Goal: Information Seeking & Learning: Learn about a topic

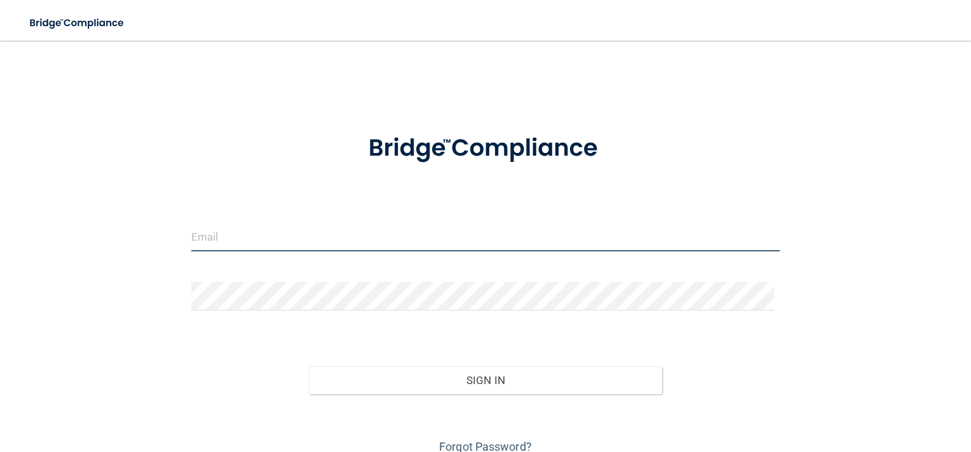
click at [208, 226] on input "email" at bounding box center [485, 237] width 589 height 29
type input "[EMAIL_ADDRESS][DOMAIN_NAME]"
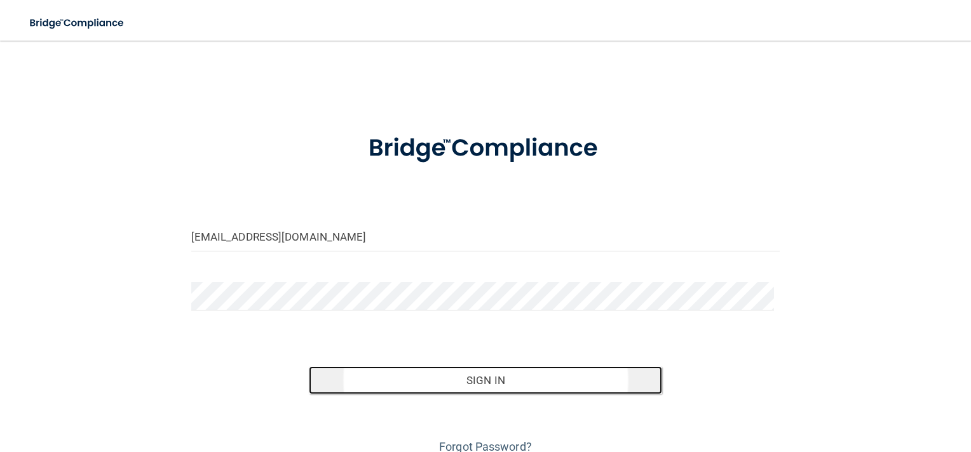
click at [460, 376] on button "Sign In" at bounding box center [485, 381] width 353 height 28
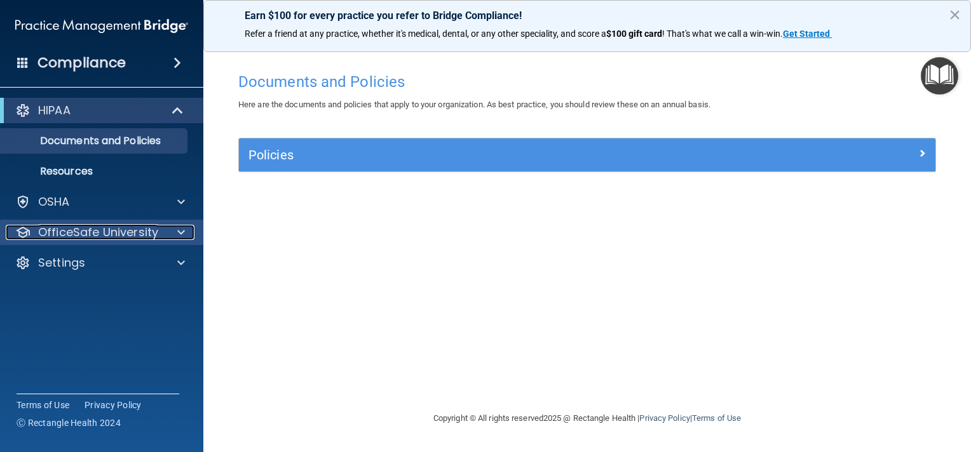
click at [185, 228] on div at bounding box center [179, 232] width 32 height 15
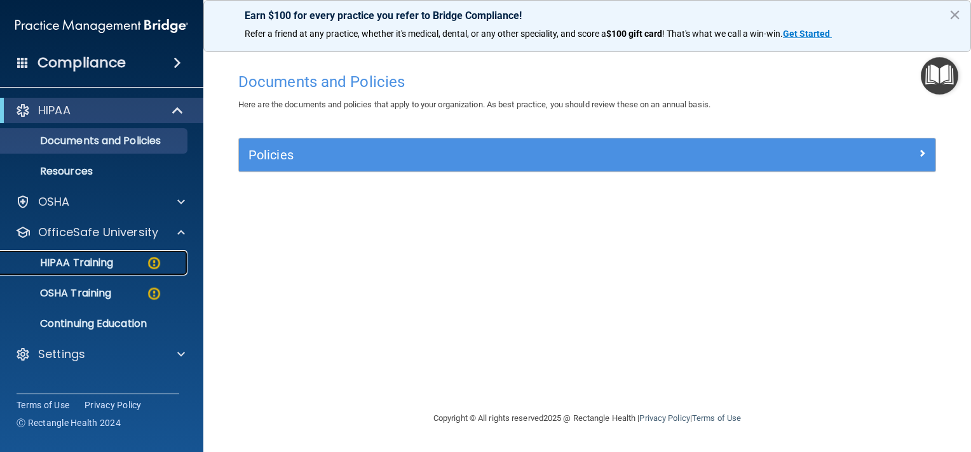
click at [103, 260] on p "HIPAA Training" at bounding box center [60, 263] width 105 height 13
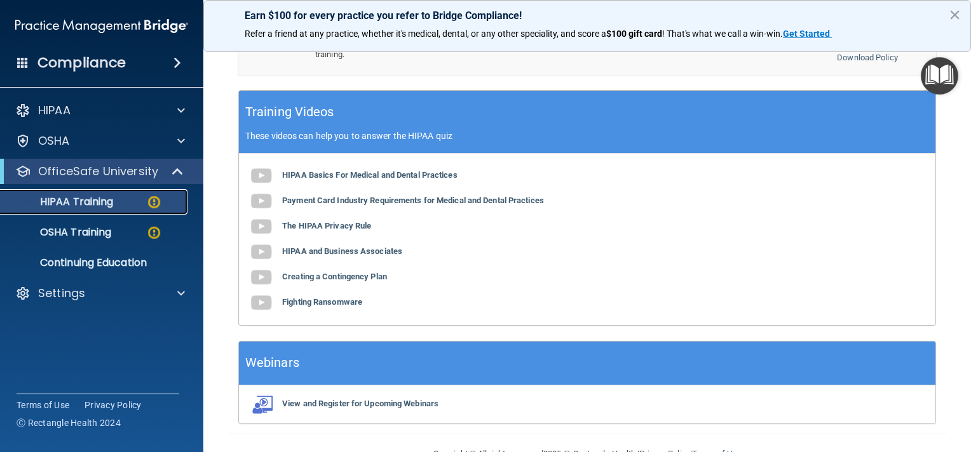
scroll to position [483, 0]
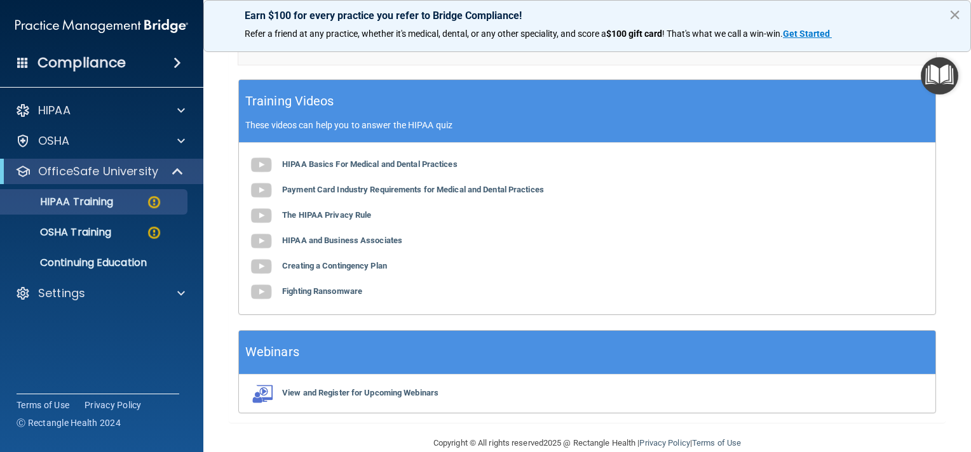
click at [958, 13] on button "×" at bounding box center [955, 14] width 12 height 20
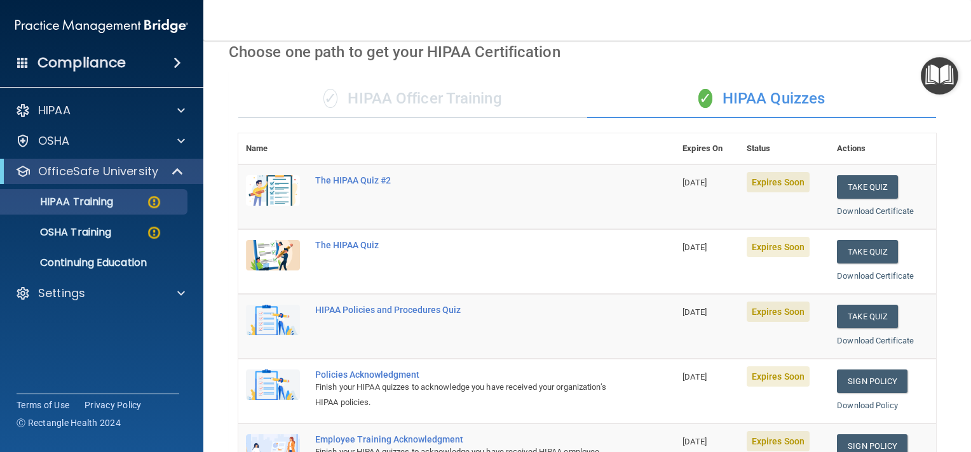
scroll to position [0, 0]
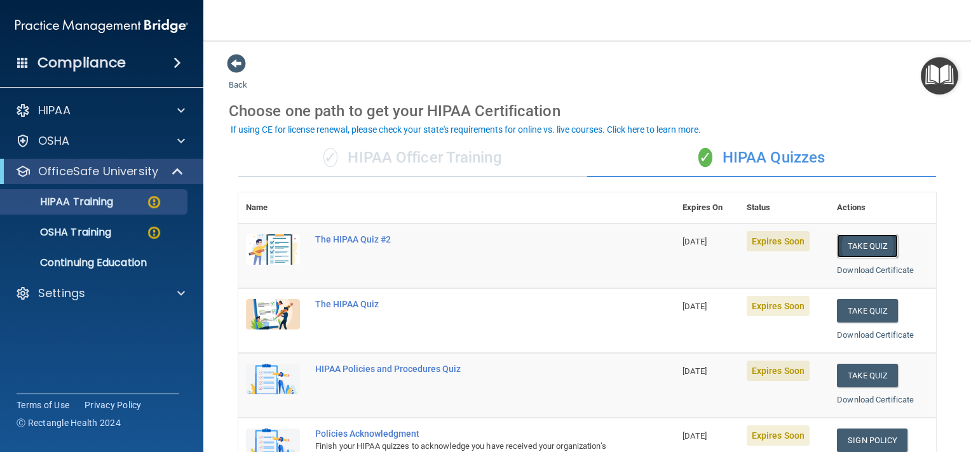
click at [858, 247] on button "Take Quiz" at bounding box center [867, 246] width 61 height 24
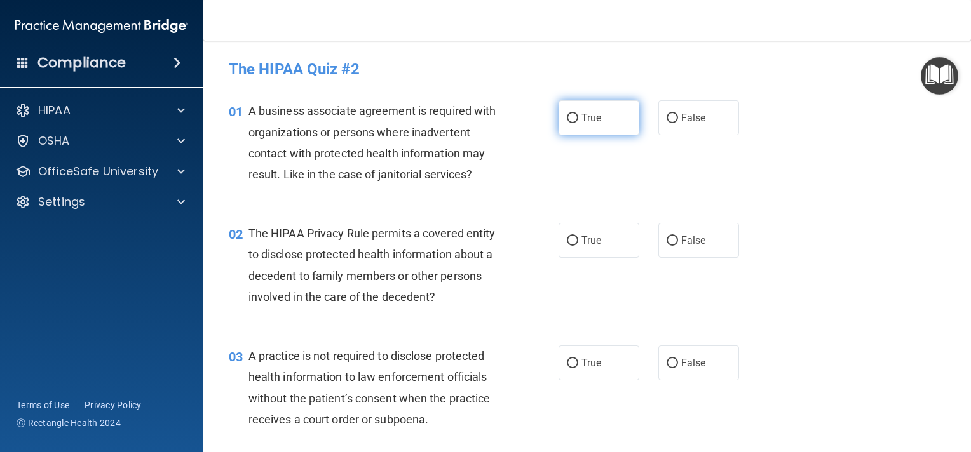
click at [567, 117] on input "True" at bounding box center [572, 119] width 11 height 10
radio input "true"
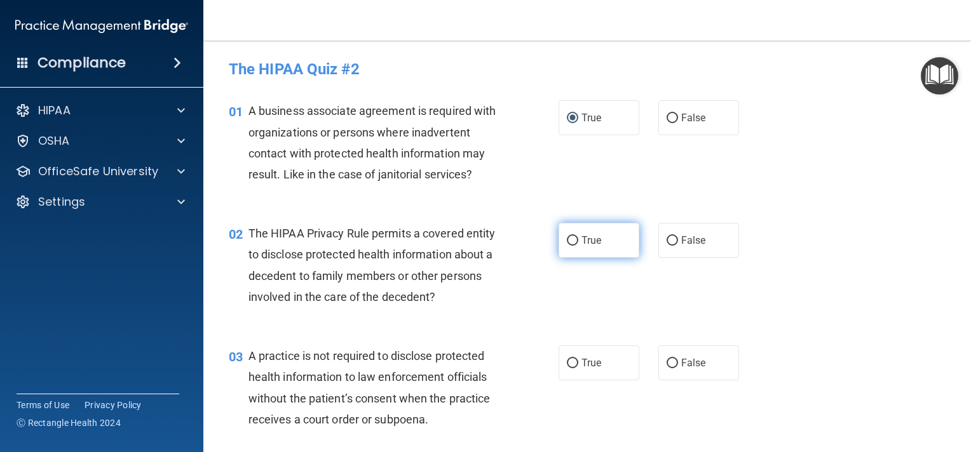
click at [567, 238] on input "True" at bounding box center [572, 241] width 11 height 10
radio input "true"
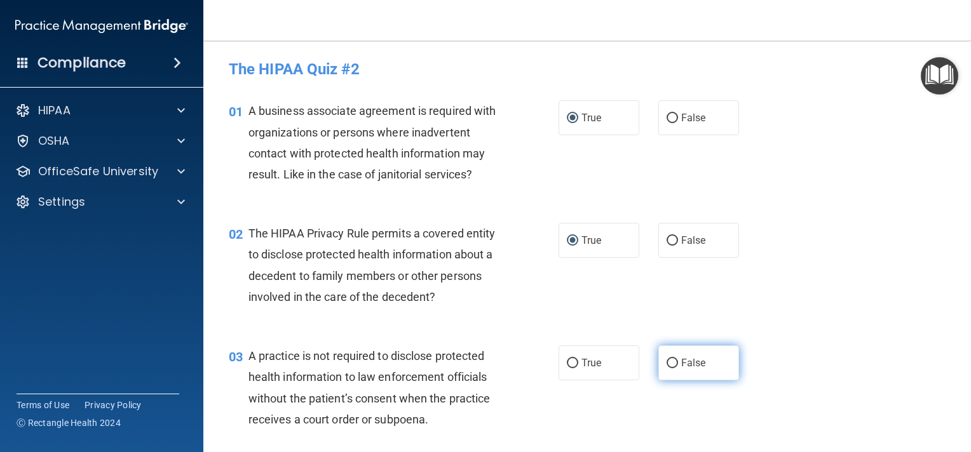
click at [668, 363] on input "False" at bounding box center [671, 364] width 11 height 10
radio input "true"
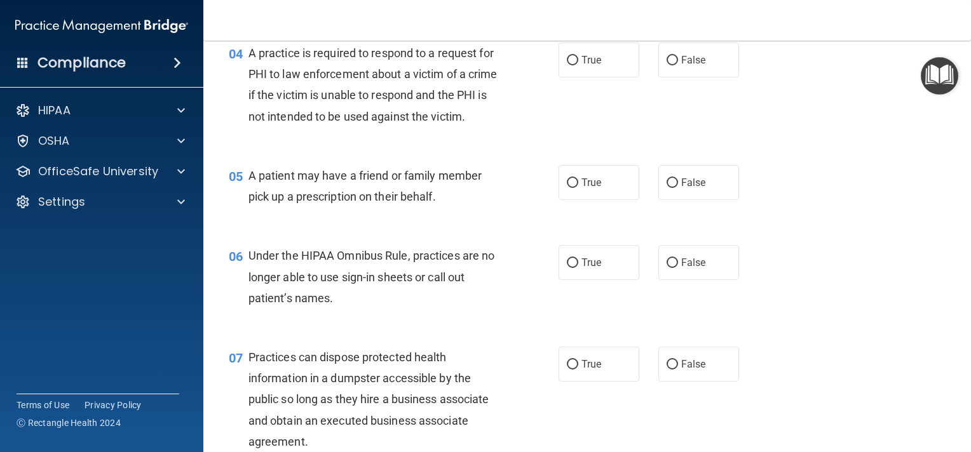
scroll to position [432, 0]
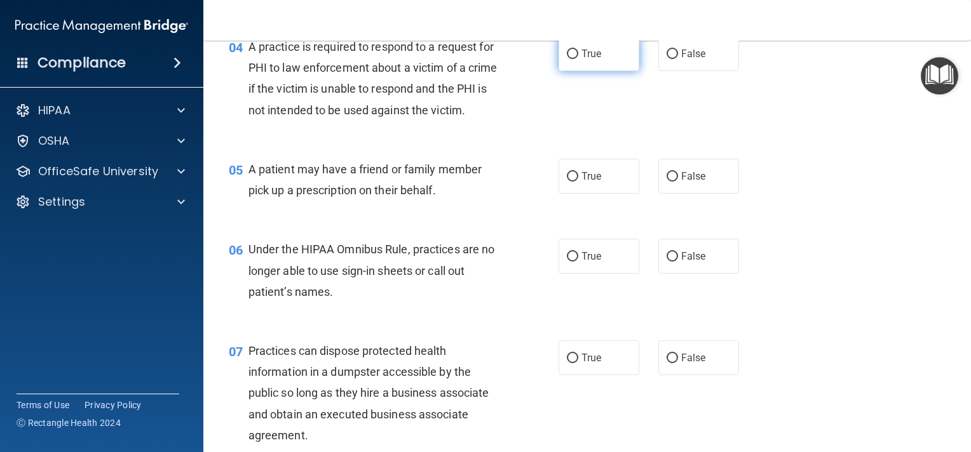
click at [568, 53] on input "True" at bounding box center [572, 55] width 11 height 10
radio input "true"
click at [568, 182] on input "True" at bounding box center [572, 177] width 11 height 10
radio input "true"
click at [567, 262] on input "True" at bounding box center [572, 257] width 11 height 10
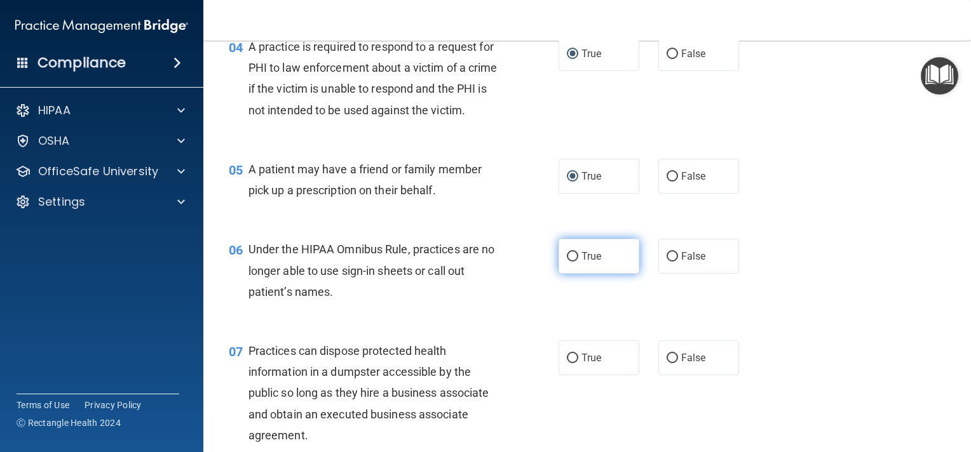
radio input "true"
click at [666, 363] on input "False" at bounding box center [671, 359] width 11 height 10
radio input "true"
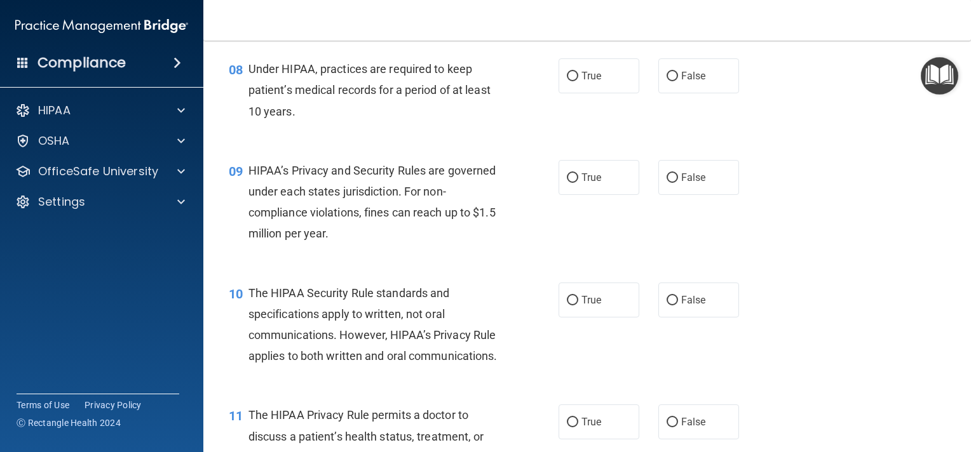
scroll to position [864, 0]
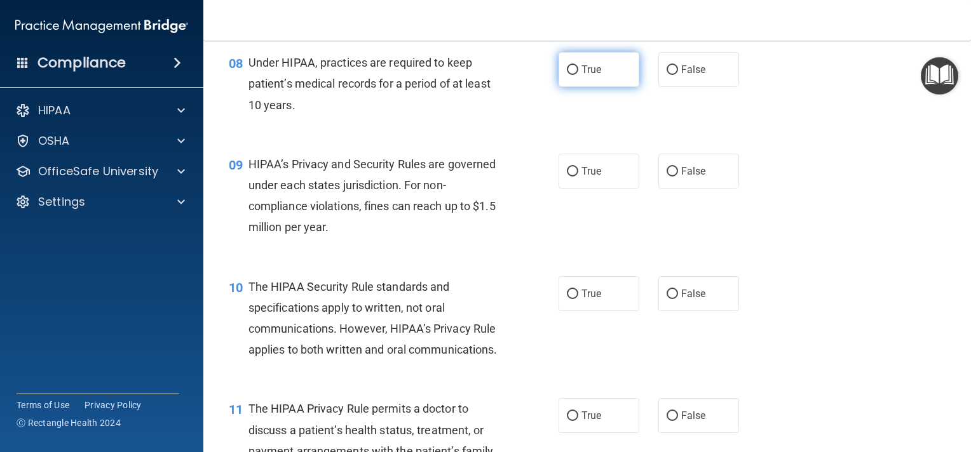
click at [569, 75] on input "True" at bounding box center [572, 70] width 11 height 10
radio input "true"
click at [569, 75] on input "True" at bounding box center [572, 70] width 11 height 10
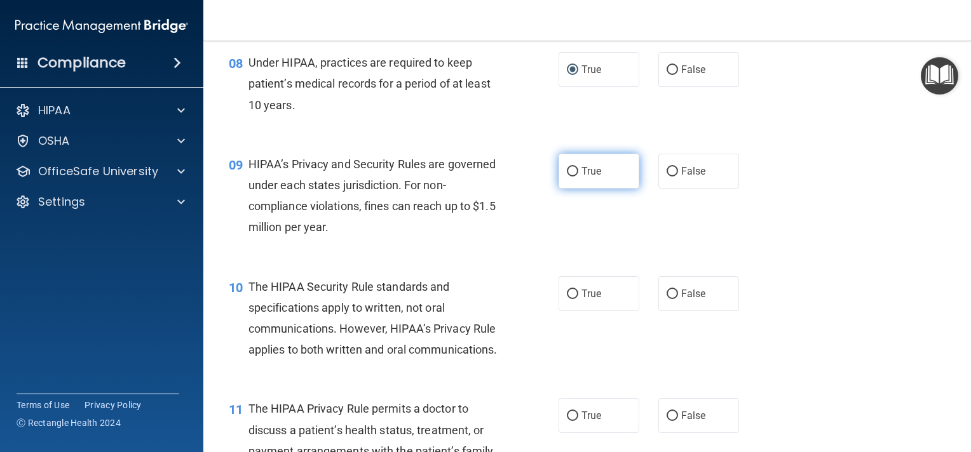
click at [570, 177] on input "True" at bounding box center [572, 172] width 11 height 10
radio input "true"
click at [570, 177] on input "True" at bounding box center [572, 172] width 11 height 10
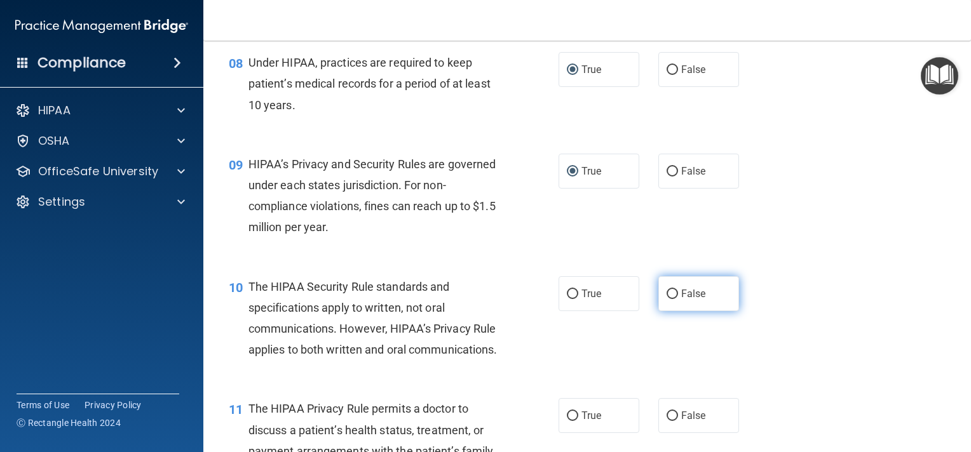
click at [666, 299] on input "False" at bounding box center [671, 295] width 11 height 10
radio input "true"
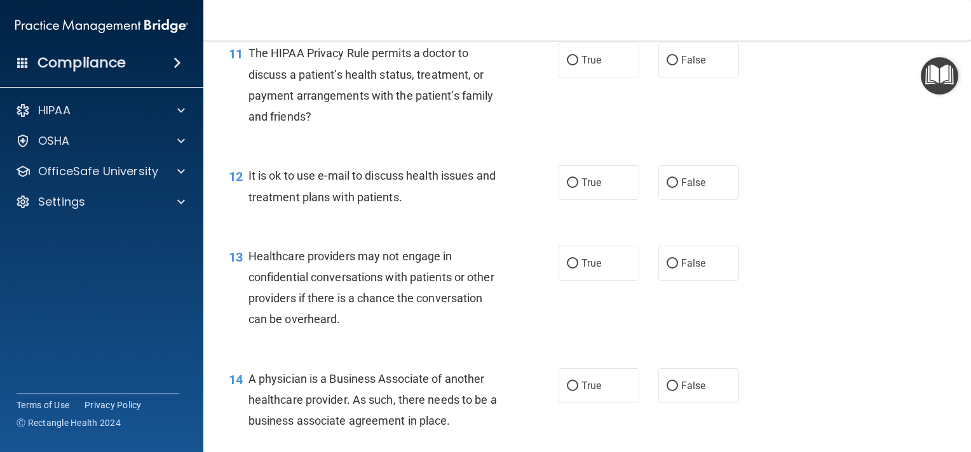
scroll to position [1271, 0]
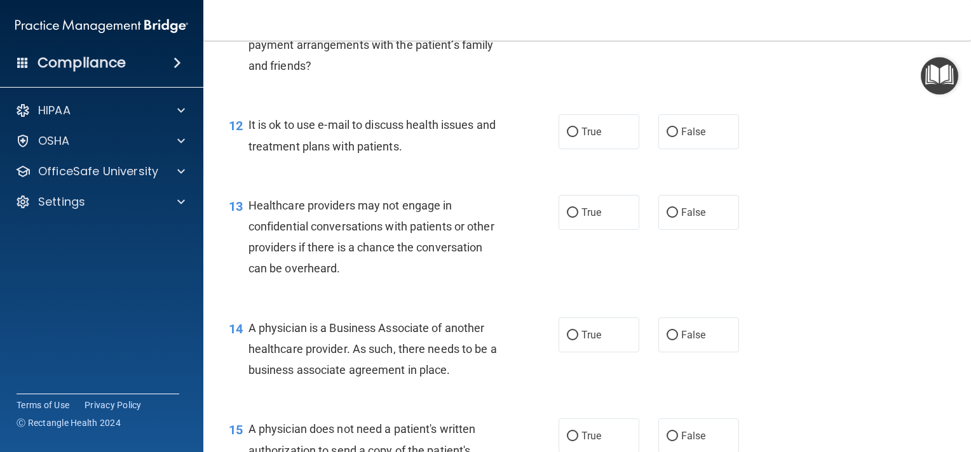
click at [666, 15] on input "False" at bounding box center [671, 10] width 11 height 10
radio input "true"
click at [670, 137] on input "False" at bounding box center [671, 133] width 11 height 10
radio input "true"
click at [567, 218] on input "True" at bounding box center [572, 213] width 11 height 10
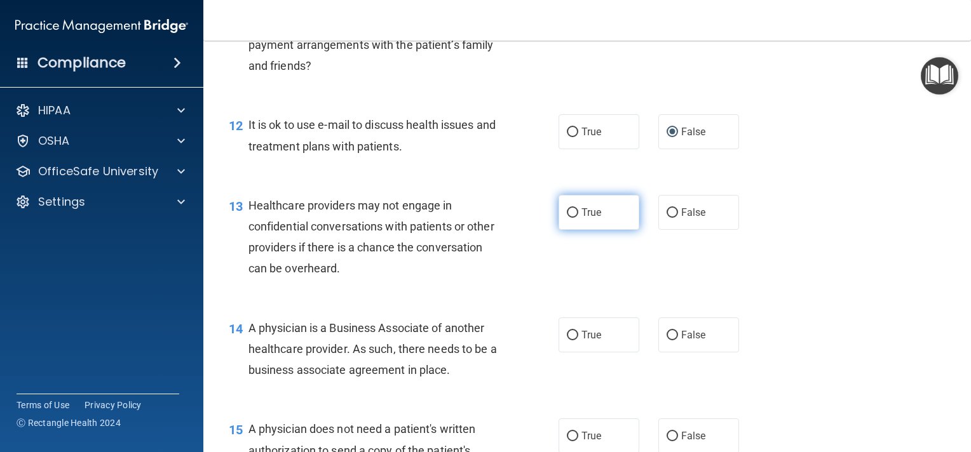
radio input "true"
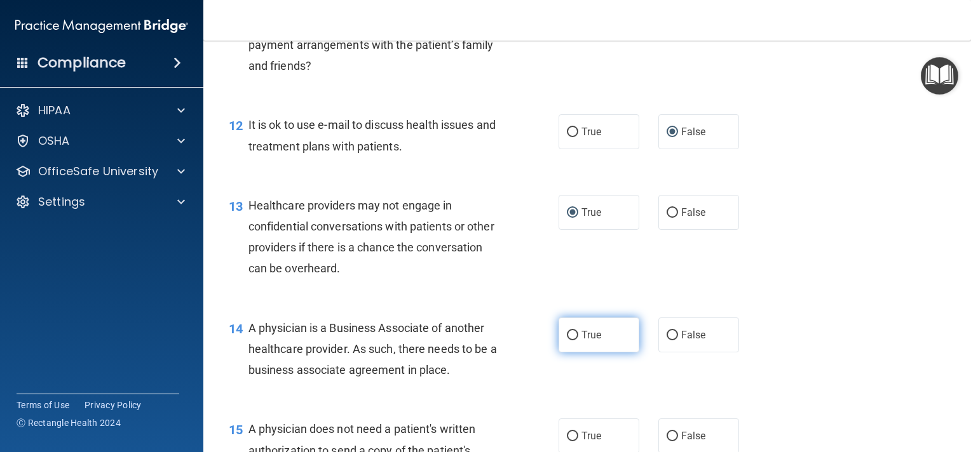
click at [562, 353] on label "True" at bounding box center [598, 335] width 81 height 35
click at [567, 341] on input "True" at bounding box center [572, 336] width 11 height 10
radio input "true"
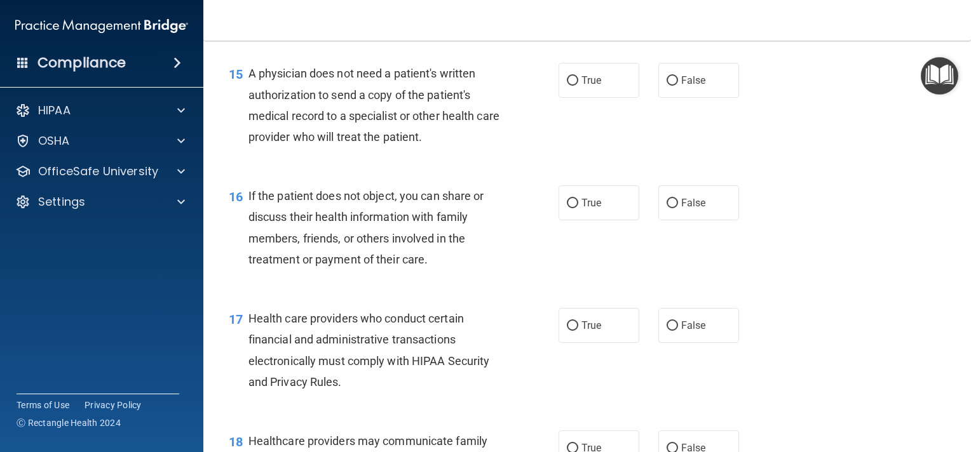
scroll to position [1652, 0]
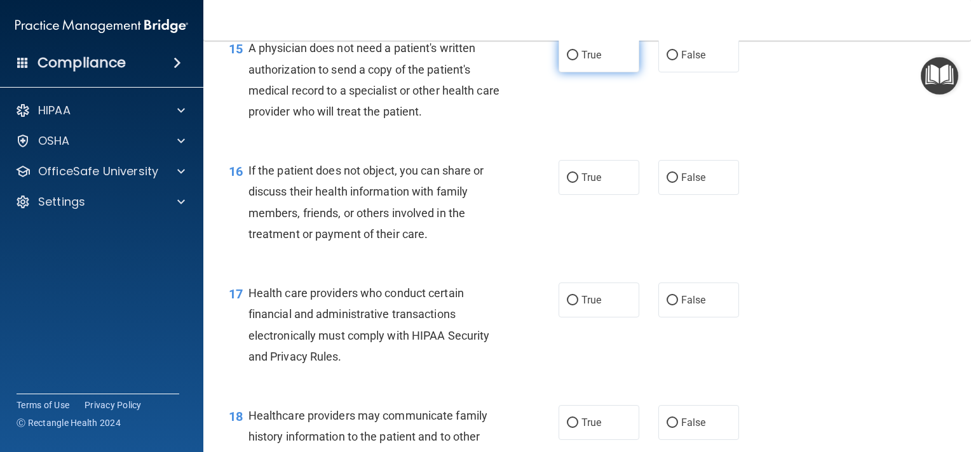
click at [566, 72] on label "True" at bounding box center [598, 54] width 81 height 35
click at [567, 60] on input "True" at bounding box center [572, 56] width 11 height 10
radio input "true"
click at [571, 183] on input "True" at bounding box center [572, 178] width 11 height 10
radio input "true"
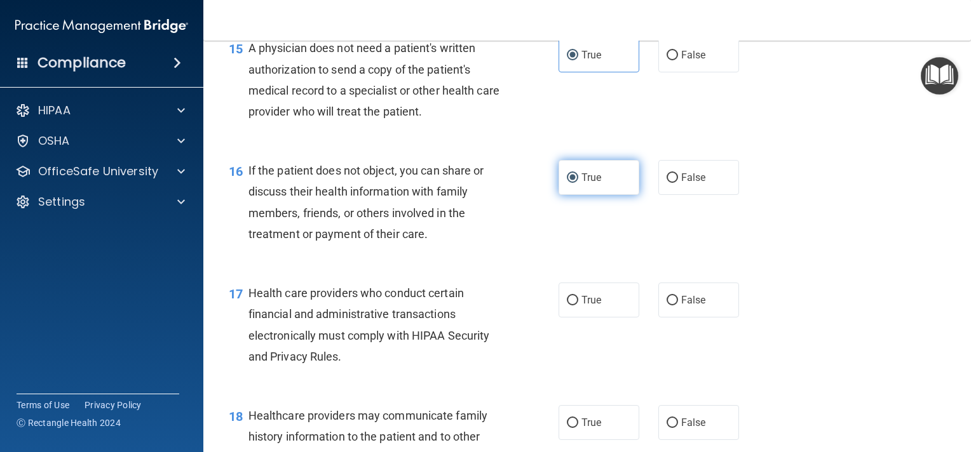
click at [571, 183] on input "True" at bounding box center [572, 178] width 11 height 10
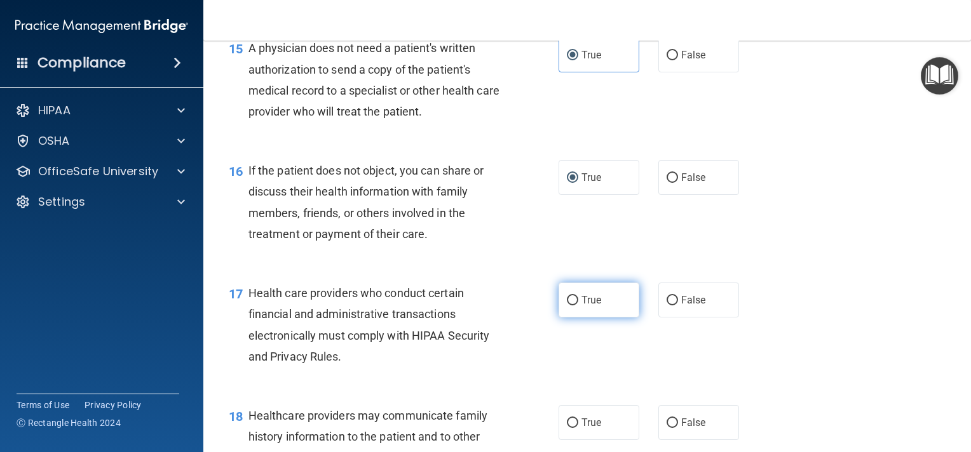
click at [567, 306] on input "True" at bounding box center [572, 301] width 11 height 10
radio input "true"
click at [961, 443] on main "- The HIPAA Quiz #2 This quiz doesn’t expire until 10/07/2025. Are you sure you…" at bounding box center [587, 247] width 768 height 412
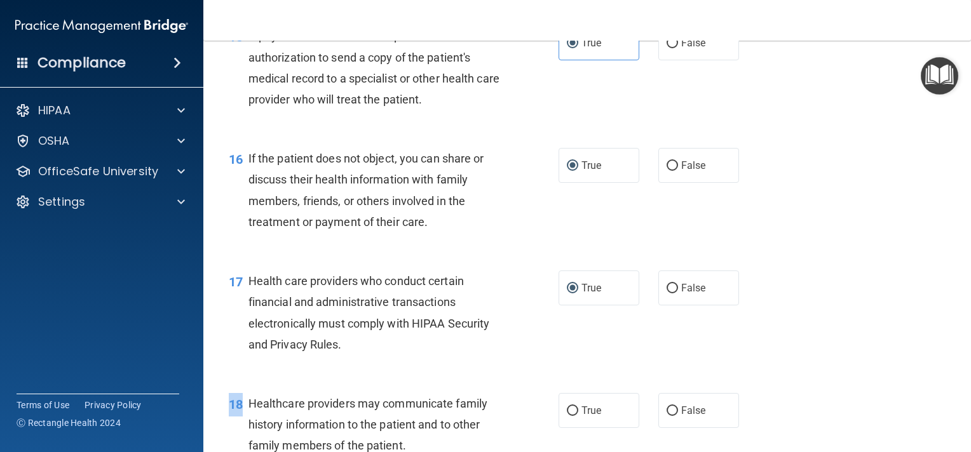
click at [961, 443] on main "- The HIPAA Quiz #2 This quiz doesn’t expire until 10/07/2025. Are you sure you…" at bounding box center [587, 247] width 768 height 412
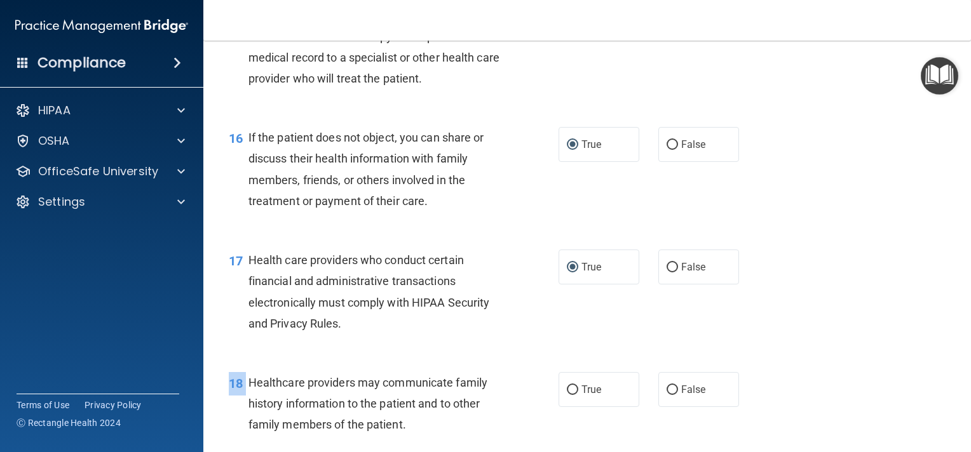
click at [961, 443] on main "- The HIPAA Quiz #2 This quiz doesn’t expire until 10/07/2025. Are you sure you…" at bounding box center [587, 247] width 768 height 412
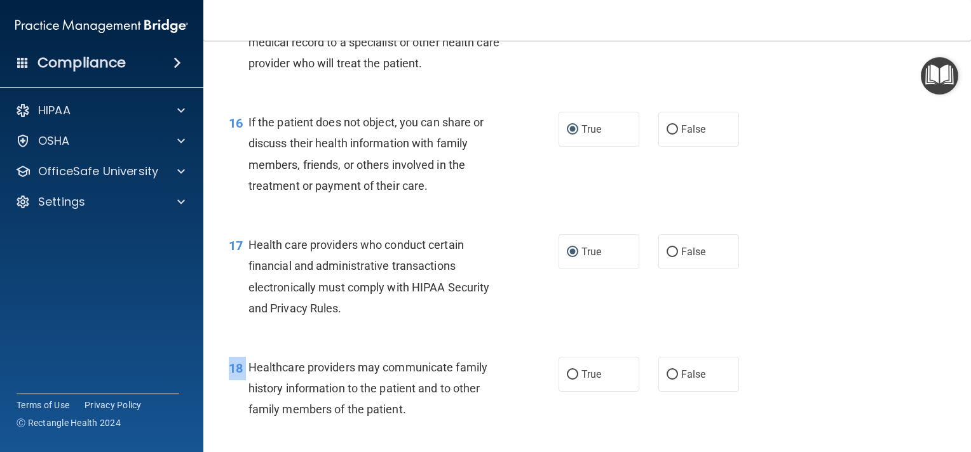
click at [961, 443] on main "- The HIPAA Quiz #2 This quiz doesn’t expire until 10/07/2025. Are you sure you…" at bounding box center [587, 247] width 768 height 412
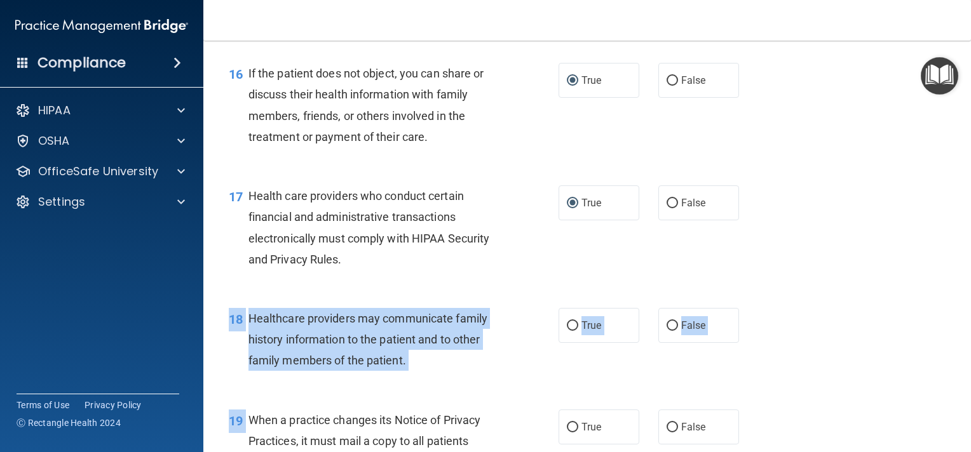
click at [961, 443] on main "- The HIPAA Quiz #2 This quiz doesn’t expire until 10/07/2025. Are you sure you…" at bounding box center [587, 247] width 768 height 412
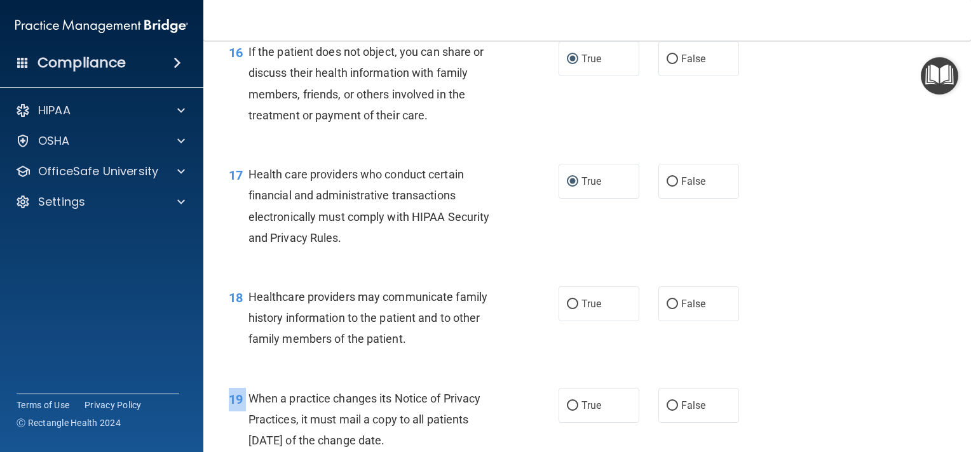
click at [961, 443] on main "- The HIPAA Quiz #2 This quiz doesn’t expire until 10/07/2025. Are you sure you…" at bounding box center [587, 247] width 768 height 412
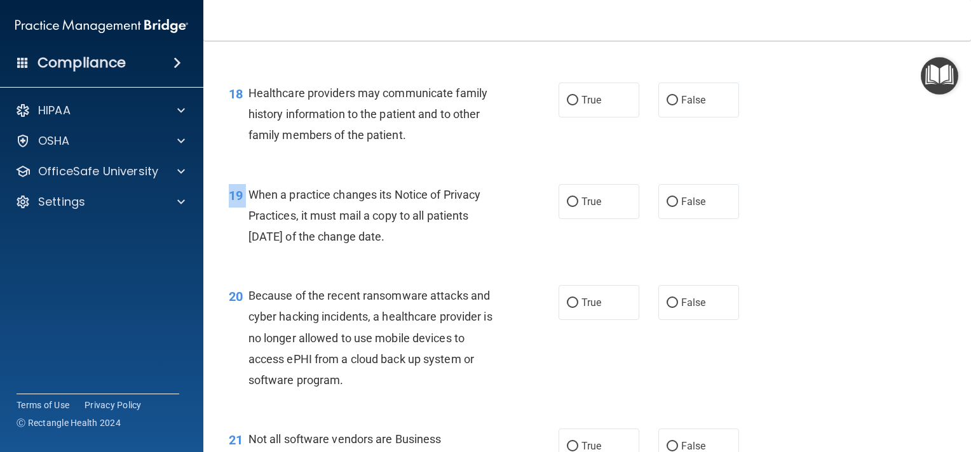
scroll to position [1975, 0]
click at [666, 105] on input "False" at bounding box center [671, 100] width 11 height 10
radio input "true"
click at [569, 206] on input "True" at bounding box center [572, 202] width 11 height 10
radio input "true"
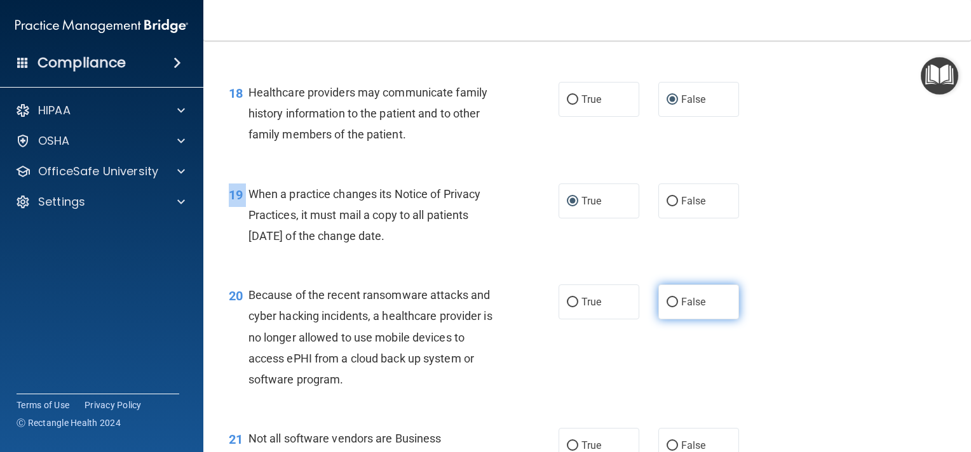
click at [666, 308] on input "False" at bounding box center [671, 303] width 11 height 10
radio input "true"
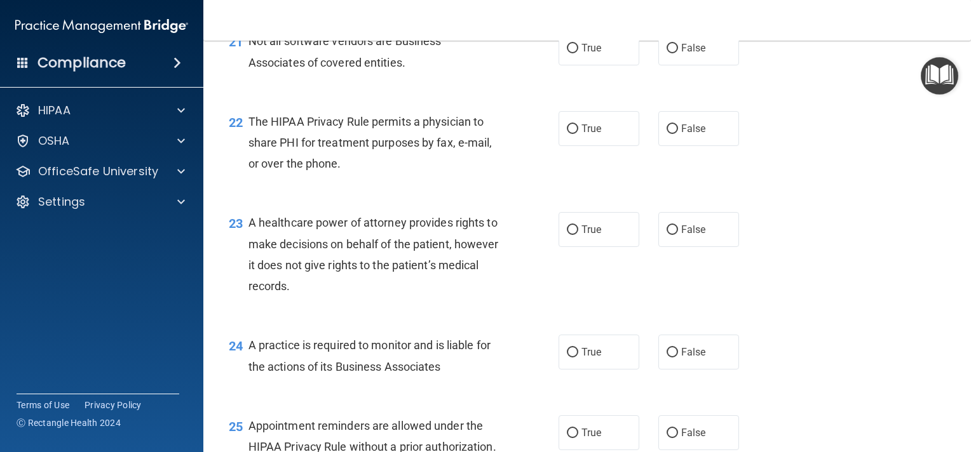
scroll to position [2382, 0]
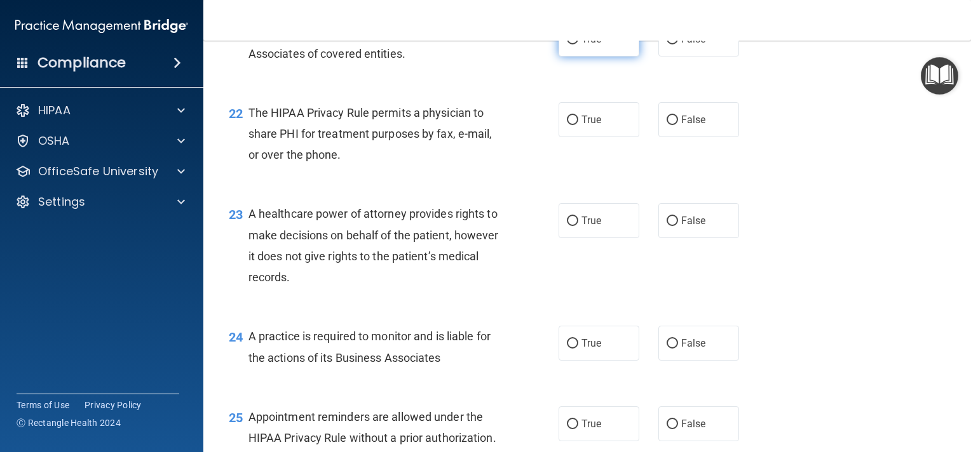
click at [569, 44] on input "True" at bounding box center [572, 40] width 11 height 10
radio input "true"
click at [569, 125] on input "True" at bounding box center [572, 121] width 11 height 10
radio input "true"
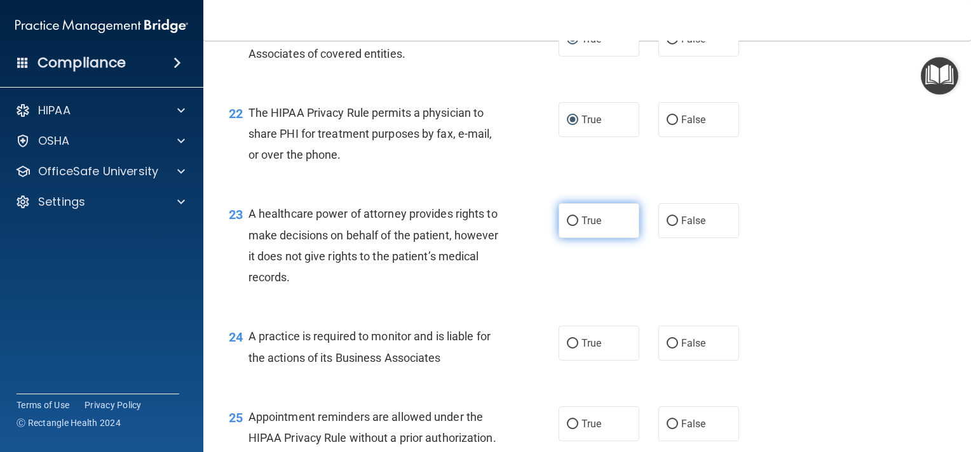
click at [567, 226] on input "True" at bounding box center [572, 222] width 11 height 10
radio input "true"
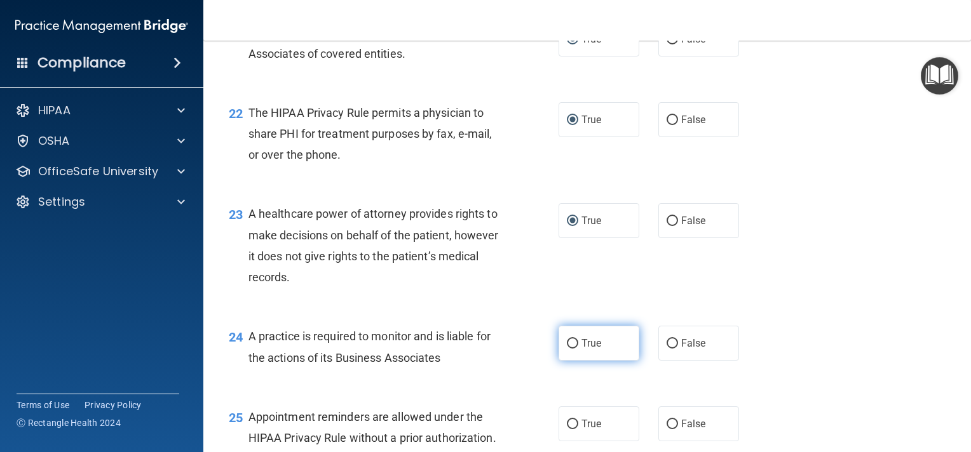
click at [569, 349] on input "True" at bounding box center [572, 344] width 11 height 10
radio input "true"
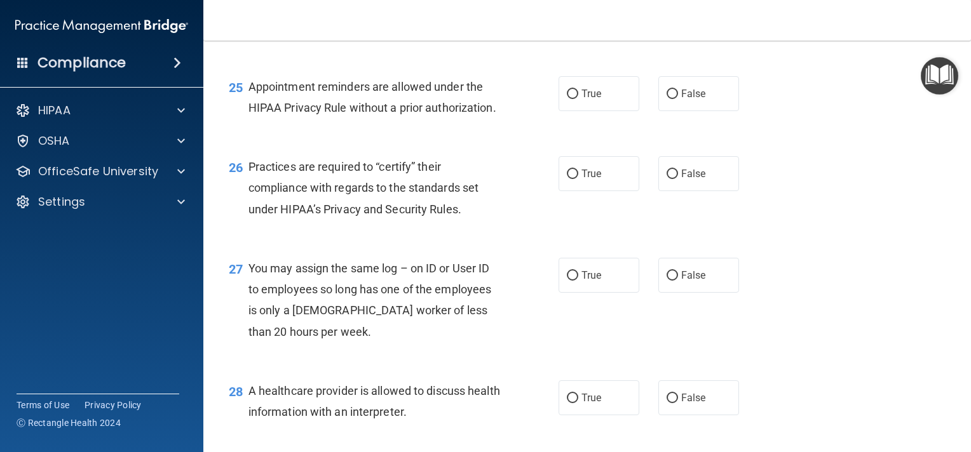
scroll to position [2763, 0]
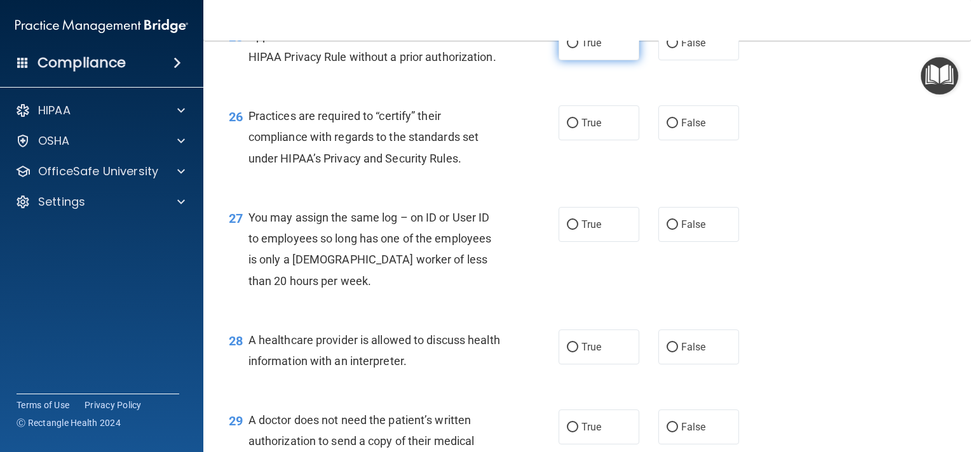
click at [570, 48] on input "True" at bounding box center [572, 44] width 11 height 10
radio input "true"
click at [568, 128] on input "True" at bounding box center [572, 124] width 11 height 10
radio input "true"
click at [666, 230] on input "False" at bounding box center [671, 225] width 11 height 10
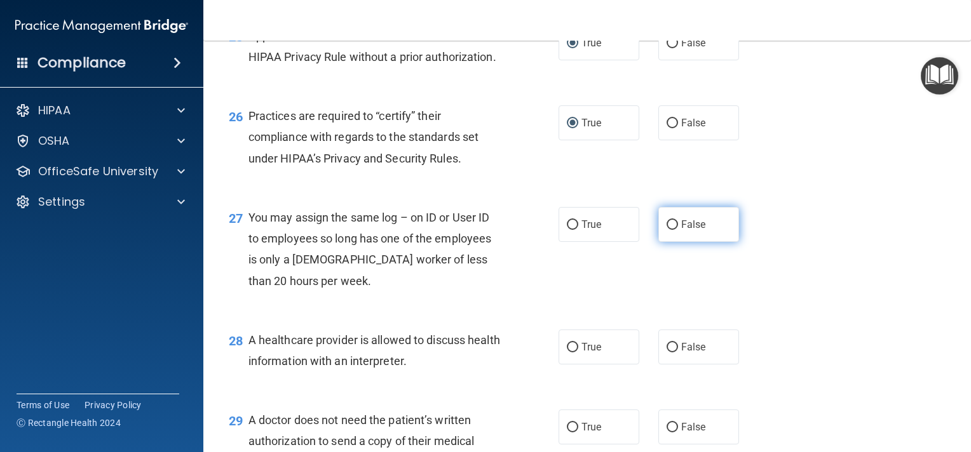
radio input "true"
click at [566, 365] on label "True" at bounding box center [598, 347] width 81 height 35
click at [567, 353] on input "True" at bounding box center [572, 348] width 11 height 10
radio input "true"
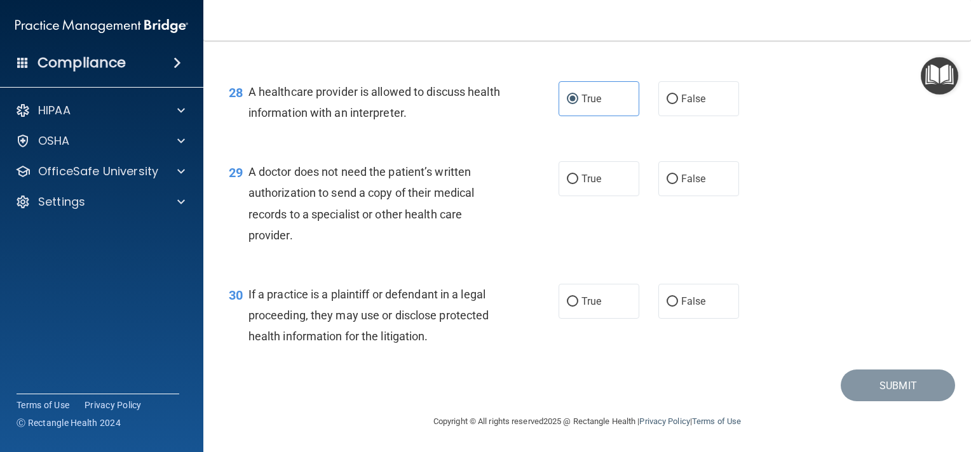
scroll to position [3068, 0]
click at [567, 183] on input "True" at bounding box center [572, 180] width 11 height 10
radio input "true"
click at [567, 307] on input "True" at bounding box center [572, 302] width 11 height 10
radio input "true"
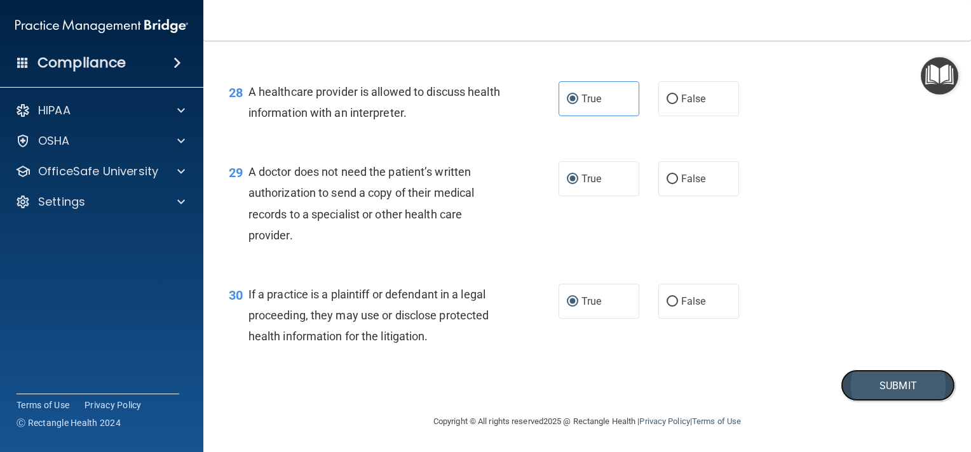
click at [858, 386] on button "Submit" at bounding box center [898, 386] width 114 height 32
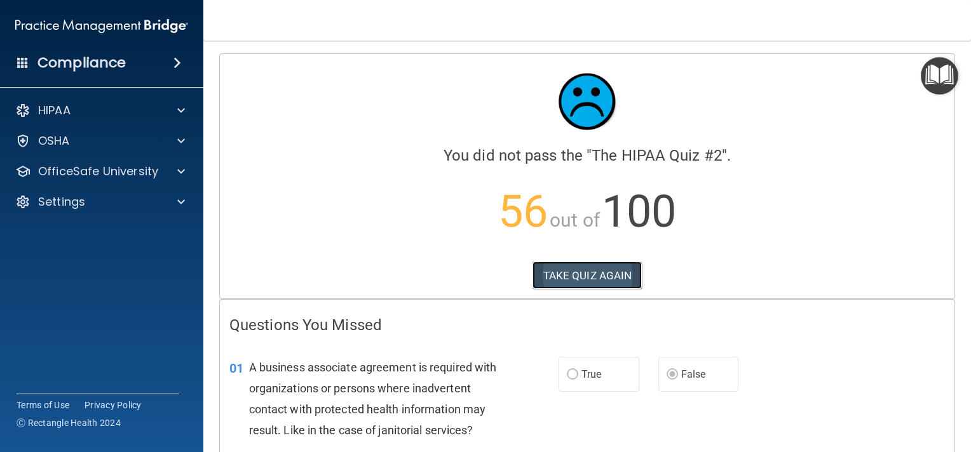
click at [580, 278] on button "TAKE QUIZ AGAIN" at bounding box center [587, 276] width 110 height 28
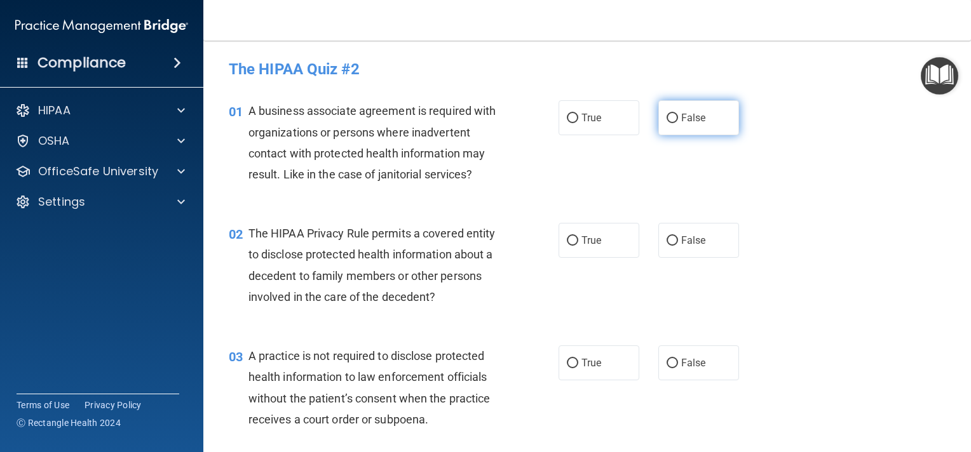
click at [666, 117] on input "False" at bounding box center [671, 119] width 11 height 10
radio input "true"
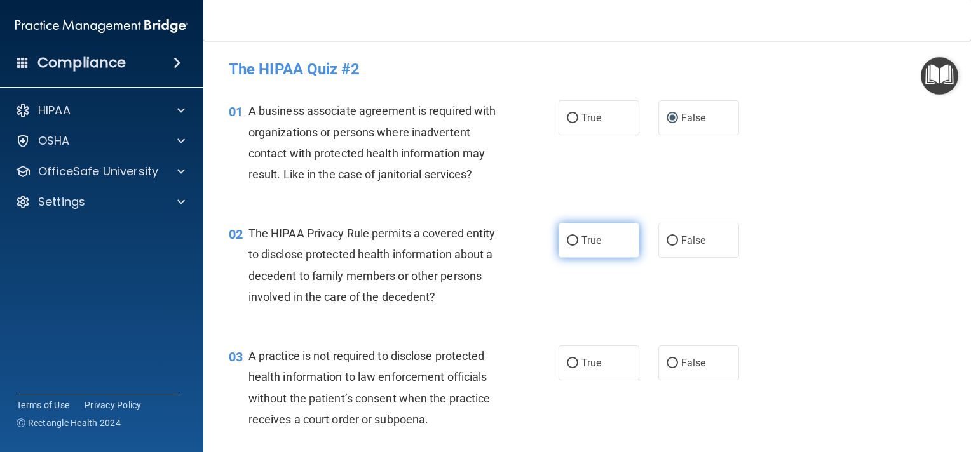
click at [567, 240] on input "True" at bounding box center [572, 241] width 11 height 10
radio input "true"
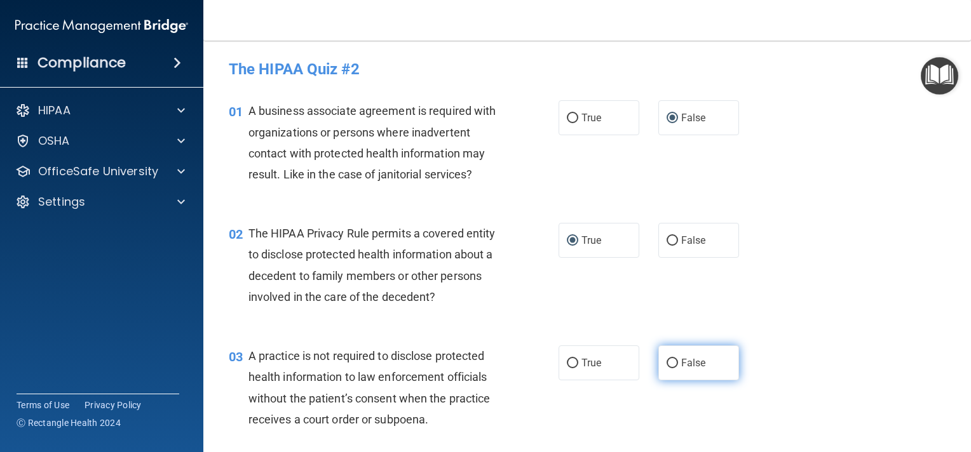
click at [666, 360] on input "False" at bounding box center [671, 364] width 11 height 10
radio input "true"
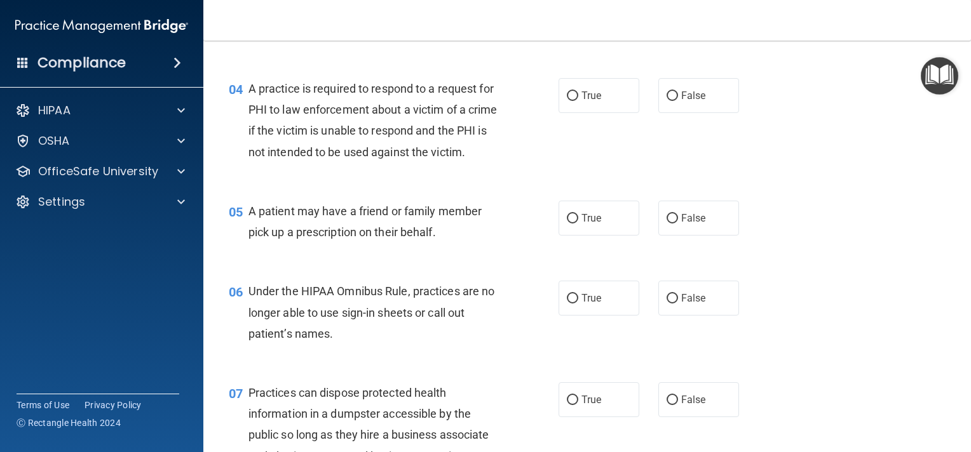
scroll to position [407, 0]
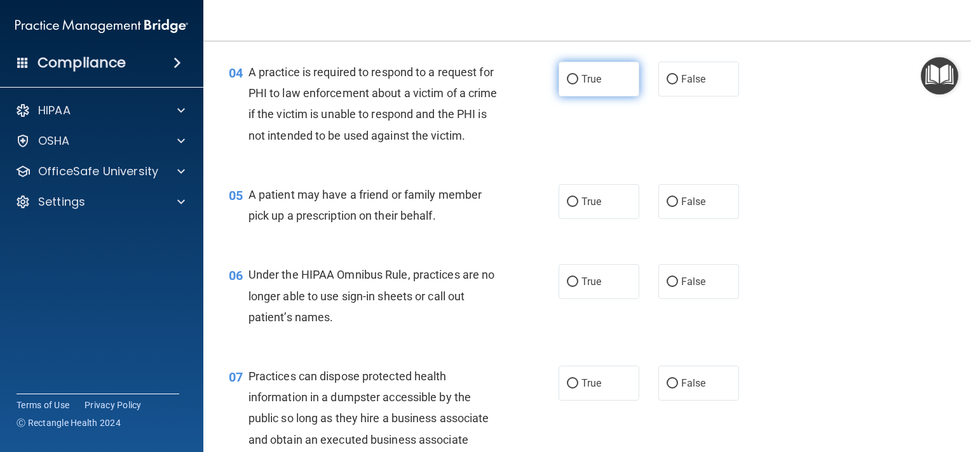
click at [567, 79] on input "True" at bounding box center [572, 80] width 11 height 10
radio input "true"
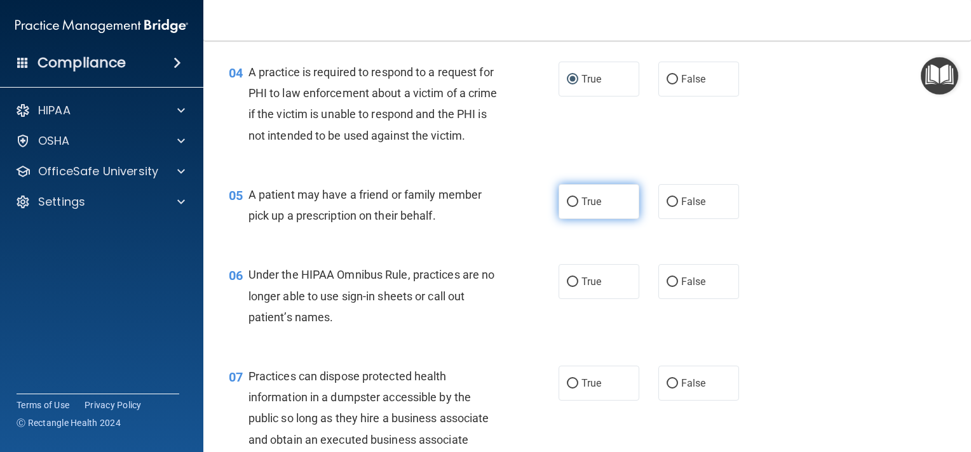
click at [567, 207] on input "True" at bounding box center [572, 203] width 11 height 10
radio input "true"
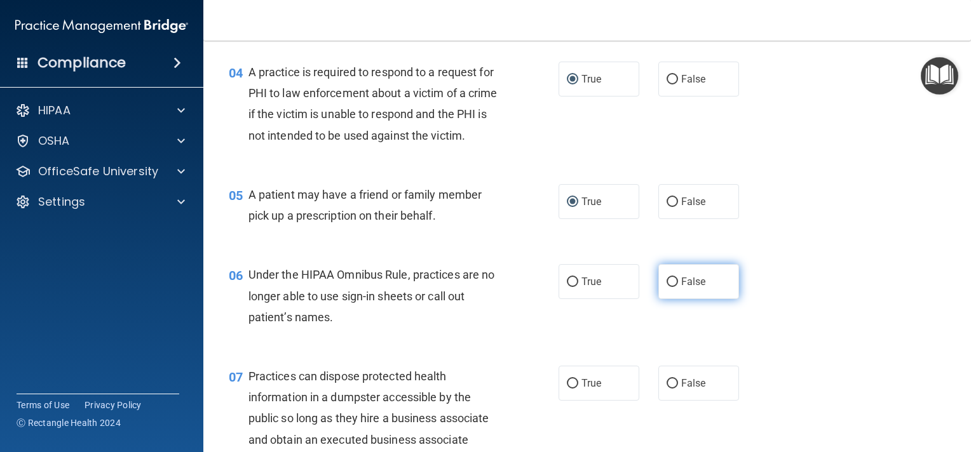
click at [666, 287] on input "False" at bounding box center [671, 283] width 11 height 10
radio input "true"
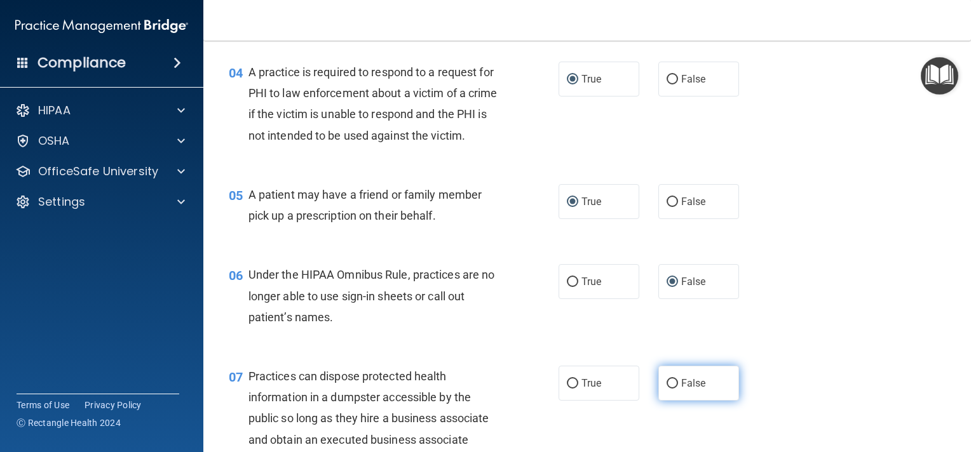
click at [666, 389] on input "False" at bounding box center [671, 384] width 11 height 10
radio input "true"
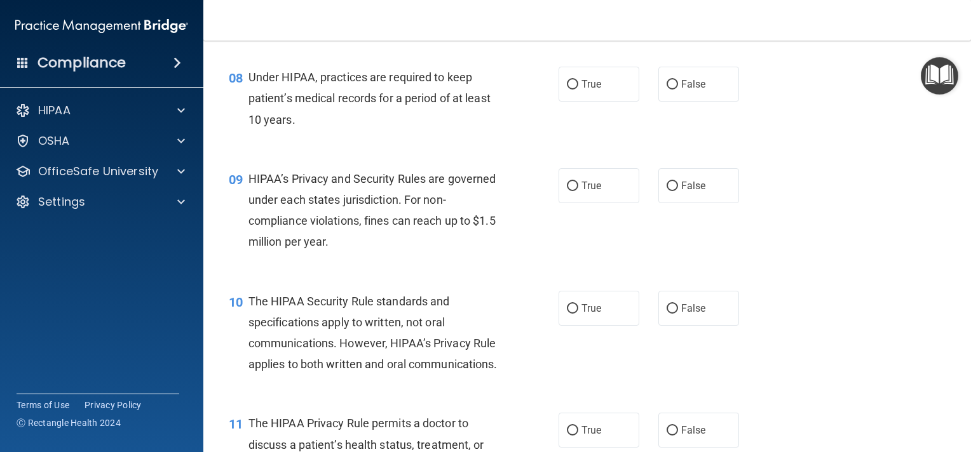
scroll to position [864, 0]
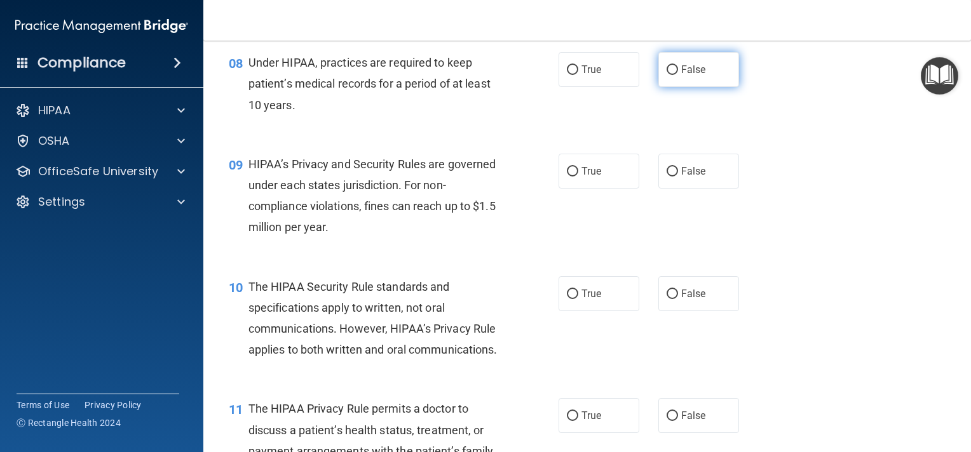
click at [666, 75] on input "False" at bounding box center [671, 70] width 11 height 10
radio input "true"
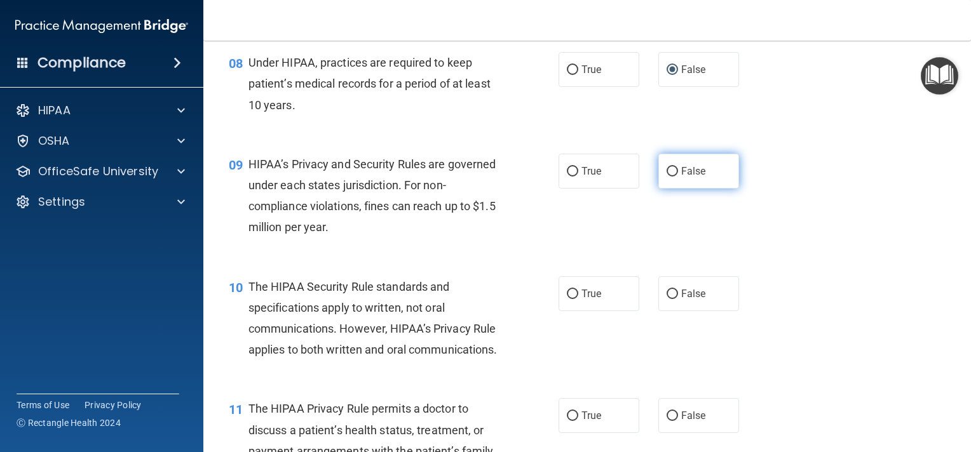
click at [666, 177] on input "False" at bounding box center [671, 172] width 11 height 10
radio input "true"
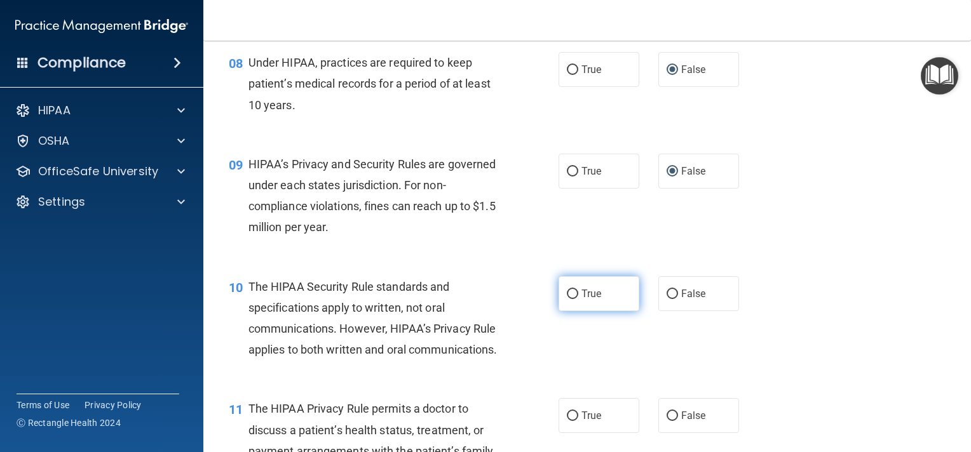
click at [572, 299] on input "True" at bounding box center [572, 295] width 11 height 10
radio input "true"
click at [961, 440] on main "- The HIPAA Quiz #2 This quiz doesn’t expire until 10/07/2025. Are you sure you…" at bounding box center [587, 247] width 768 height 412
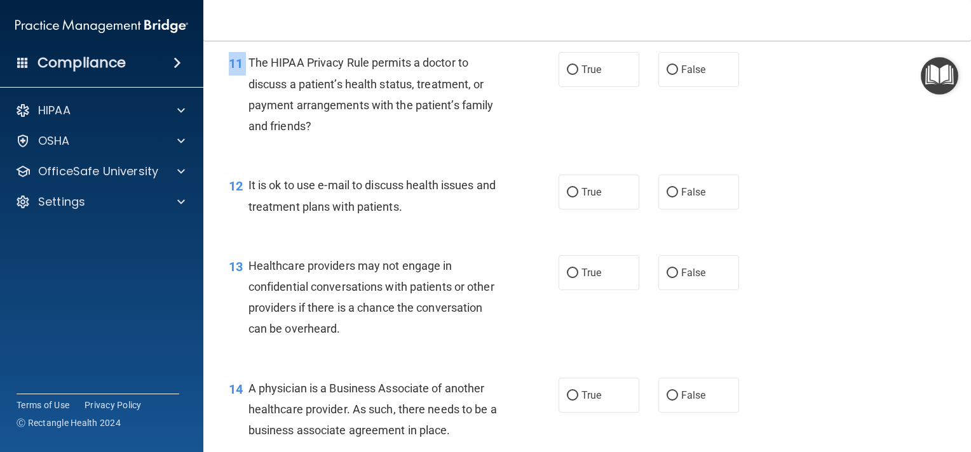
scroll to position [1220, 0]
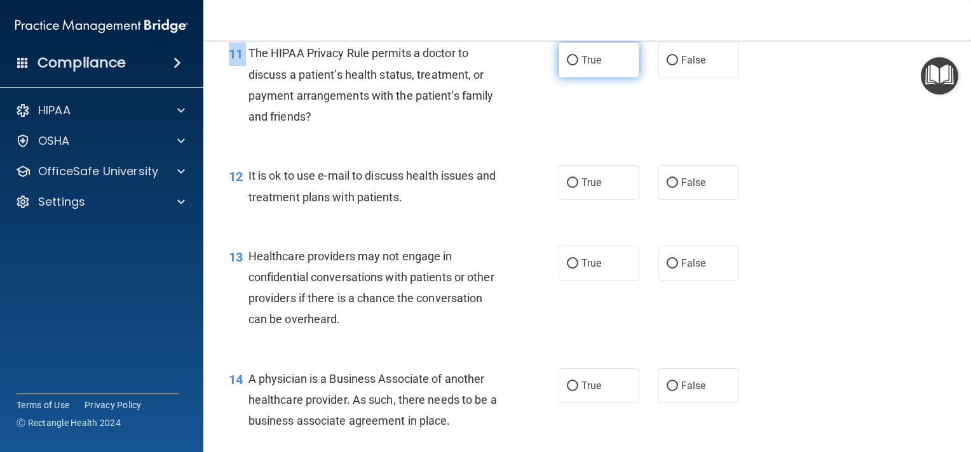
click at [567, 65] on input "True" at bounding box center [572, 61] width 11 height 10
radio input "true"
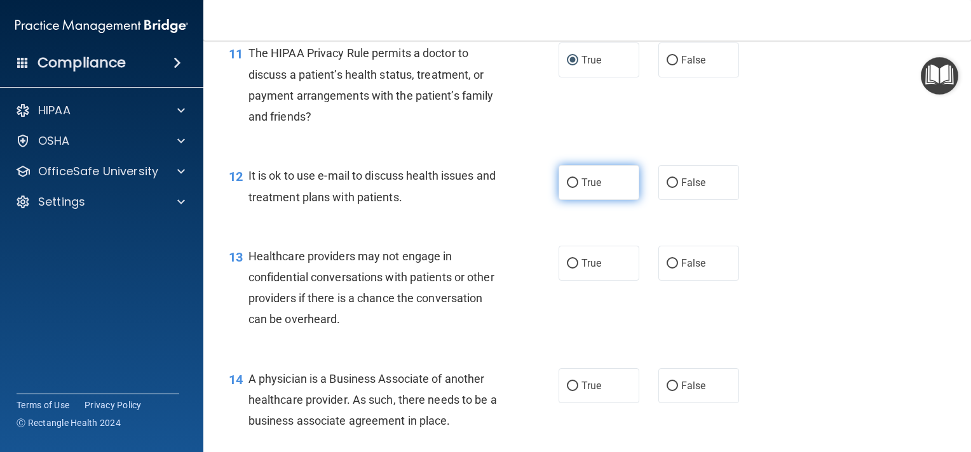
click at [568, 200] on label "True" at bounding box center [598, 182] width 81 height 35
click at [568, 188] on input "True" at bounding box center [572, 184] width 11 height 10
radio input "true"
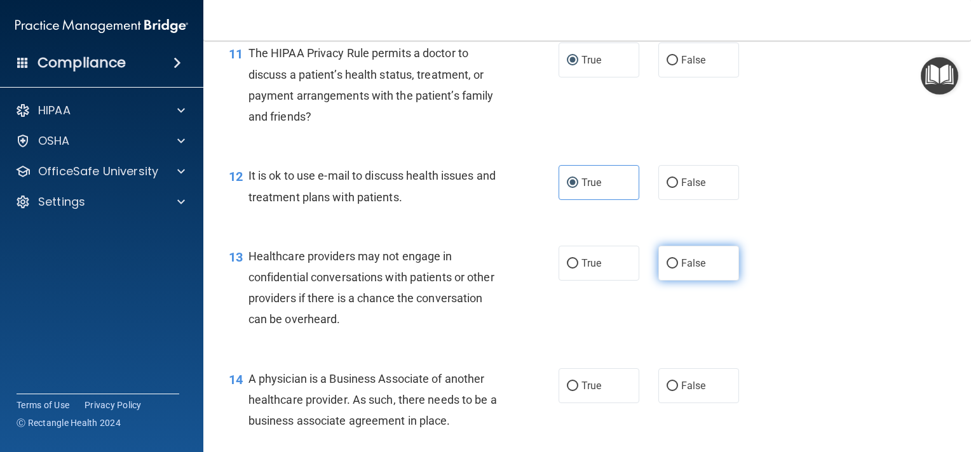
click at [666, 269] on input "False" at bounding box center [671, 264] width 11 height 10
radio input "true"
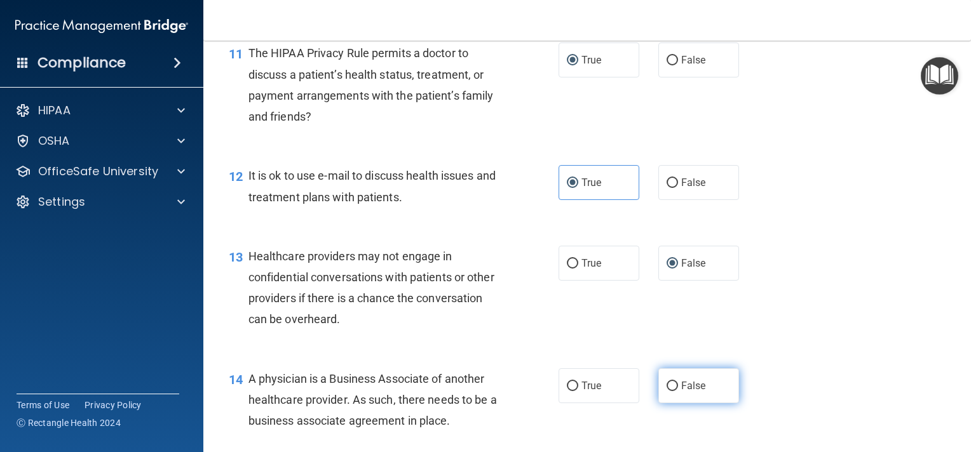
click at [666, 391] on input "False" at bounding box center [671, 387] width 11 height 10
radio input "true"
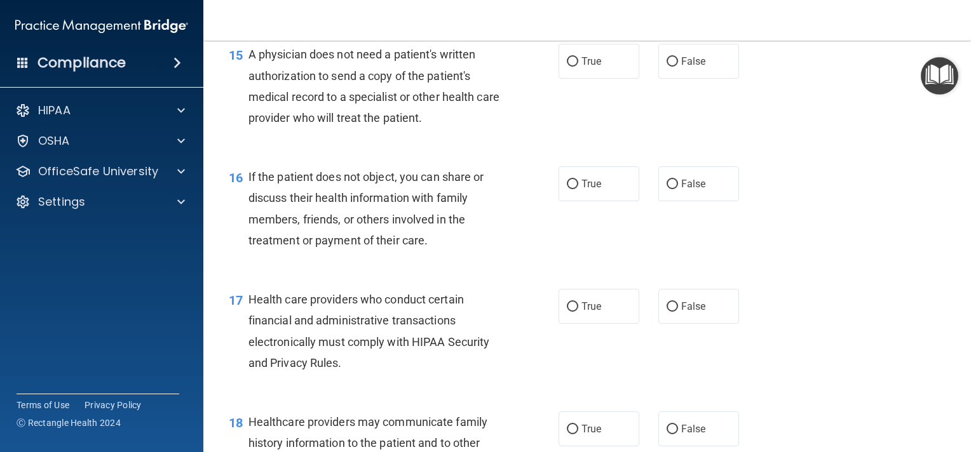
scroll to position [1652, 0]
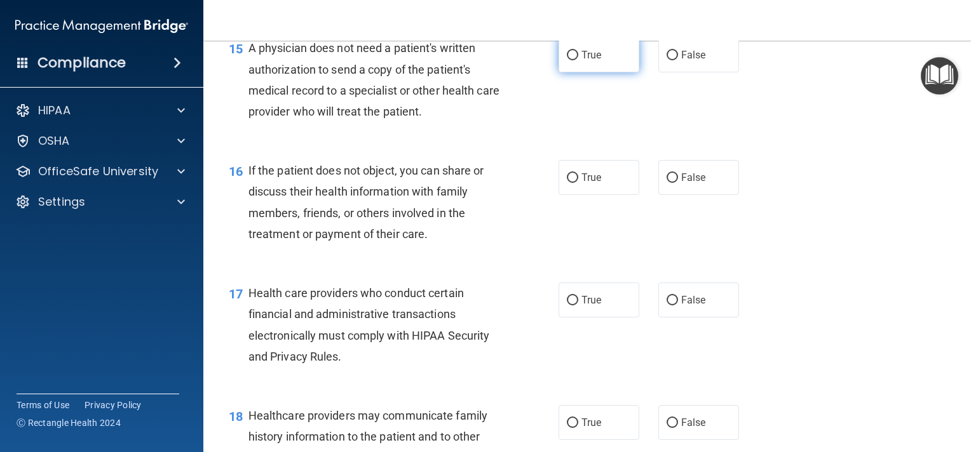
click at [567, 60] on input "True" at bounding box center [572, 56] width 11 height 10
radio input "true"
click at [569, 183] on input "True" at bounding box center [572, 178] width 11 height 10
radio input "true"
click at [564, 318] on label "True" at bounding box center [598, 300] width 81 height 35
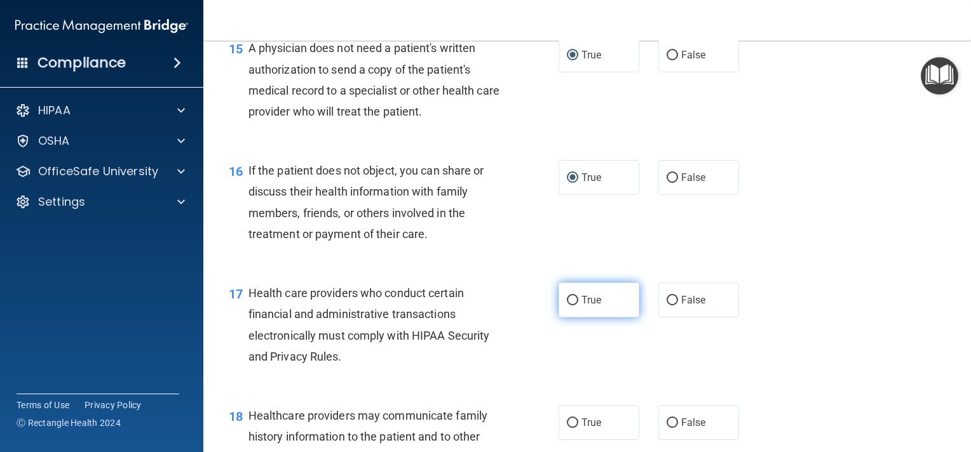
click at [567, 306] on input "True" at bounding box center [572, 301] width 11 height 10
radio input "true"
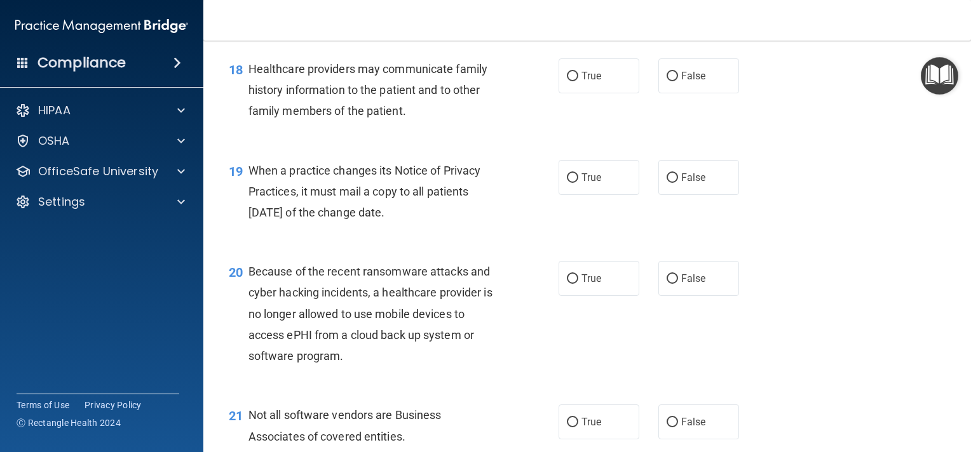
scroll to position [2008, 0]
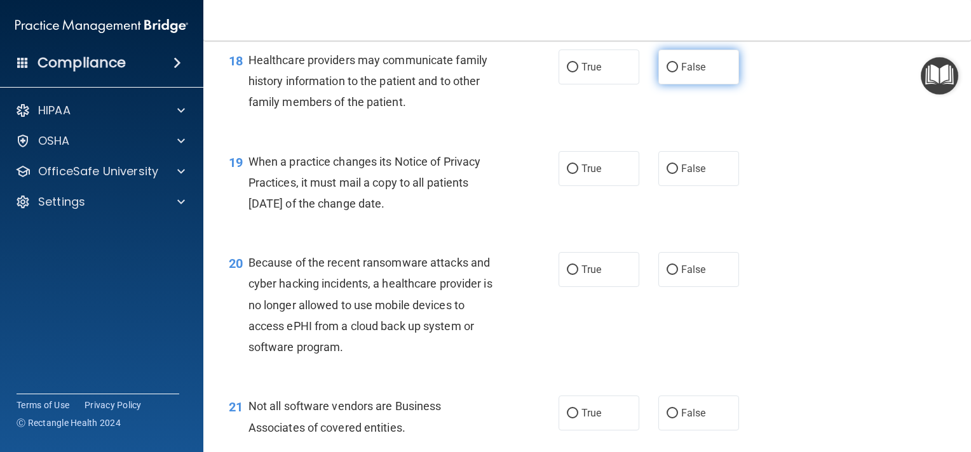
click at [666, 72] on input "False" at bounding box center [671, 68] width 11 height 10
radio input "true"
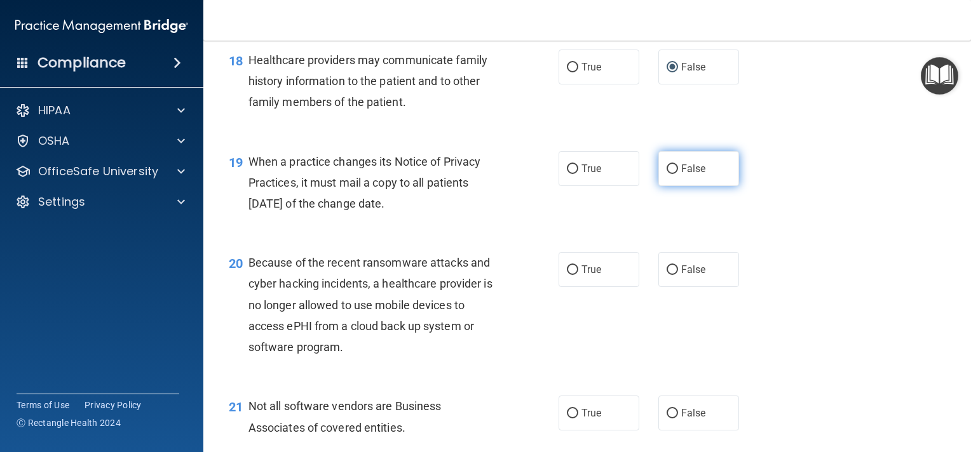
click at [666, 174] on input "False" at bounding box center [671, 170] width 11 height 10
radio input "true"
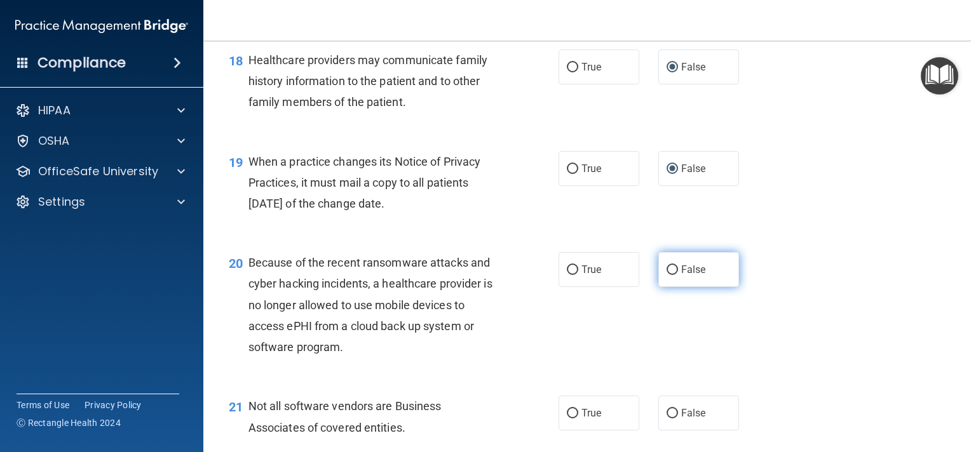
click at [667, 275] on input "False" at bounding box center [671, 271] width 11 height 10
radio input "true"
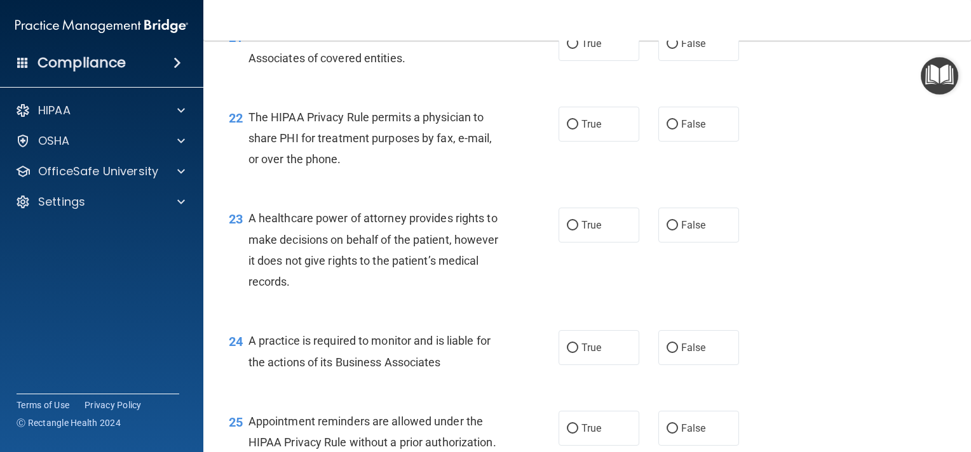
scroll to position [2389, 0]
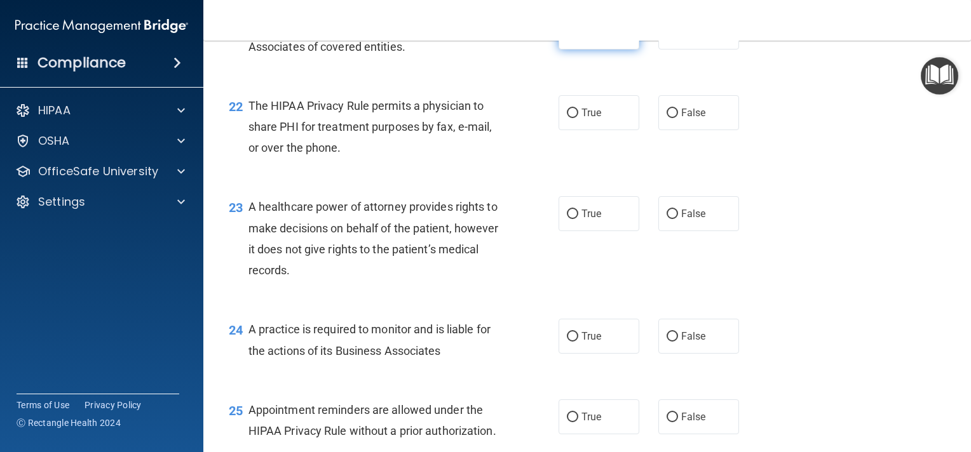
click at [567, 37] on input "True" at bounding box center [572, 33] width 11 height 10
radio input "true"
click at [567, 118] on input "True" at bounding box center [572, 114] width 11 height 10
radio input "true"
click at [666, 219] on input "False" at bounding box center [671, 215] width 11 height 10
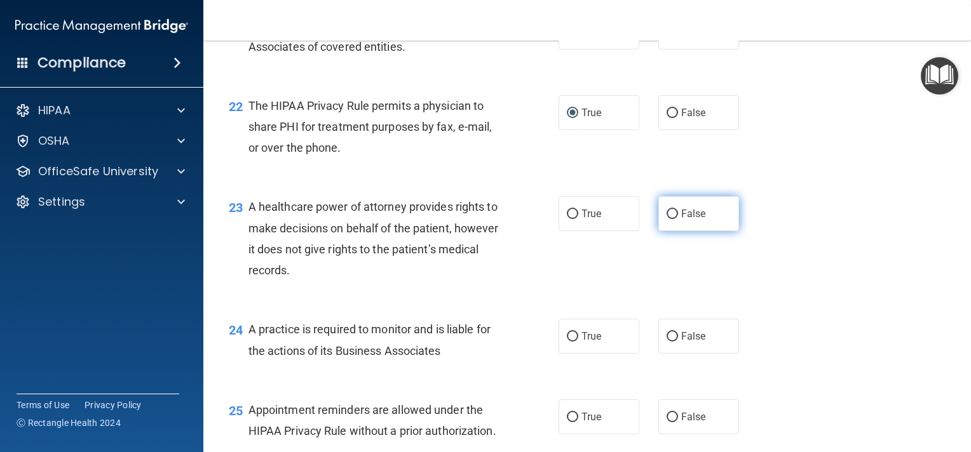
radio input "true"
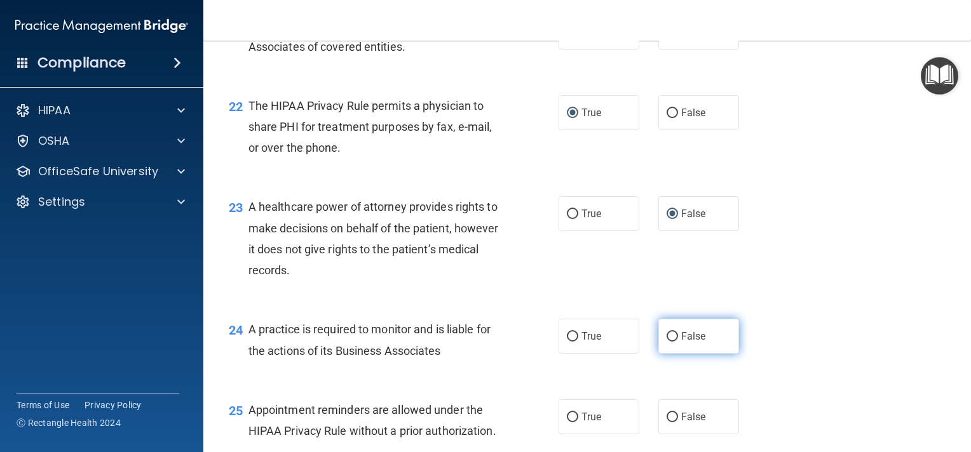
click at [666, 342] on input "False" at bounding box center [671, 337] width 11 height 10
radio input "true"
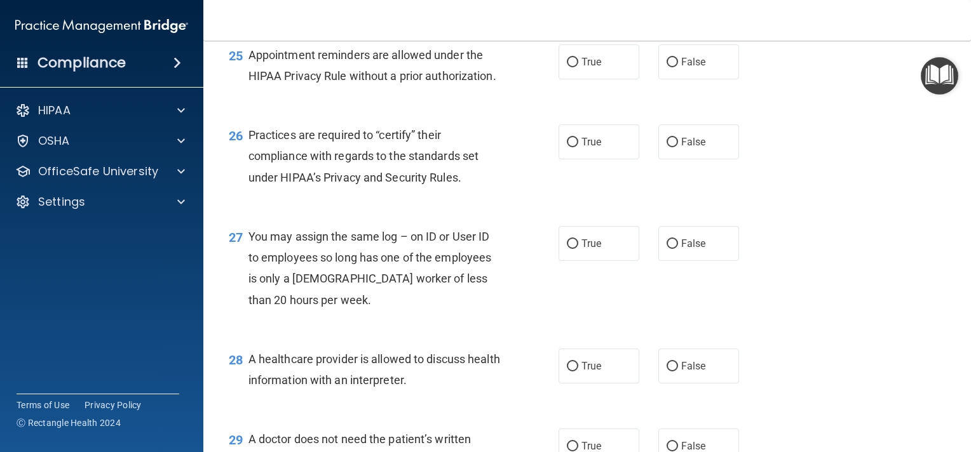
scroll to position [2770, 0]
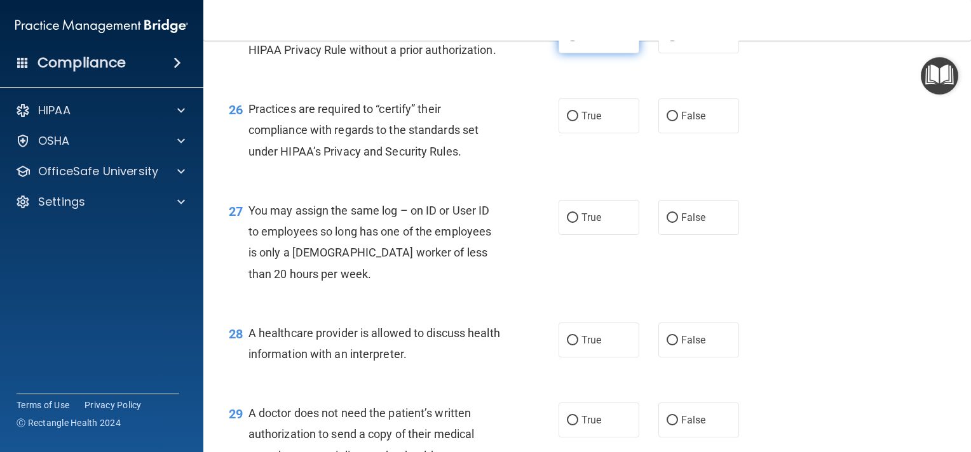
click at [569, 41] on input "True" at bounding box center [572, 37] width 11 height 10
radio input "true"
click at [666, 121] on input "False" at bounding box center [671, 117] width 11 height 10
radio input "true"
click at [666, 223] on input "False" at bounding box center [671, 218] width 11 height 10
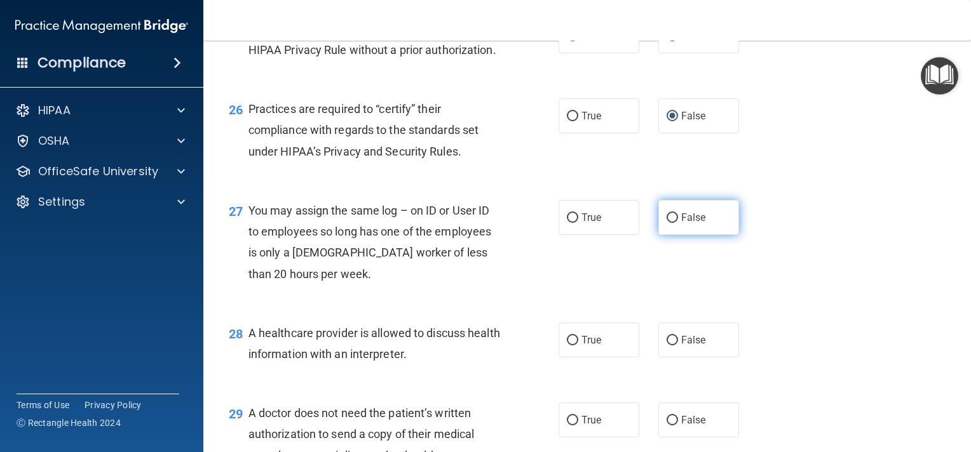
radio input "true"
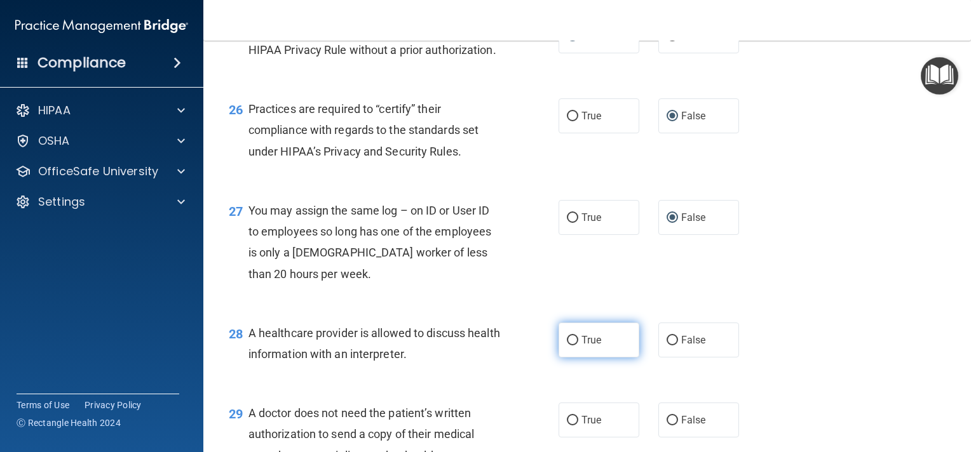
click at [568, 346] on input "True" at bounding box center [572, 341] width 11 height 10
radio input "true"
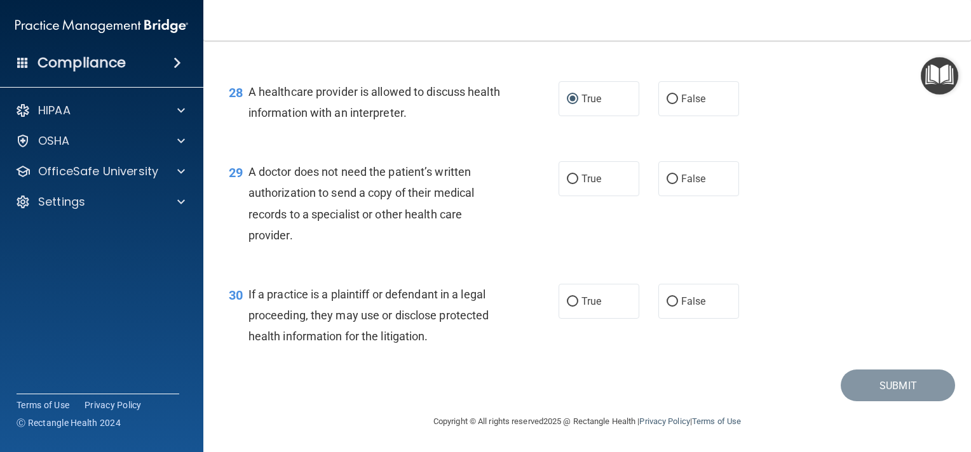
scroll to position [3050, 0]
click at [567, 184] on input "True" at bounding box center [572, 180] width 11 height 10
radio input "true"
click at [567, 307] on input "True" at bounding box center [572, 302] width 11 height 10
radio input "true"
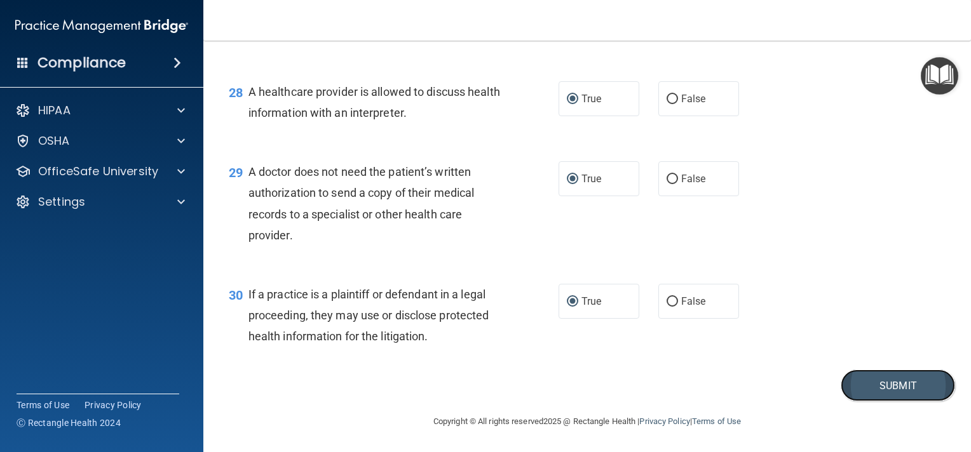
click at [877, 402] on button "Submit" at bounding box center [898, 386] width 114 height 32
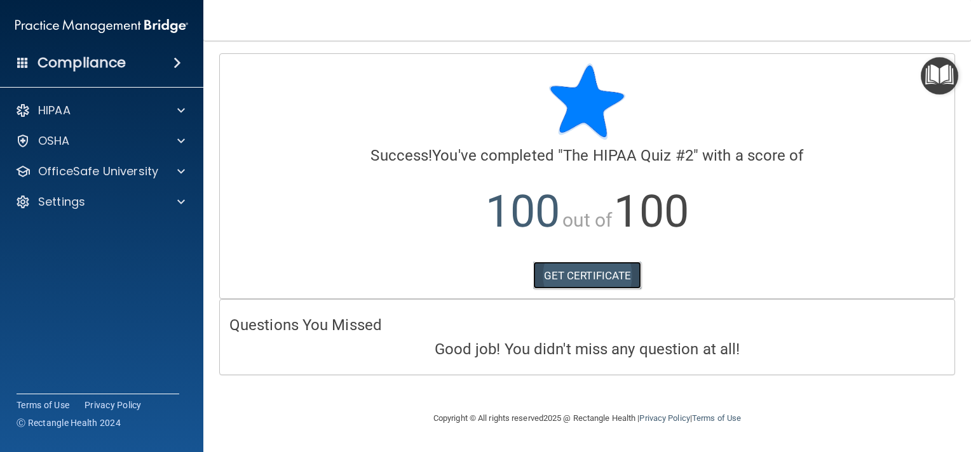
click at [590, 272] on link "GET CERTIFICATE" at bounding box center [587, 276] width 109 height 28
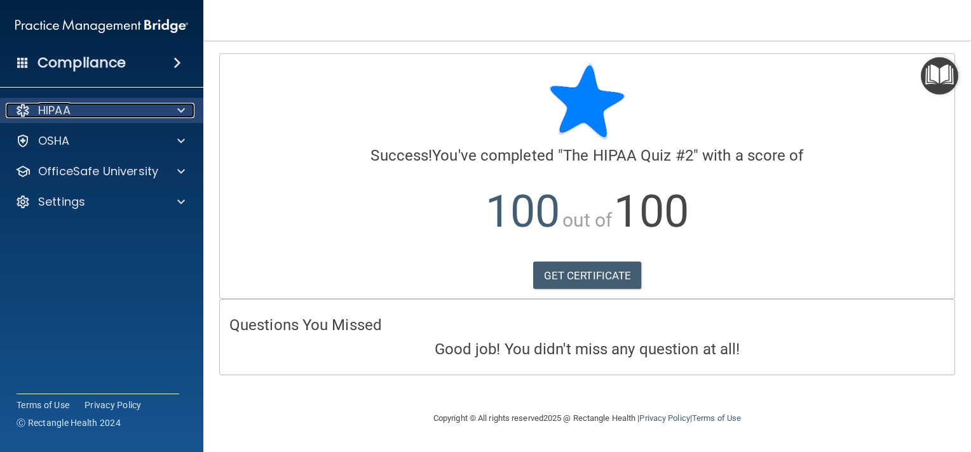
click at [182, 111] on span at bounding box center [181, 110] width 8 height 15
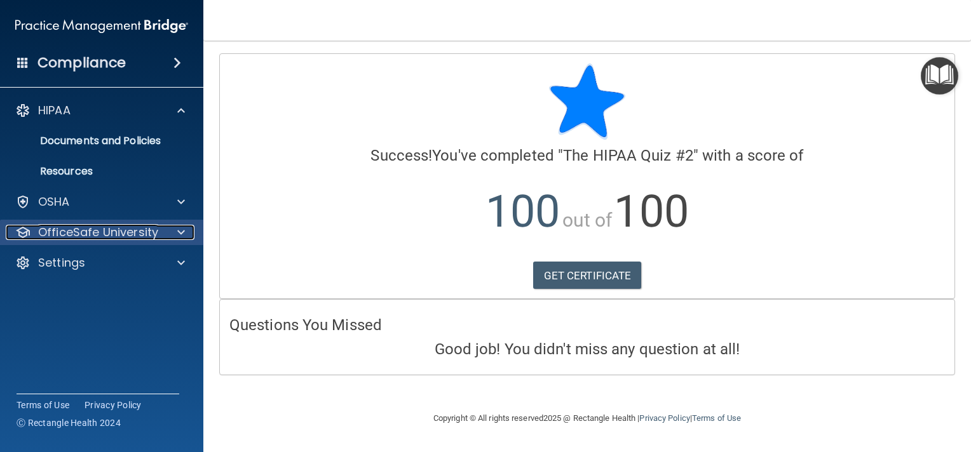
click at [158, 231] on div "OfficeSafe University" at bounding box center [85, 232] width 158 height 15
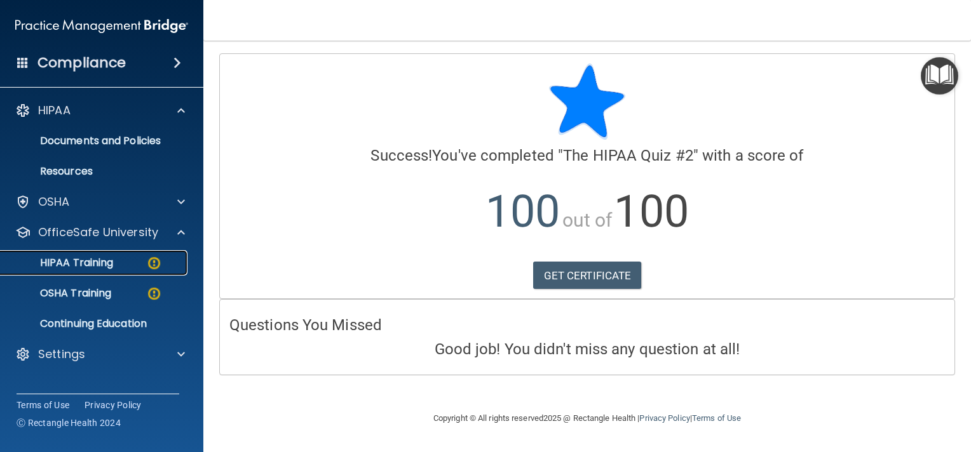
click at [112, 264] on p "HIPAA Training" at bounding box center [60, 263] width 105 height 13
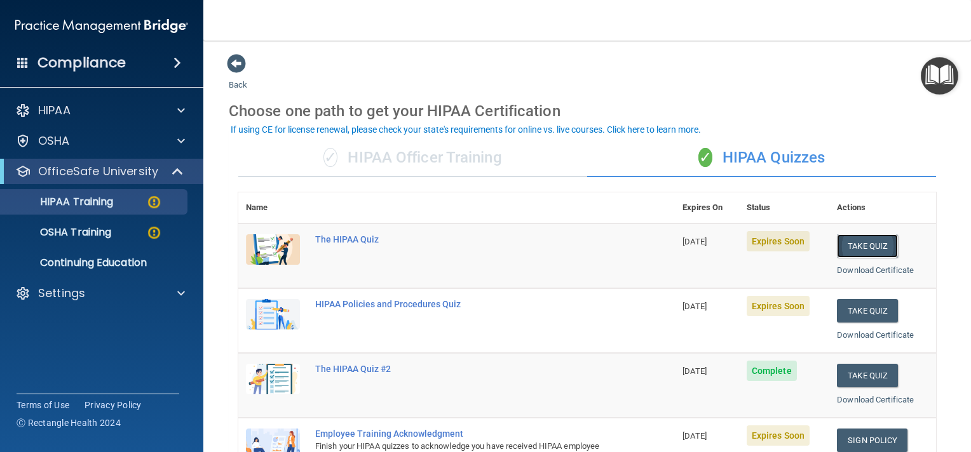
click at [850, 241] on button "Take Quiz" at bounding box center [867, 246] width 61 height 24
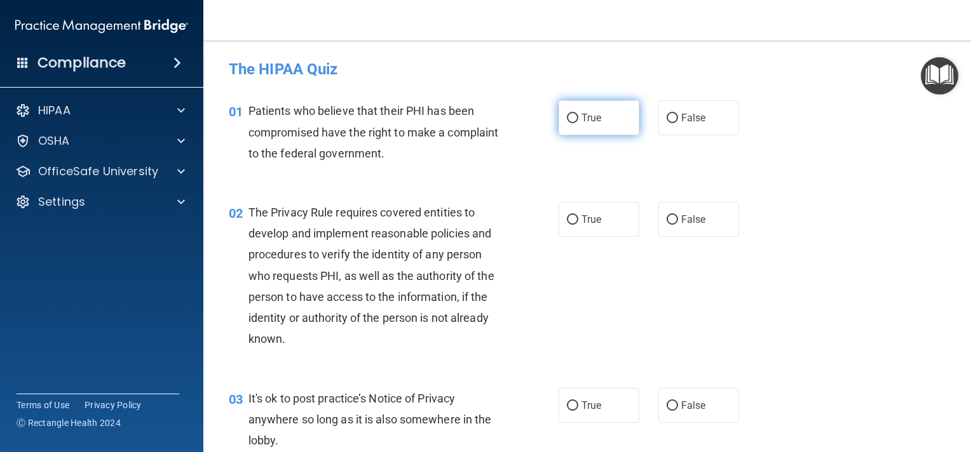
click at [567, 118] on input "True" at bounding box center [572, 119] width 11 height 10
radio input "true"
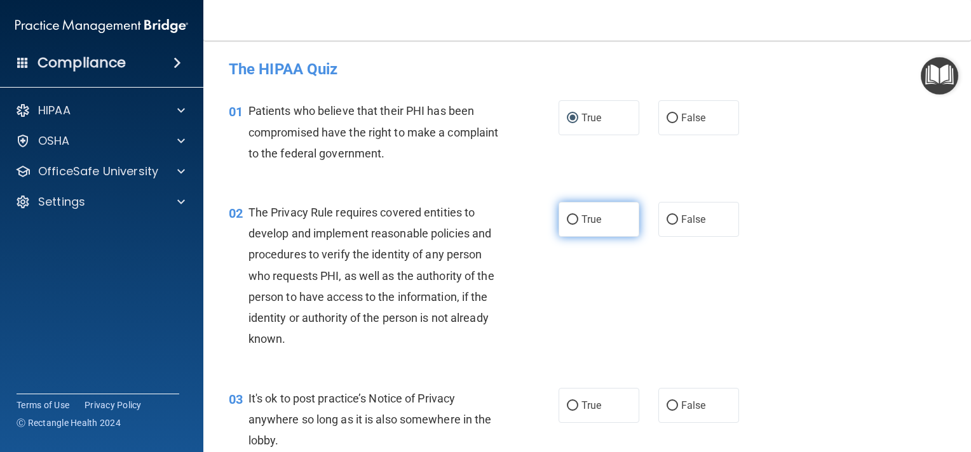
click at [567, 218] on input "True" at bounding box center [572, 220] width 11 height 10
radio input "true"
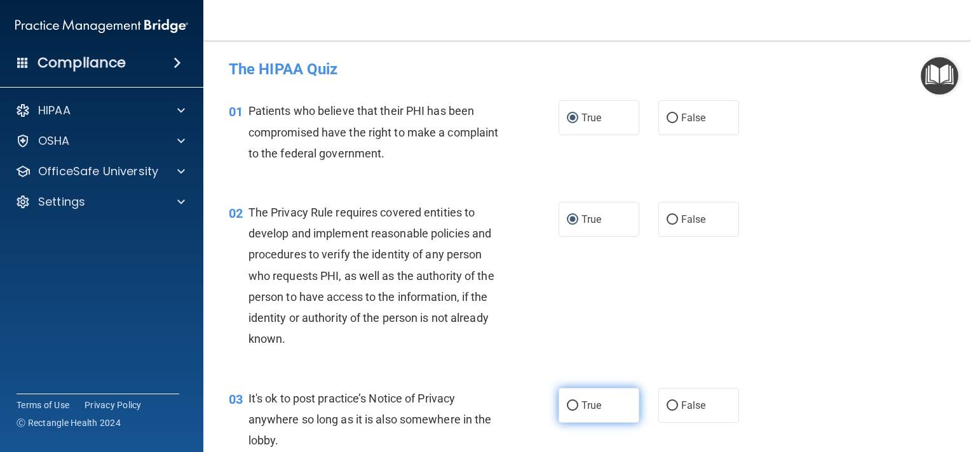
click at [567, 403] on input "True" at bounding box center [572, 407] width 11 height 10
radio input "true"
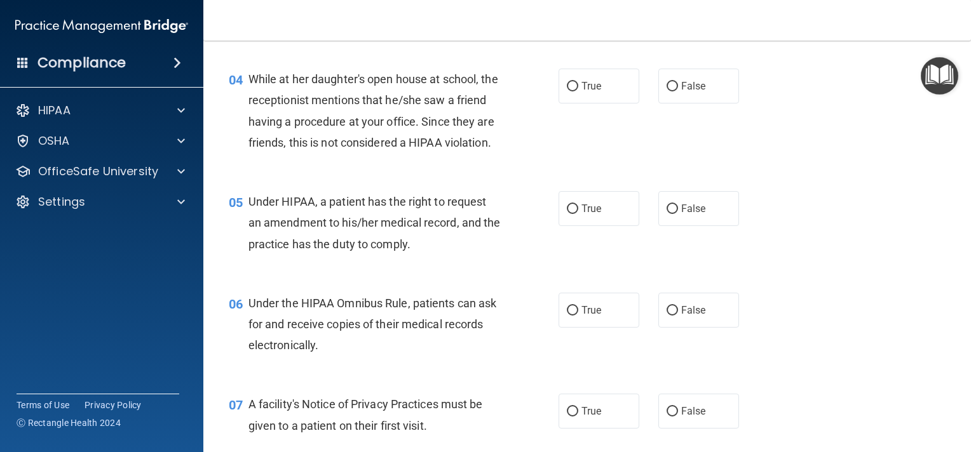
scroll to position [432, 0]
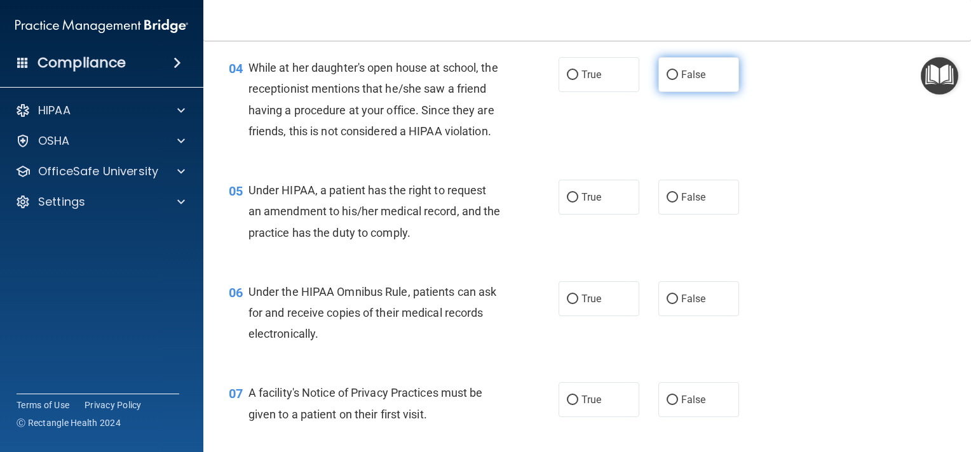
click at [666, 74] on input "False" at bounding box center [671, 76] width 11 height 10
radio input "true"
click at [666, 203] on input "False" at bounding box center [671, 198] width 11 height 10
radio input "true"
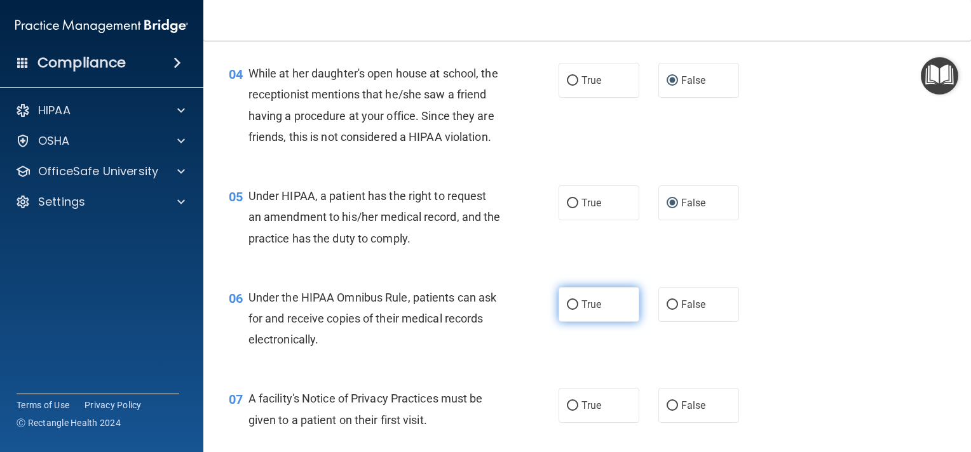
click at [567, 310] on input "True" at bounding box center [572, 306] width 11 height 10
radio input "true"
click at [567, 411] on input "True" at bounding box center [572, 407] width 11 height 10
radio input "true"
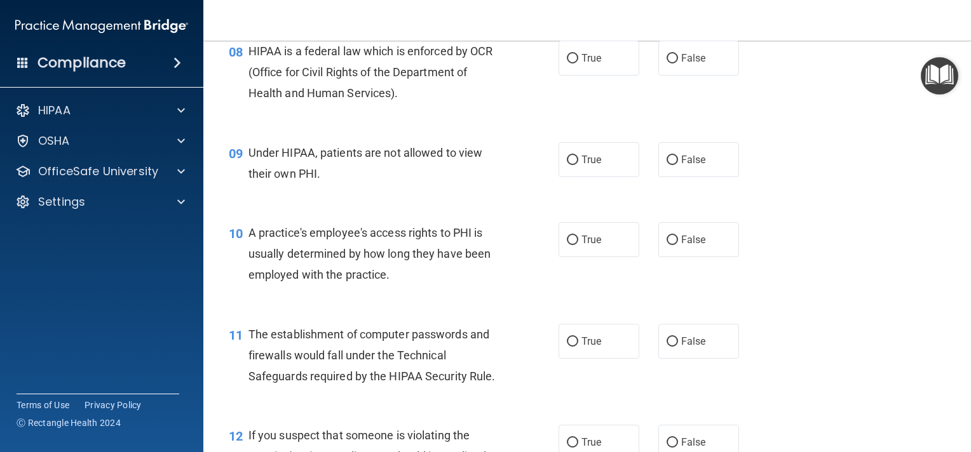
scroll to position [858, 0]
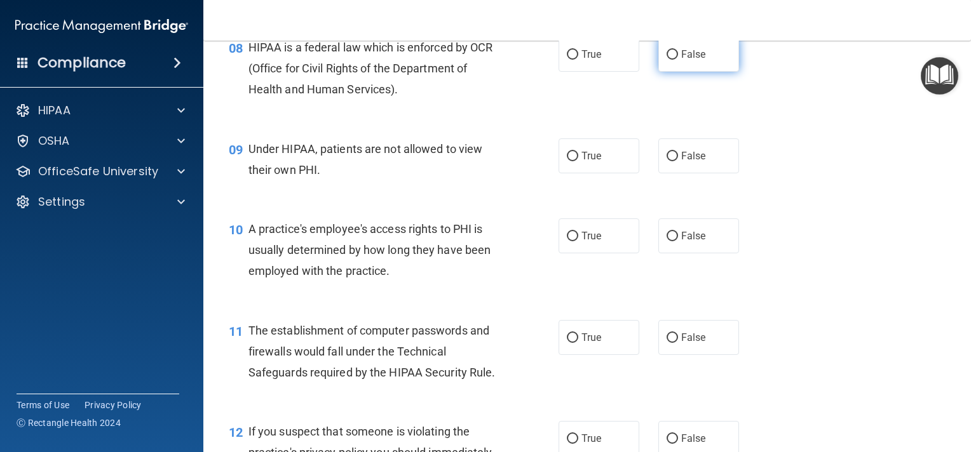
click at [670, 60] on input "False" at bounding box center [671, 55] width 11 height 10
radio input "true"
click at [666, 161] on input "False" at bounding box center [671, 157] width 11 height 10
radio input "true"
click at [567, 241] on input "True" at bounding box center [572, 237] width 11 height 10
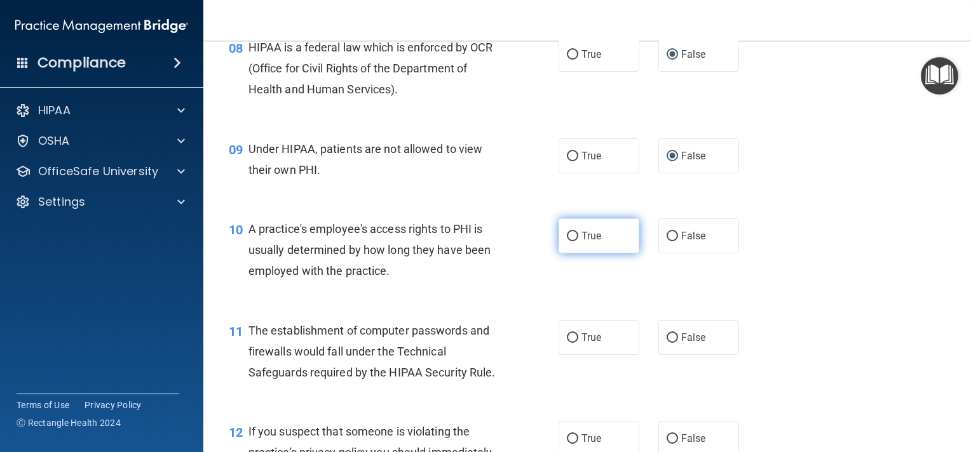
radio input "true"
click at [567, 241] on input "True" at bounding box center [572, 237] width 11 height 10
click at [568, 343] on input "True" at bounding box center [572, 339] width 11 height 10
radio input "true"
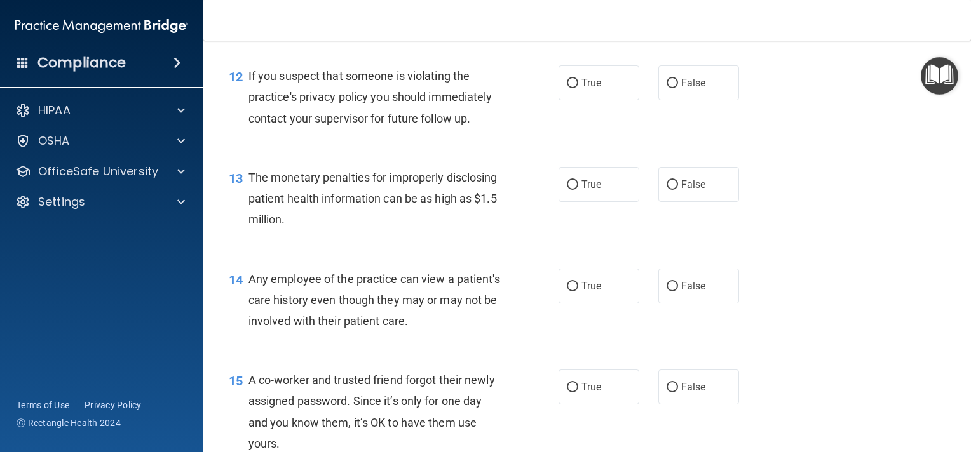
scroll to position [1240, 0]
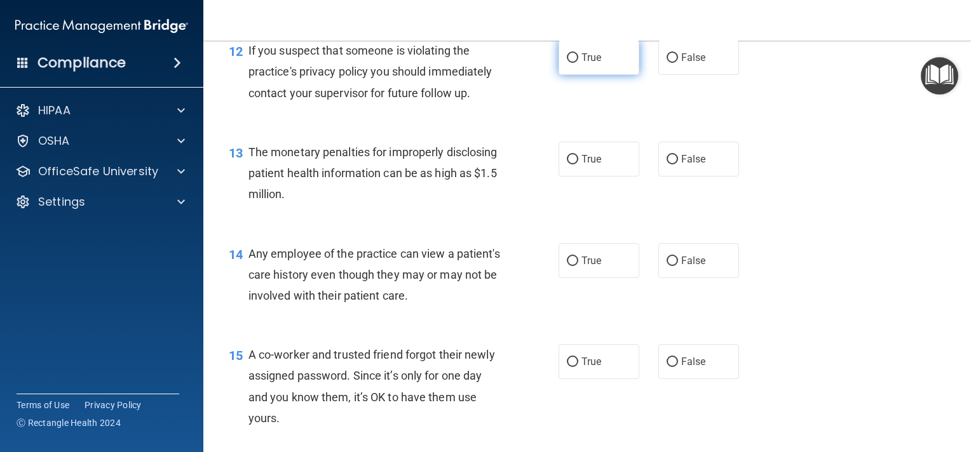
click at [567, 63] on input "True" at bounding box center [572, 58] width 11 height 10
radio input "true"
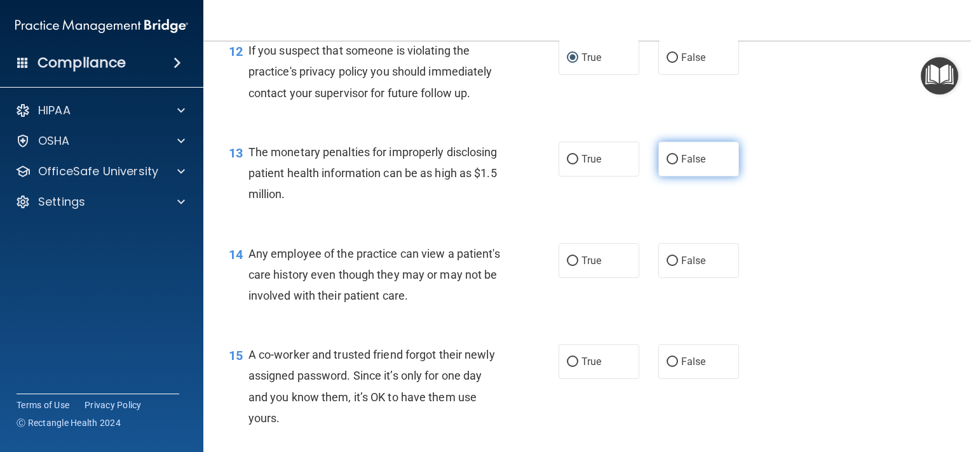
click at [666, 165] on input "False" at bounding box center [671, 160] width 11 height 10
radio input "true"
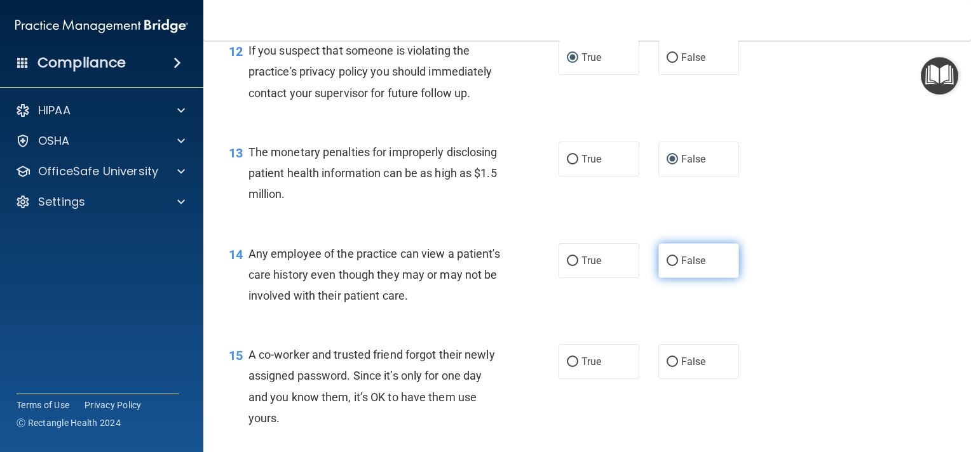
click at [666, 266] on input "False" at bounding box center [671, 262] width 11 height 10
radio input "true"
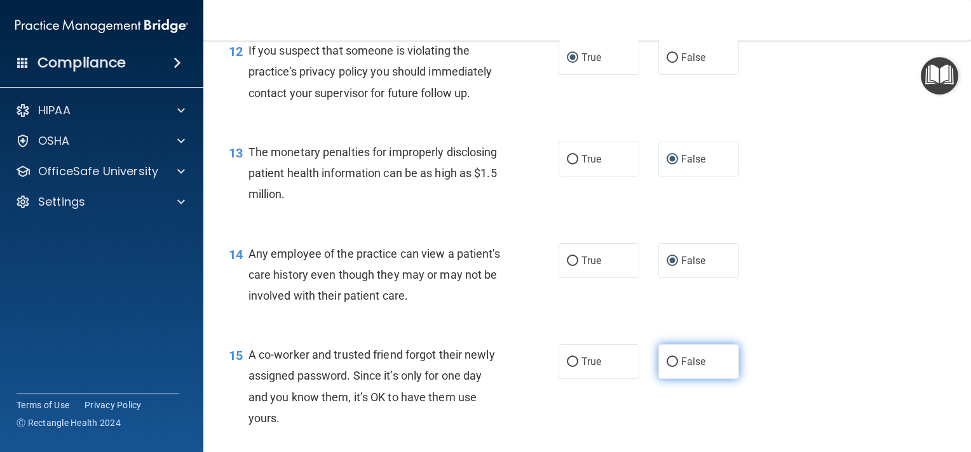
click at [666, 367] on input "False" at bounding box center [671, 363] width 11 height 10
radio input "true"
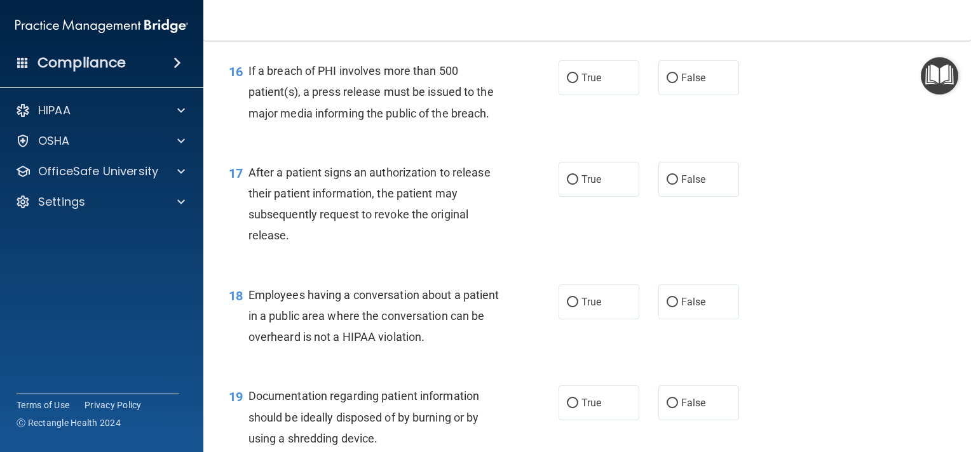
scroll to position [1672, 0]
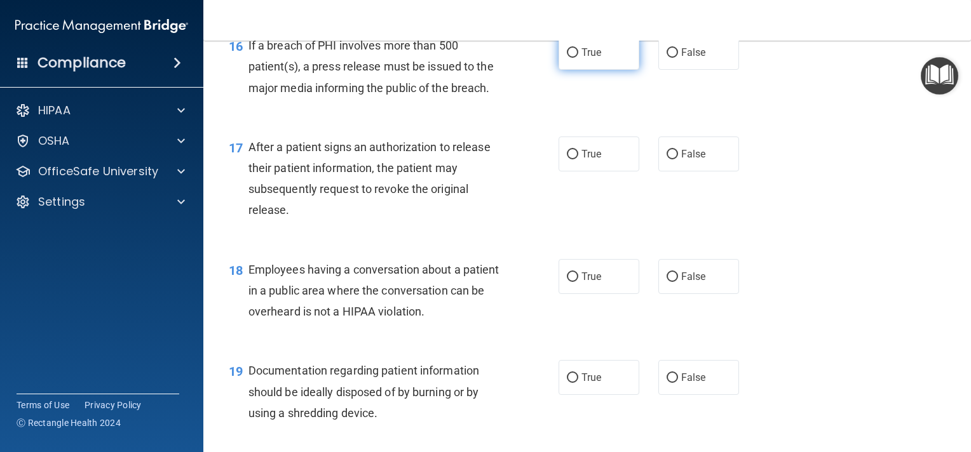
click at [567, 58] on input "True" at bounding box center [572, 53] width 11 height 10
radio input "true"
click at [569, 168] on label "True" at bounding box center [598, 154] width 81 height 35
click at [569, 159] on input "True" at bounding box center [572, 155] width 11 height 10
radio input "true"
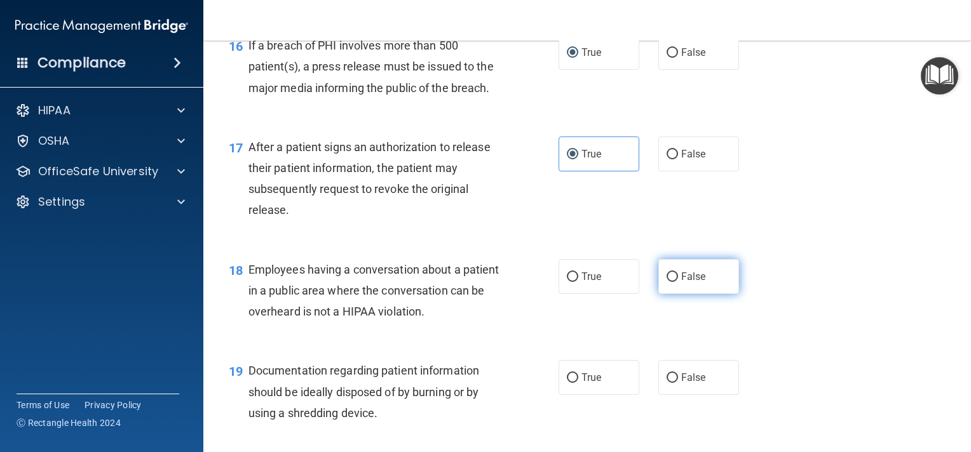
click at [661, 292] on label "False" at bounding box center [698, 276] width 81 height 35
click at [666, 282] on input "False" at bounding box center [671, 278] width 11 height 10
radio input "true"
click at [571, 383] on input "True" at bounding box center [572, 379] width 11 height 10
radio input "true"
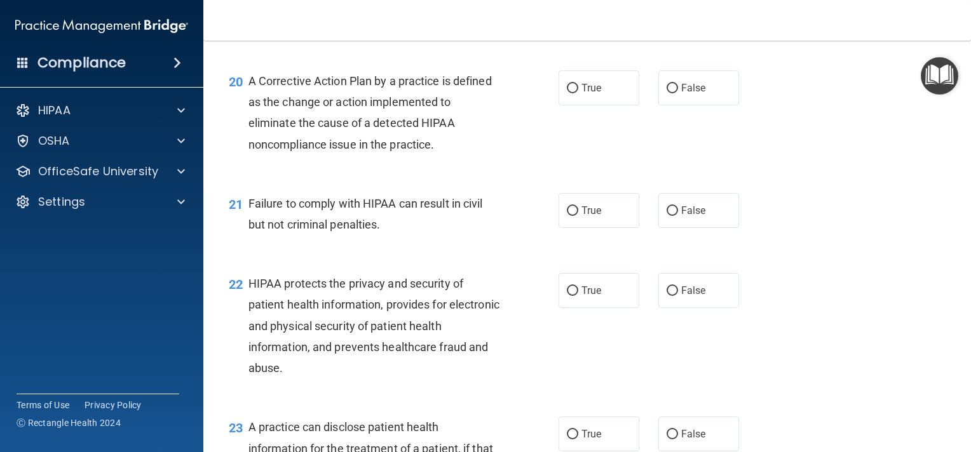
scroll to position [2088, 0]
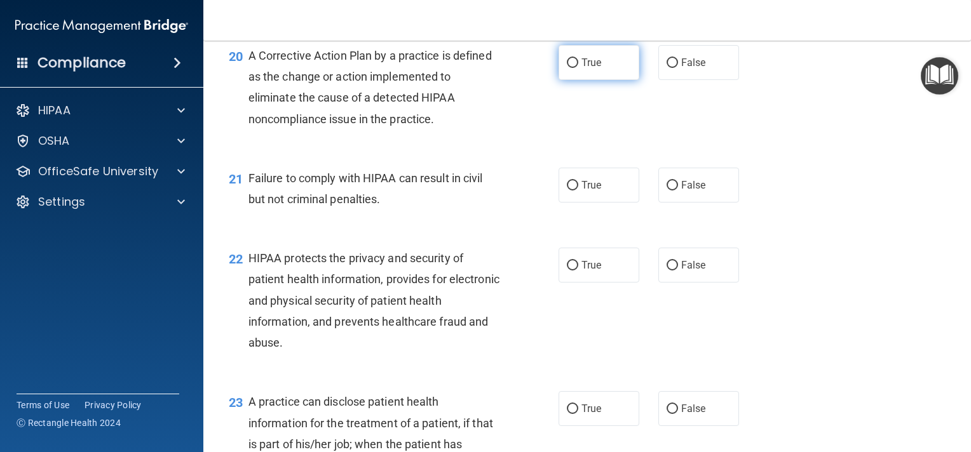
click at [572, 68] on input "True" at bounding box center [572, 63] width 11 height 10
radio input "true"
click at [666, 191] on input "False" at bounding box center [671, 186] width 11 height 10
radio input "true"
click at [569, 271] on input "True" at bounding box center [572, 266] width 11 height 10
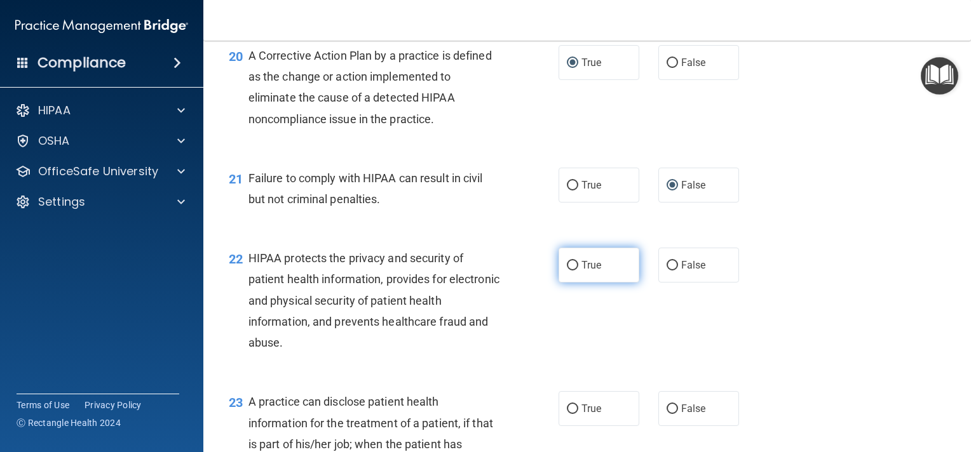
radio input "true"
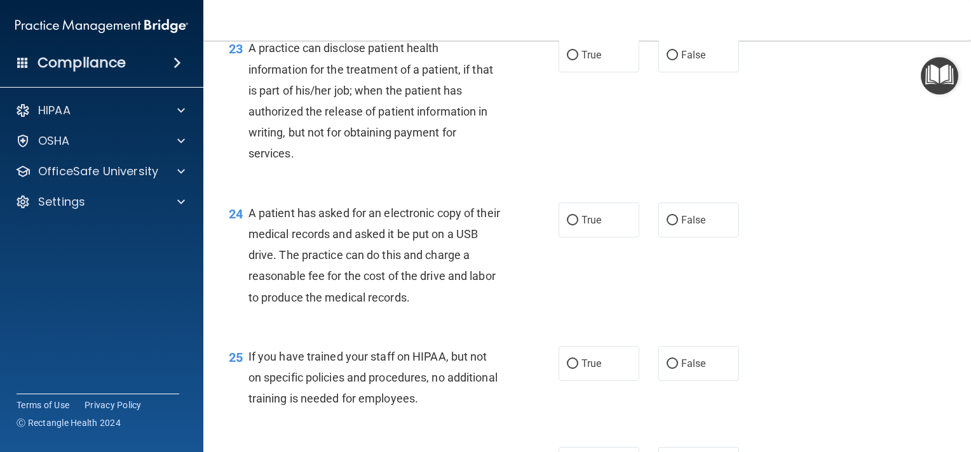
scroll to position [2444, 0]
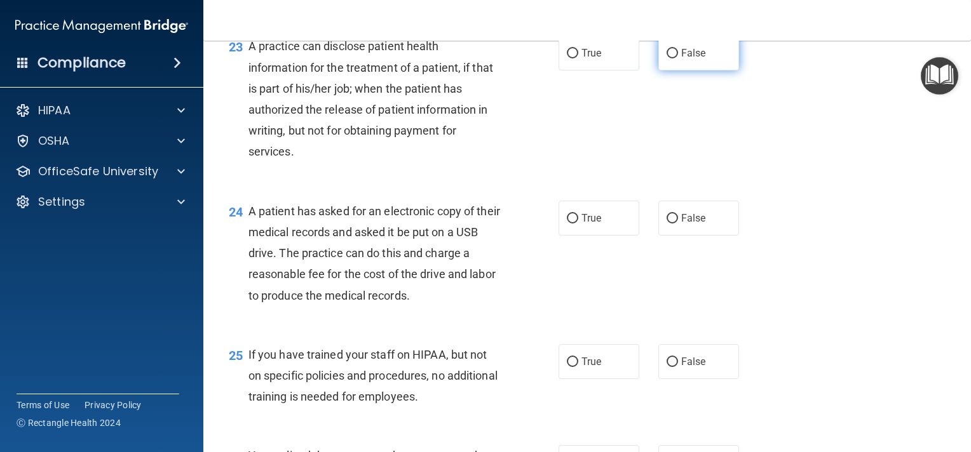
click at [666, 58] on input "False" at bounding box center [671, 54] width 11 height 10
radio input "true"
click at [567, 224] on input "True" at bounding box center [572, 219] width 11 height 10
radio input "true"
click at [666, 367] on input "False" at bounding box center [671, 363] width 11 height 10
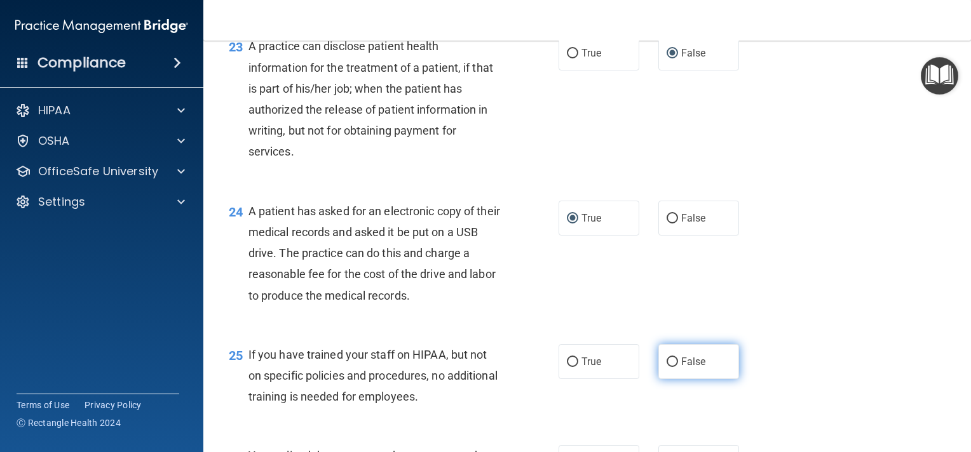
radio input "true"
click at [961, 445] on main "- The HIPAA Quiz This quiz doesn’t expire until 10/07/2025. Are you sure you wa…" at bounding box center [587, 247] width 768 height 412
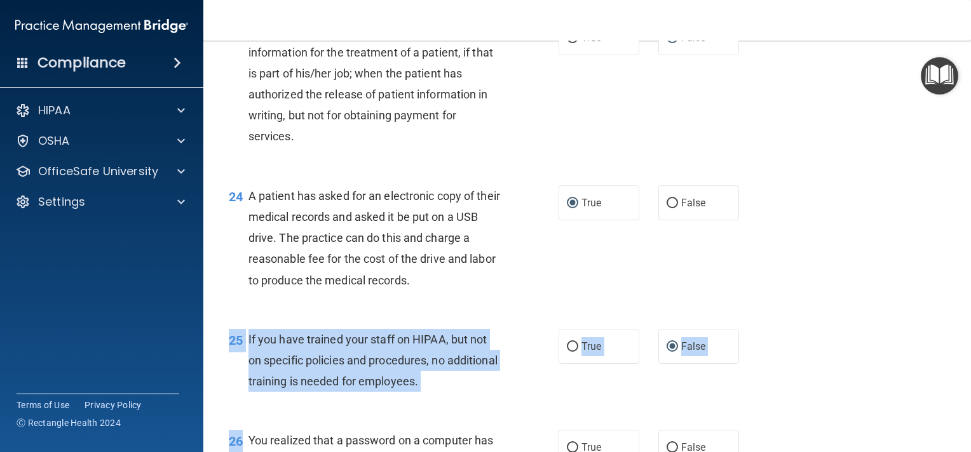
click at [961, 445] on main "- The HIPAA Quiz This quiz doesn’t expire until 10/07/2025. Are you sure you wa…" at bounding box center [587, 247] width 768 height 412
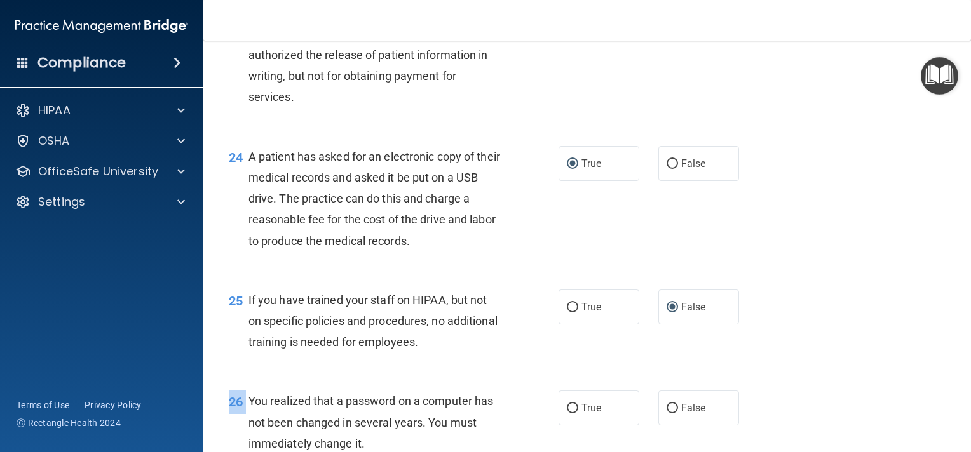
click at [961, 445] on main "- The HIPAA Quiz This quiz doesn’t expire until 10/07/2025. Are you sure you wa…" at bounding box center [587, 247] width 768 height 412
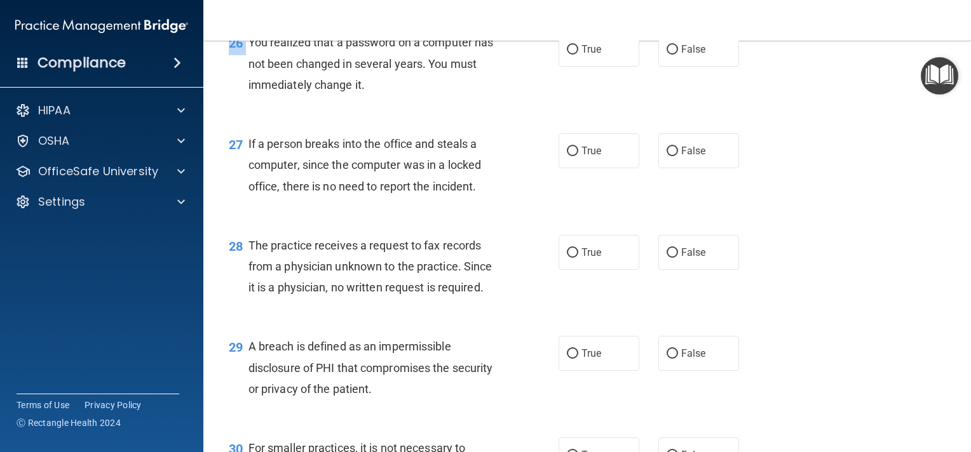
scroll to position [2867, 0]
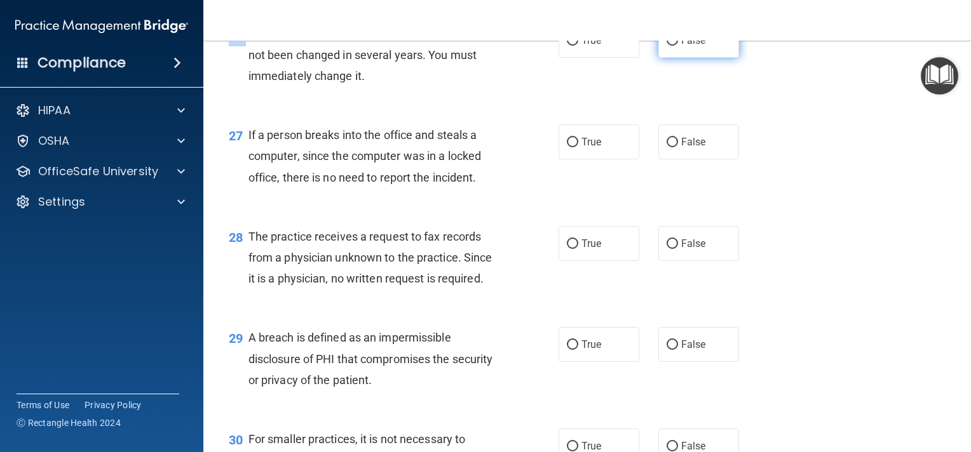
click at [668, 46] on input "False" at bounding box center [671, 41] width 11 height 10
radio input "true"
click at [668, 147] on input "False" at bounding box center [671, 143] width 11 height 10
radio input "true"
click at [666, 249] on input "False" at bounding box center [671, 245] width 11 height 10
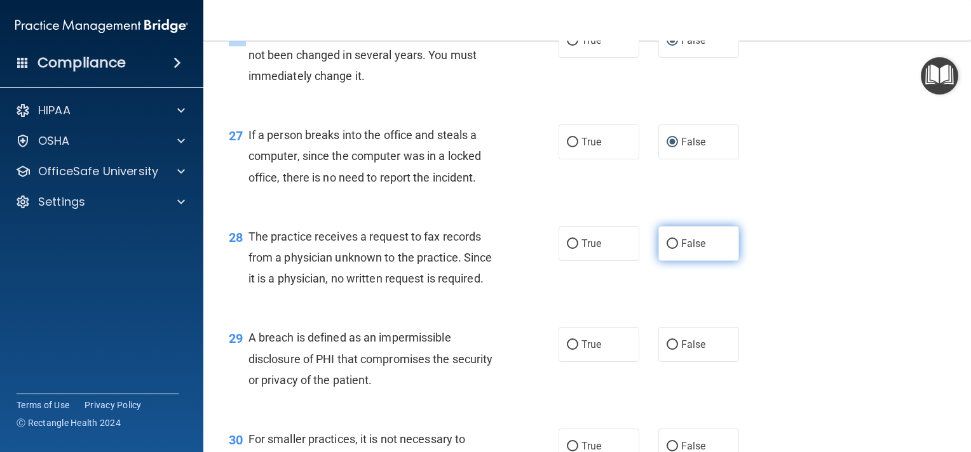
radio input "true"
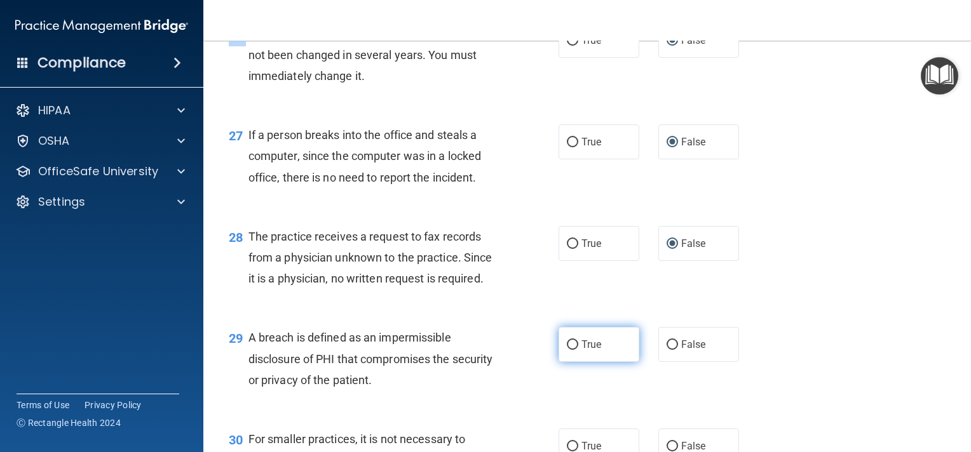
click at [572, 350] on input "True" at bounding box center [572, 346] width 11 height 10
radio input "true"
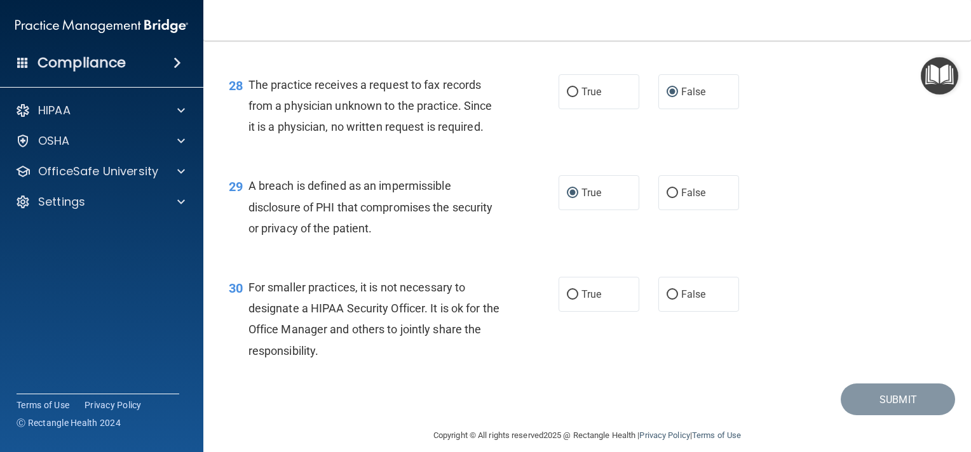
scroll to position [3019, 0]
click at [669, 299] on input "False" at bounding box center [671, 295] width 11 height 10
radio input "true"
click at [879, 413] on button "Submit" at bounding box center [898, 399] width 114 height 32
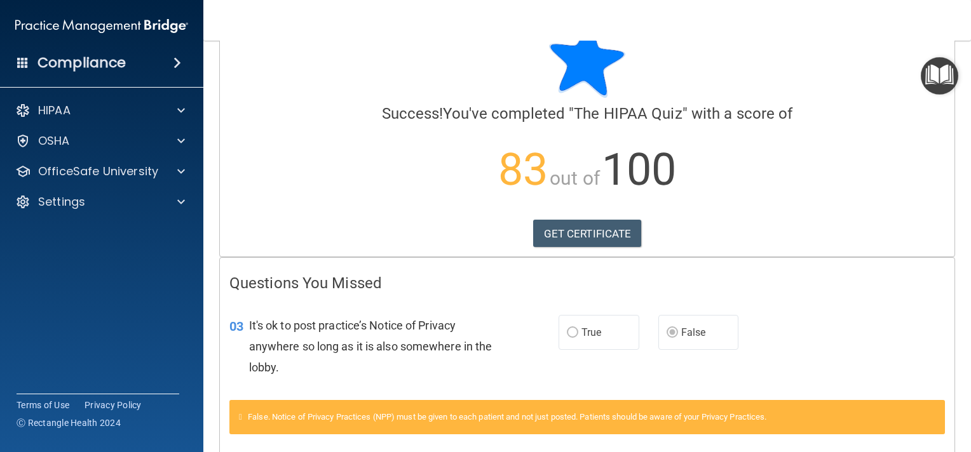
scroll to position [30, 0]
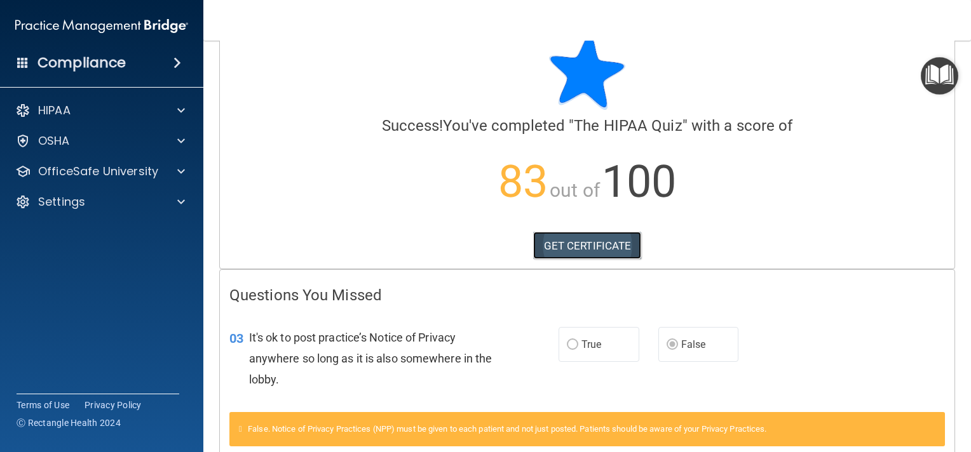
click at [567, 243] on link "GET CERTIFICATE" at bounding box center [587, 246] width 109 height 28
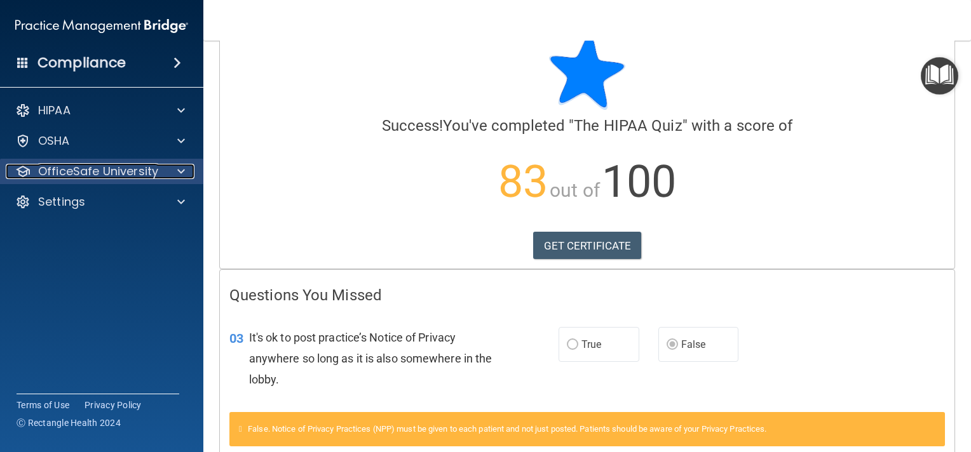
click at [149, 170] on p "OfficeSafe University" at bounding box center [98, 171] width 120 height 15
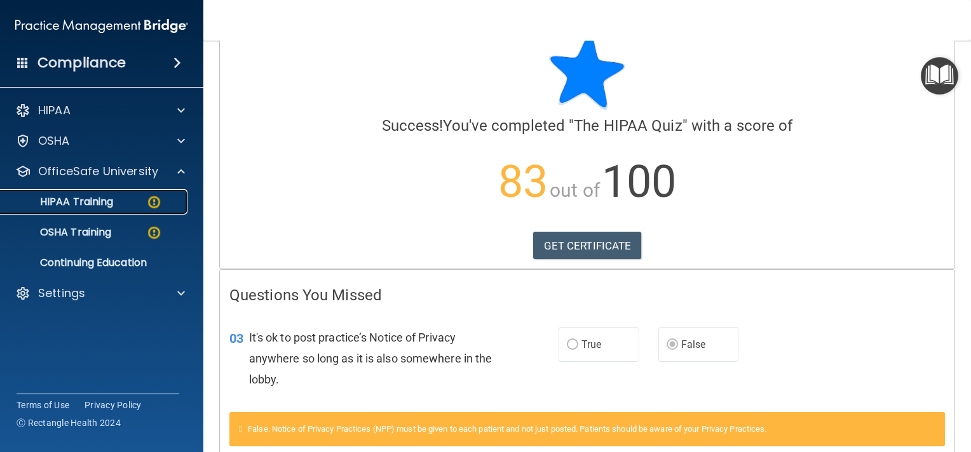
click at [155, 198] on img at bounding box center [154, 202] width 16 height 16
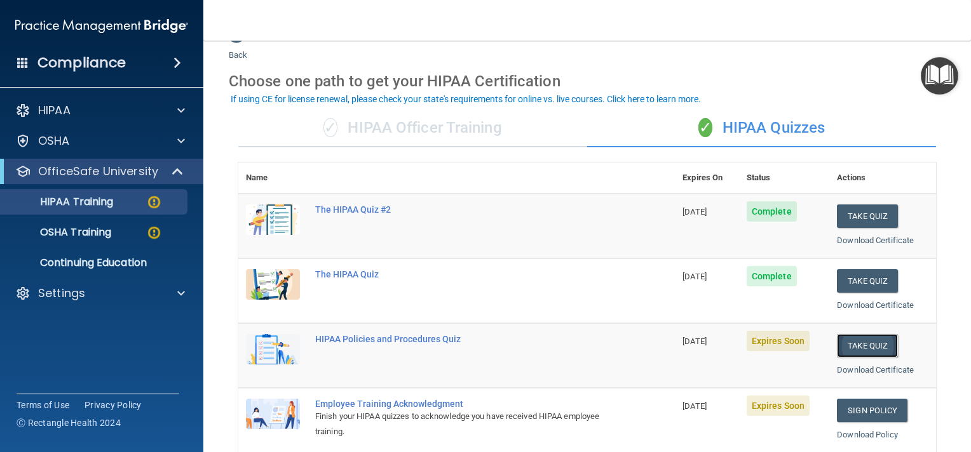
click at [859, 343] on button "Take Quiz" at bounding box center [867, 346] width 61 height 24
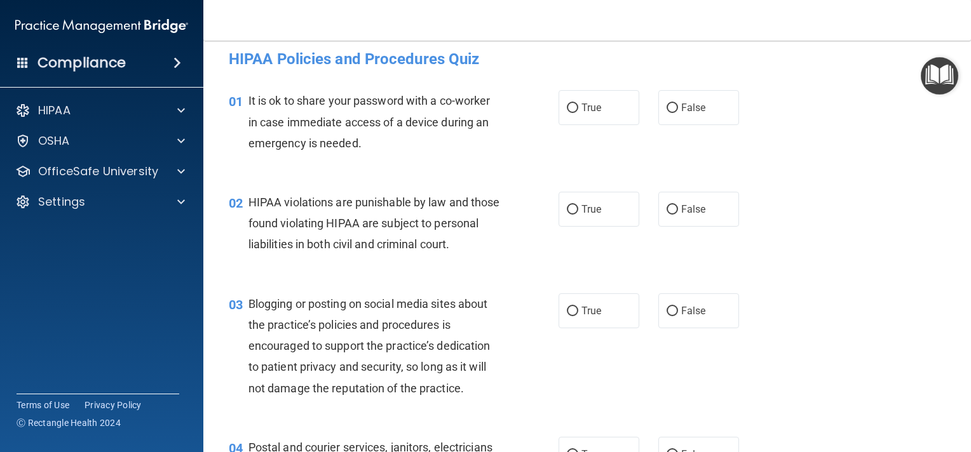
scroll to position [4, 0]
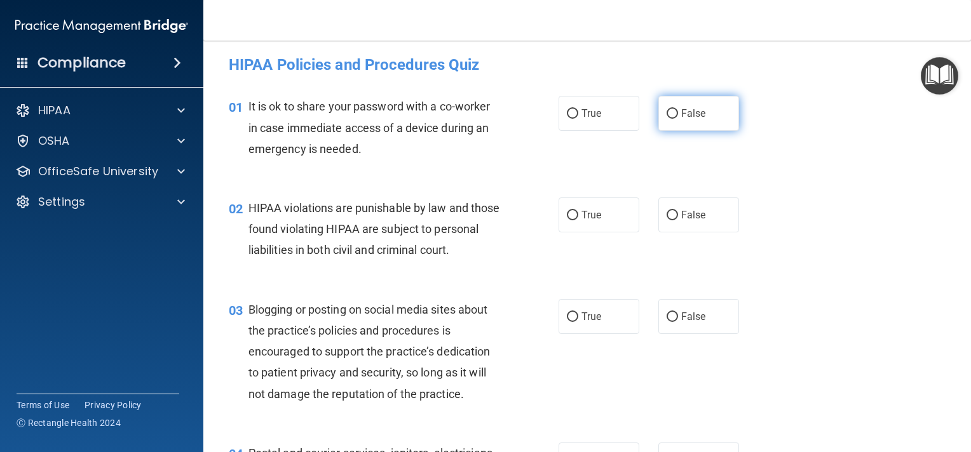
click at [666, 114] on input "False" at bounding box center [671, 114] width 11 height 10
radio input "true"
click at [568, 211] on input "True" at bounding box center [572, 216] width 11 height 10
radio input "true"
click at [666, 322] on input "False" at bounding box center [671, 318] width 11 height 10
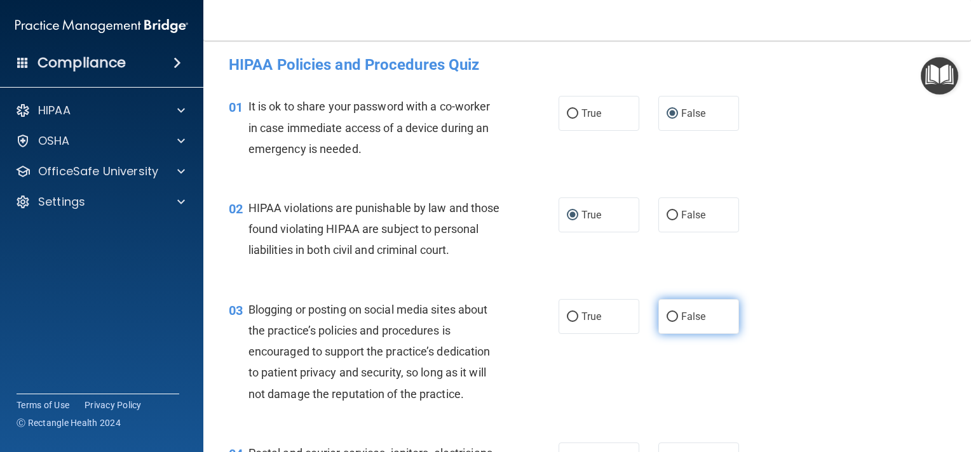
radio input "true"
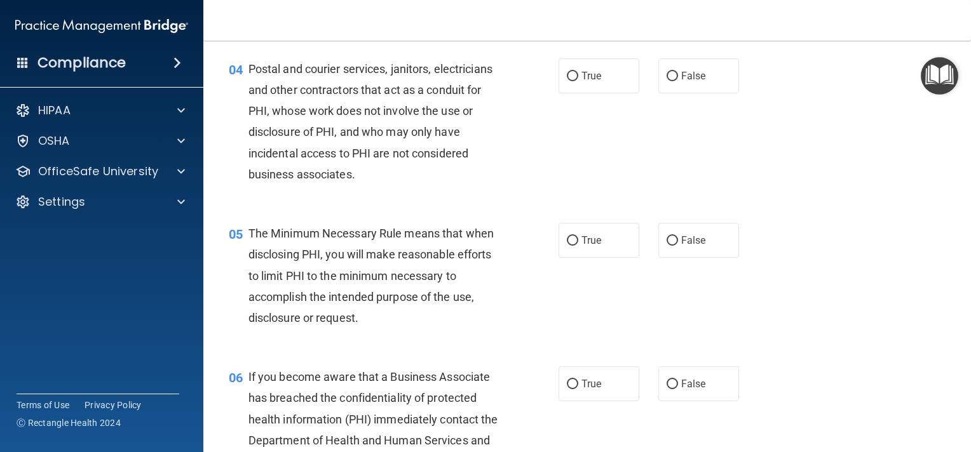
scroll to position [436, 0]
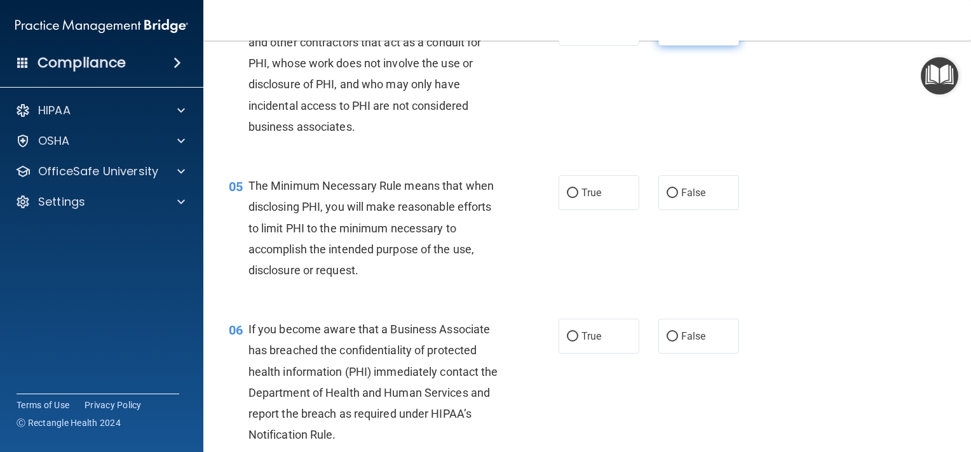
click at [666, 34] on input "False" at bounding box center [671, 29] width 11 height 10
radio input "true"
click at [666, 198] on input "False" at bounding box center [671, 194] width 11 height 10
radio input "true"
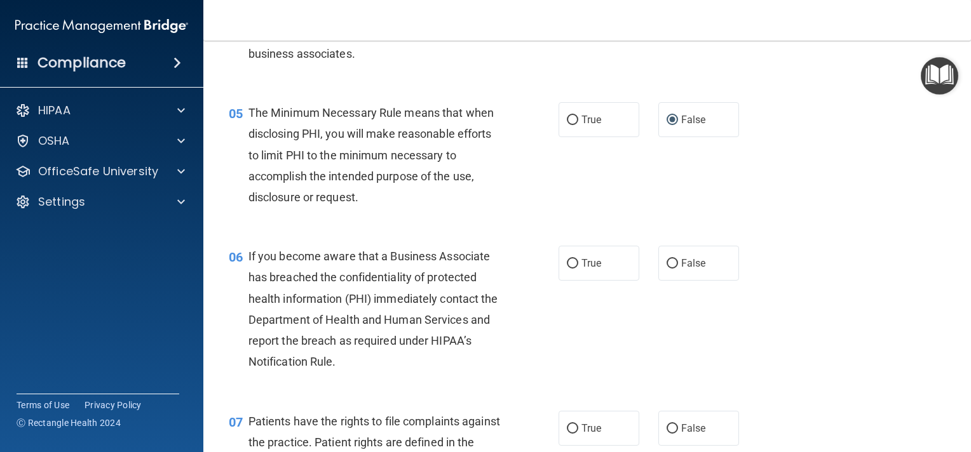
scroll to position [513, 0]
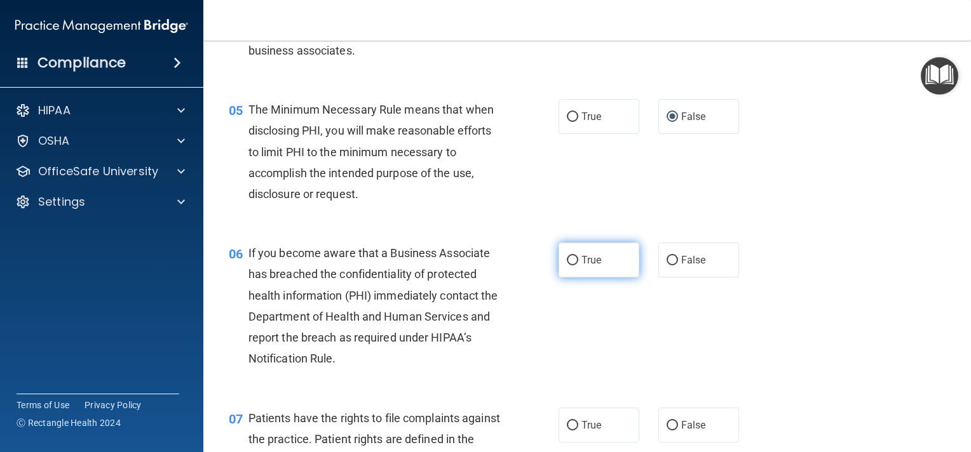
click at [571, 266] on input "True" at bounding box center [572, 261] width 11 height 10
radio input "true"
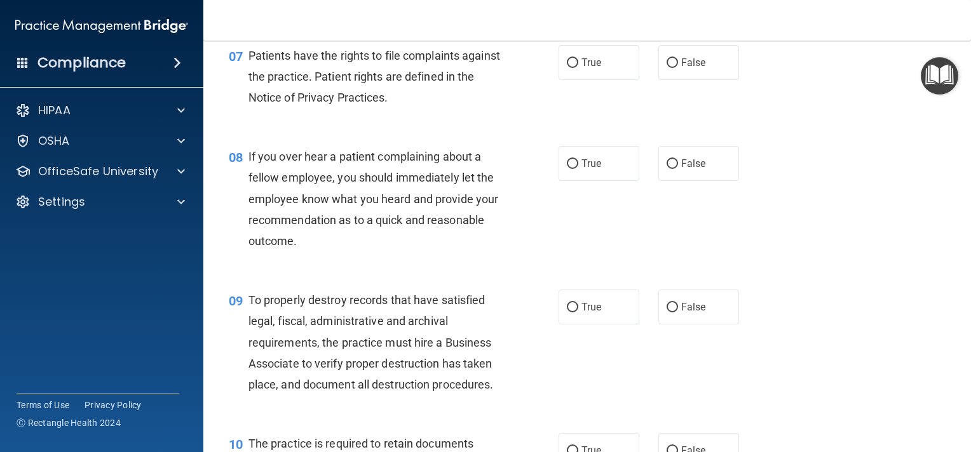
scroll to position [894, 0]
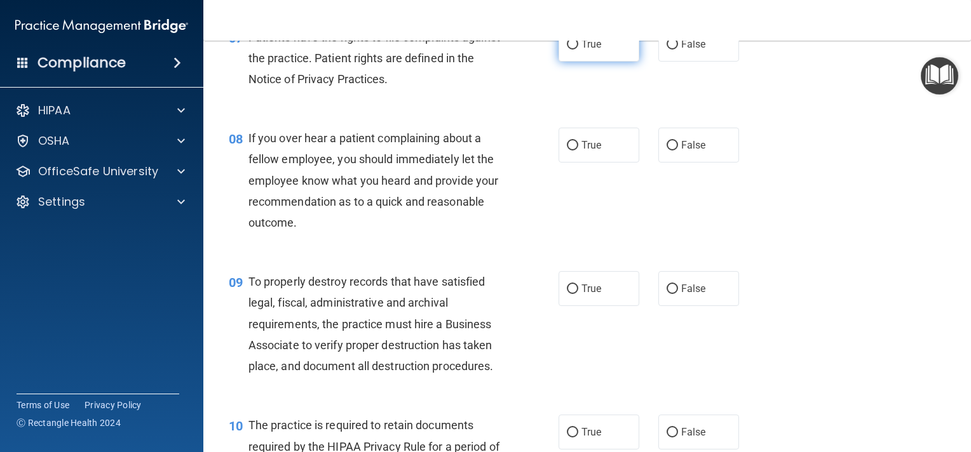
click at [567, 50] on input "True" at bounding box center [572, 45] width 11 height 10
radio input "true"
click at [667, 151] on input "False" at bounding box center [671, 146] width 11 height 10
radio input "true"
click at [666, 294] on input "False" at bounding box center [671, 290] width 11 height 10
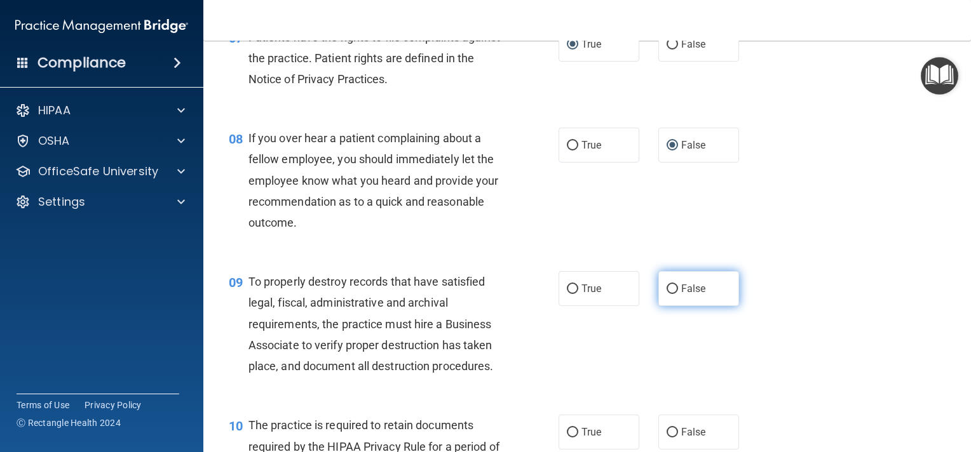
radio input "true"
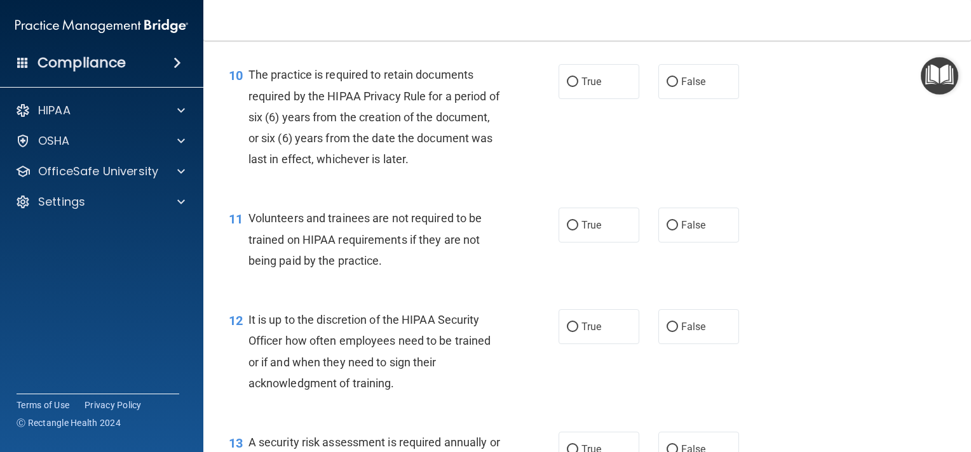
scroll to position [1250, 0]
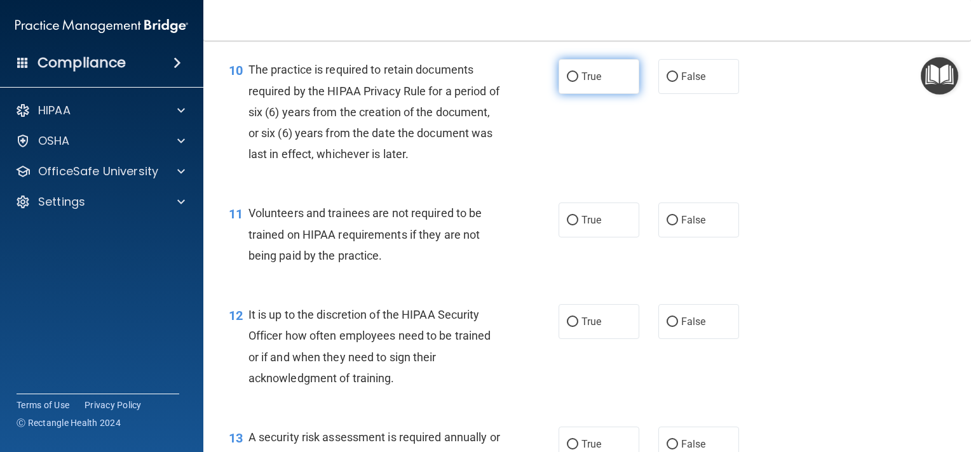
click at [567, 82] on input "True" at bounding box center [572, 77] width 11 height 10
radio input "true"
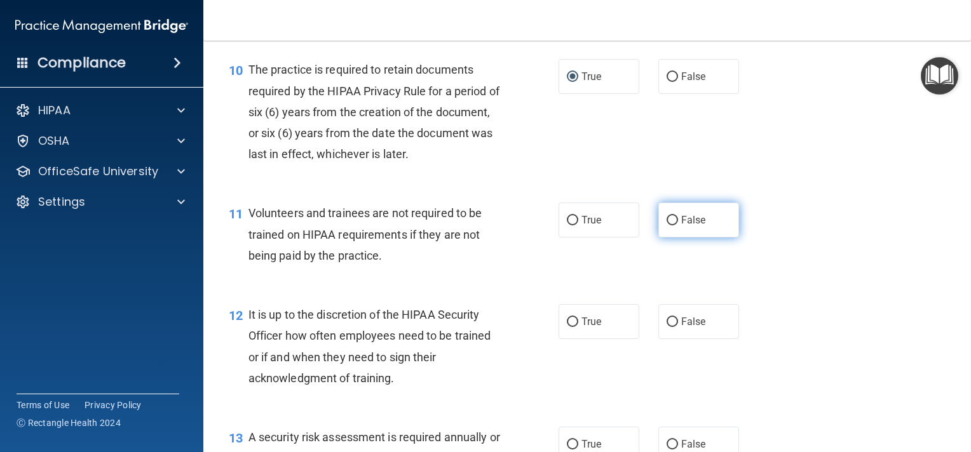
click at [666, 226] on input "False" at bounding box center [671, 221] width 11 height 10
radio input "true"
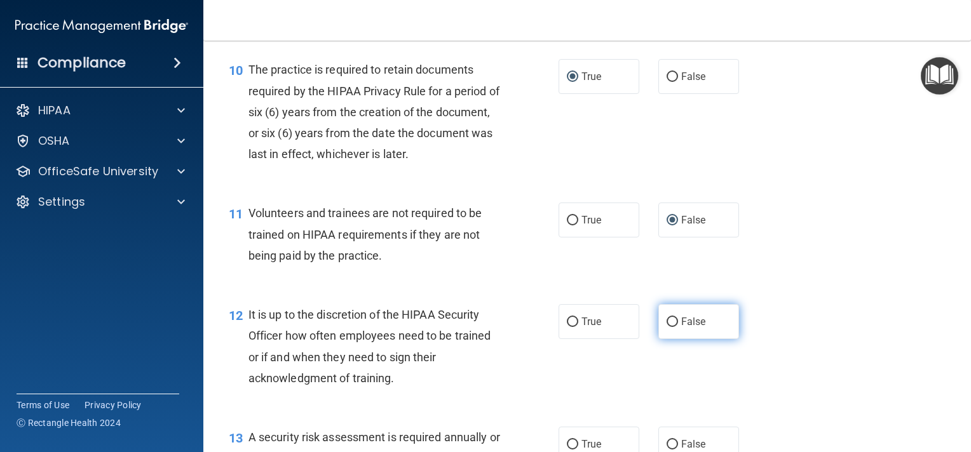
click at [666, 327] on input "False" at bounding box center [671, 323] width 11 height 10
radio input "true"
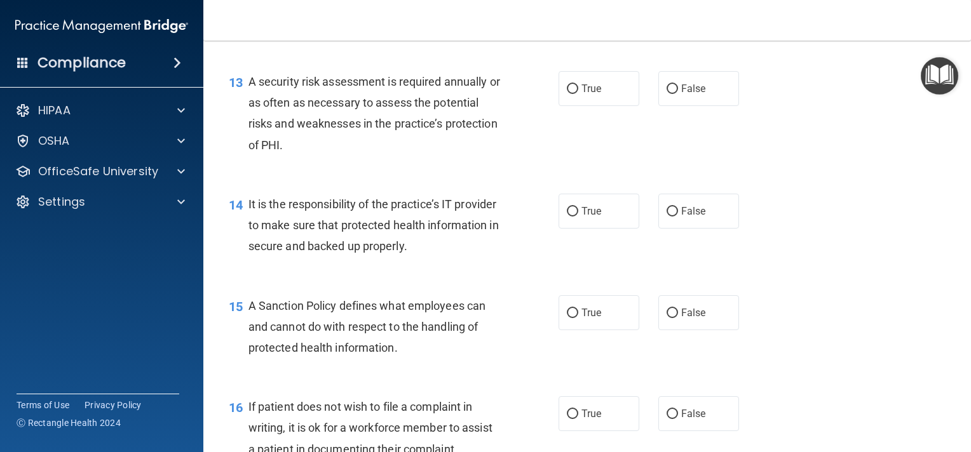
scroll to position [1631, 0]
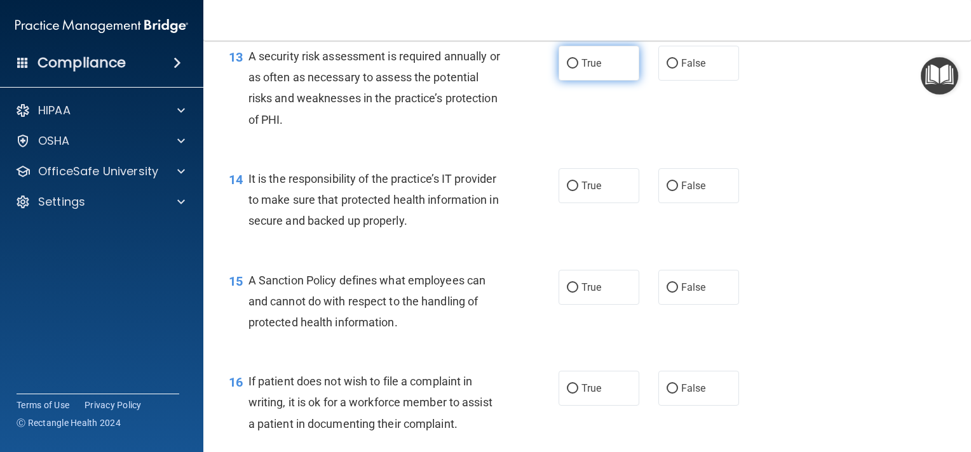
click at [568, 69] on input "True" at bounding box center [572, 64] width 11 height 10
radio input "true"
click at [567, 191] on input "True" at bounding box center [572, 187] width 11 height 10
radio input "true"
click at [668, 293] on input "False" at bounding box center [671, 288] width 11 height 10
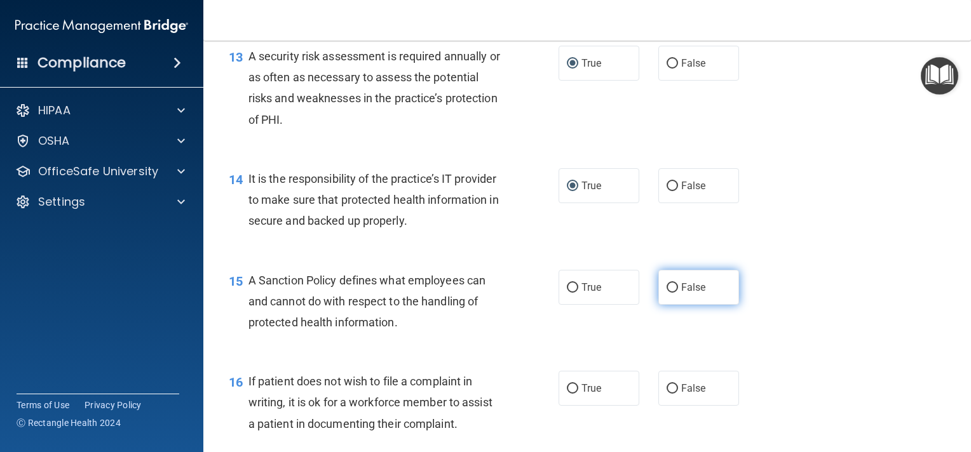
radio input "true"
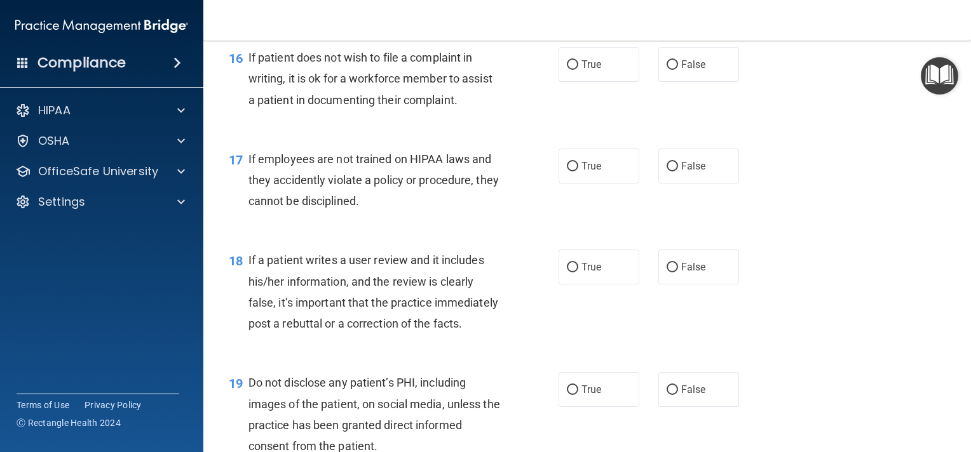
scroll to position [1961, 0]
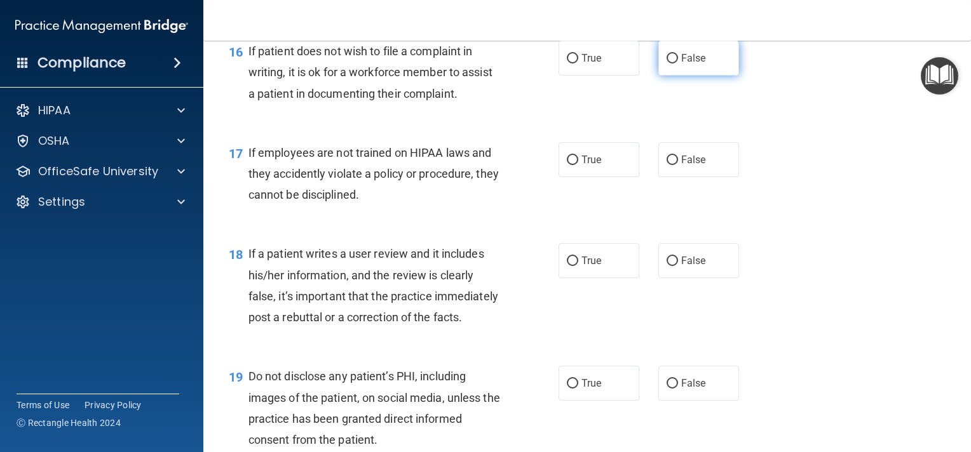
click at [668, 64] on input "False" at bounding box center [671, 59] width 11 height 10
radio input "true"
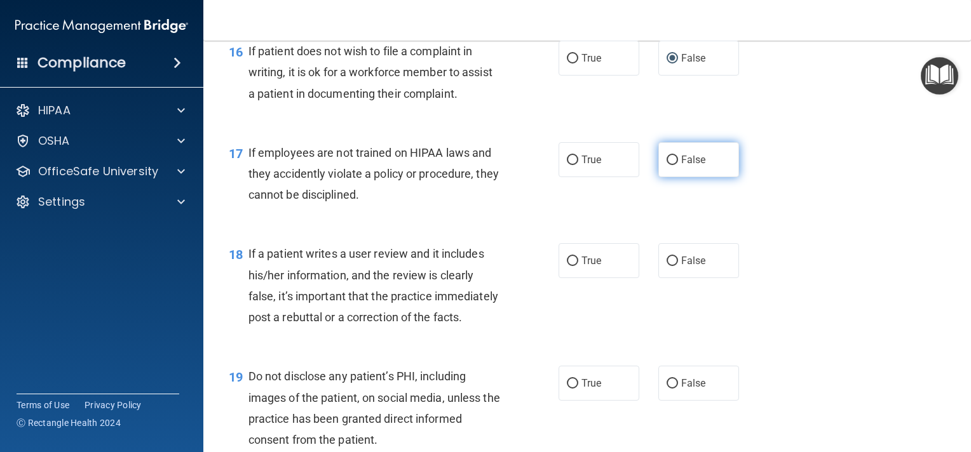
click at [666, 165] on input "False" at bounding box center [671, 161] width 11 height 10
radio input "true"
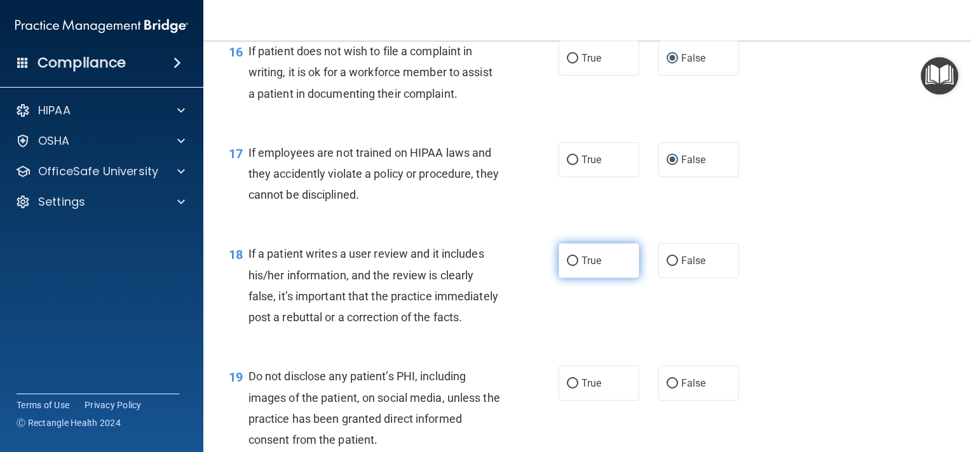
click at [567, 266] on input "True" at bounding box center [572, 262] width 11 height 10
radio input "true"
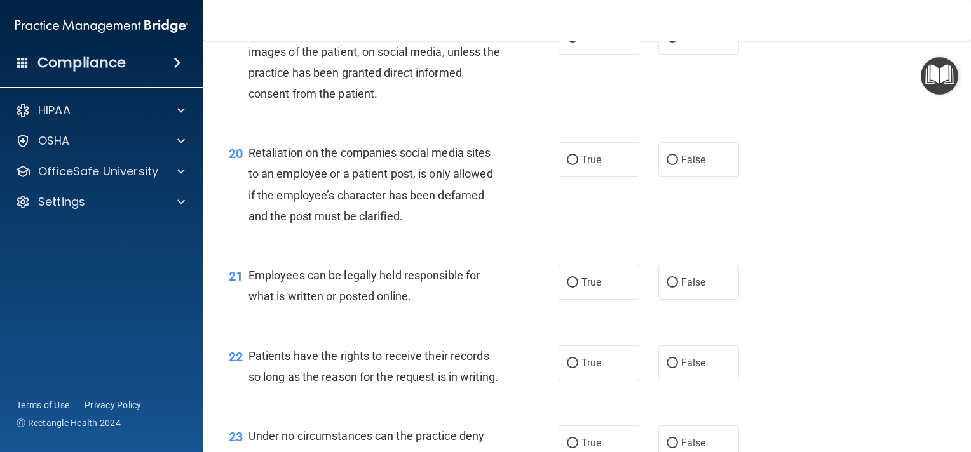
scroll to position [2317, 0]
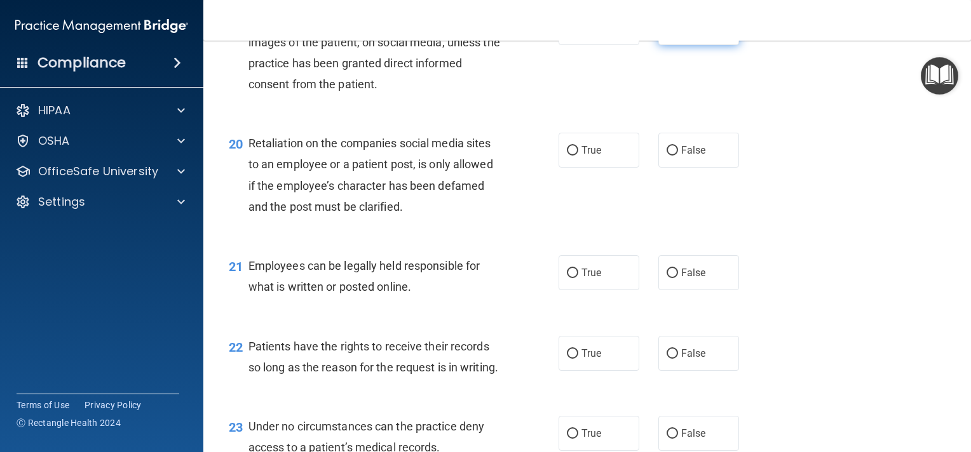
click at [668, 33] on input "False" at bounding box center [671, 29] width 11 height 10
radio input "true"
click at [667, 156] on input "False" at bounding box center [671, 151] width 11 height 10
radio input "true"
click at [567, 278] on input "True" at bounding box center [572, 274] width 11 height 10
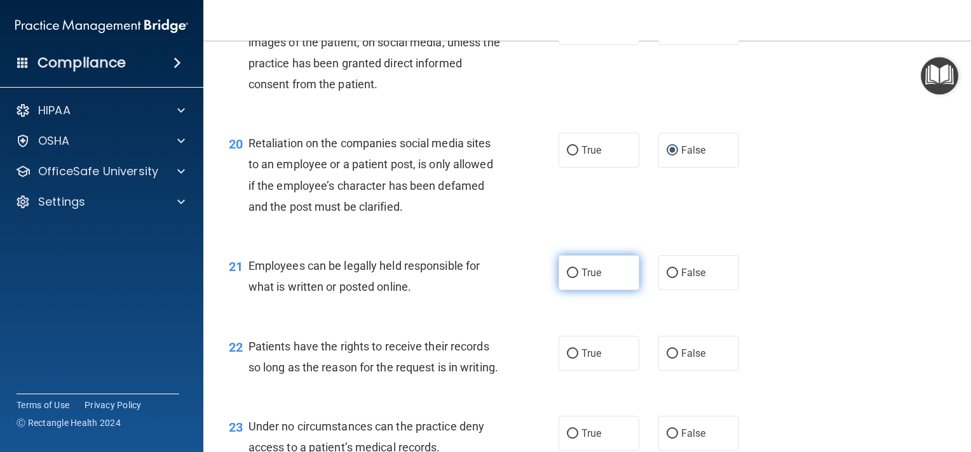
radio input "true"
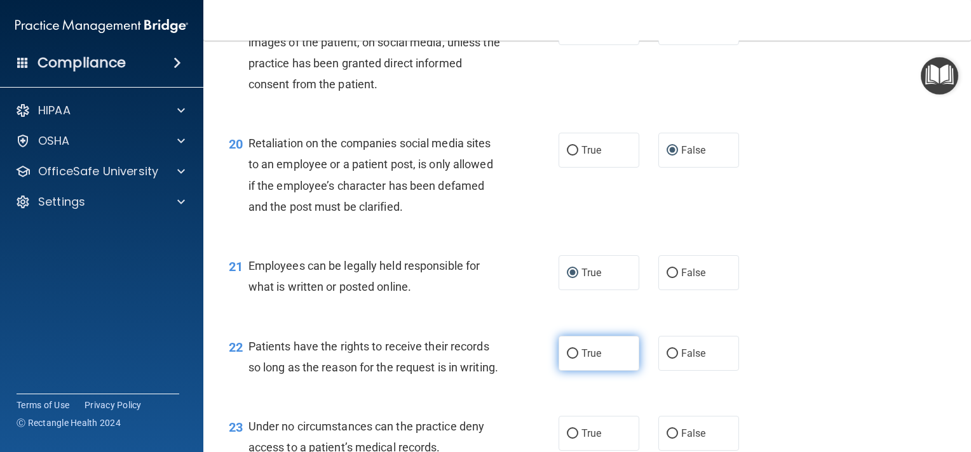
click at [567, 359] on input "True" at bounding box center [572, 354] width 11 height 10
radio input "true"
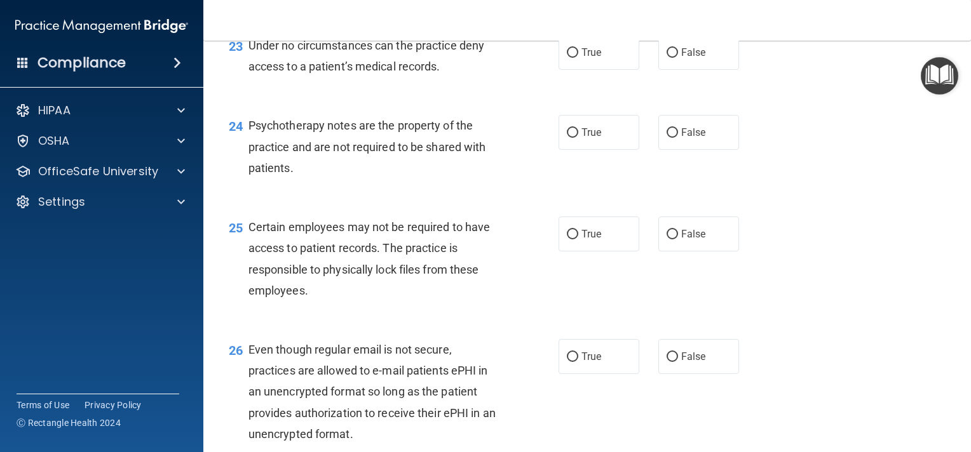
scroll to position [2724, 0]
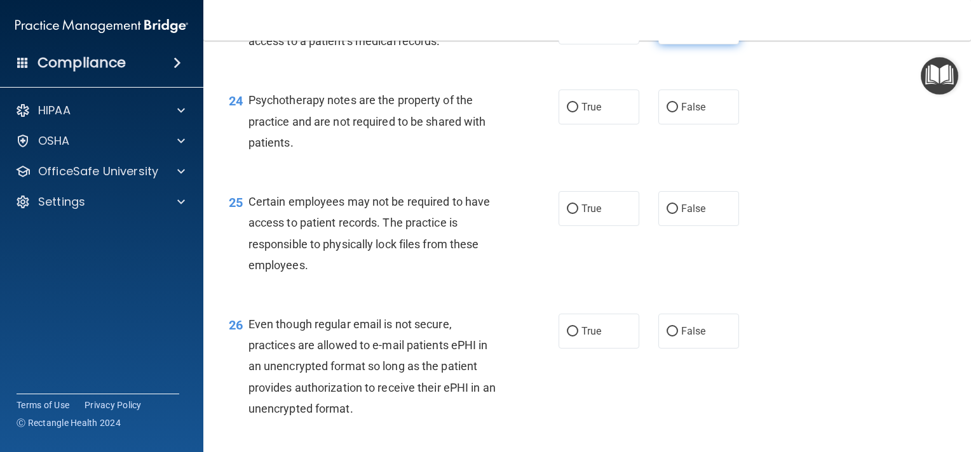
click at [671, 32] on input "False" at bounding box center [671, 28] width 11 height 10
radio input "true"
click at [666, 112] on input "False" at bounding box center [671, 108] width 11 height 10
radio input "true"
drag, startPoint x: 665, startPoint y: 169, endPoint x: 584, endPoint y: 222, distance: 97.3
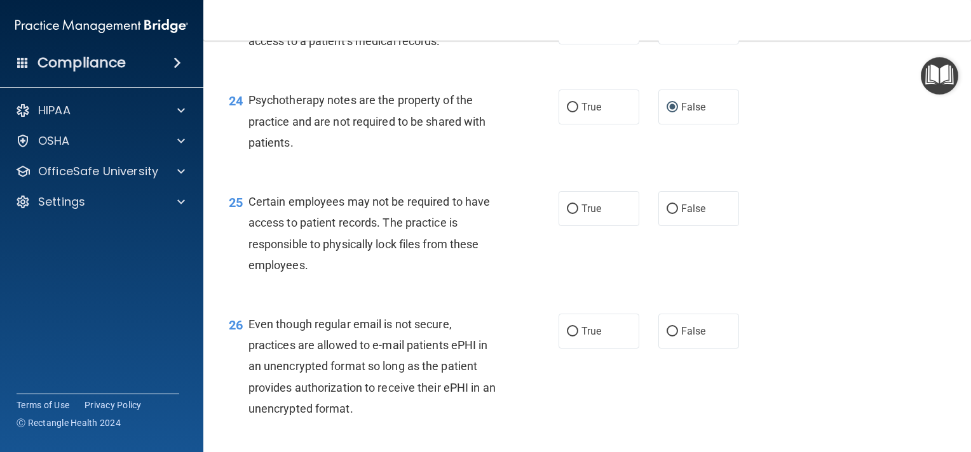
click at [584, 175] on div "24 Psychotherapy notes are the property of the practice and are not required to…" at bounding box center [587, 125] width 736 height 102
click at [567, 214] on input "True" at bounding box center [572, 210] width 11 height 10
radio input "true"
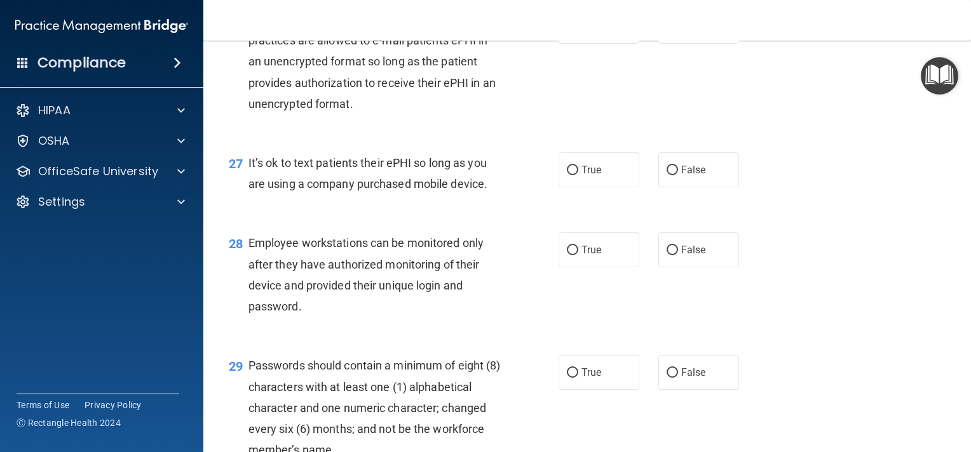
scroll to position [3054, 0]
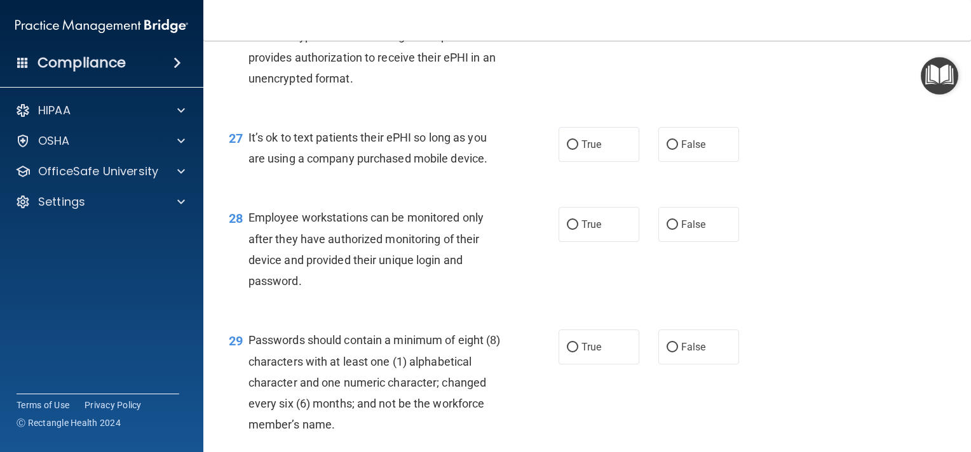
click at [666, 6] on input "False" at bounding box center [671, 2] width 11 height 10
radio input "true"
click at [668, 150] on input "False" at bounding box center [671, 145] width 11 height 10
radio input "true"
click at [567, 230] on input "True" at bounding box center [572, 225] width 11 height 10
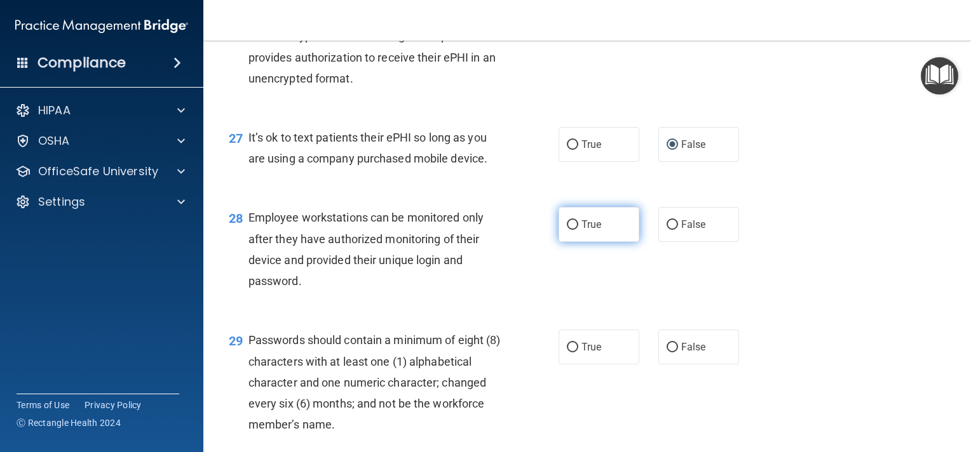
radio input "true"
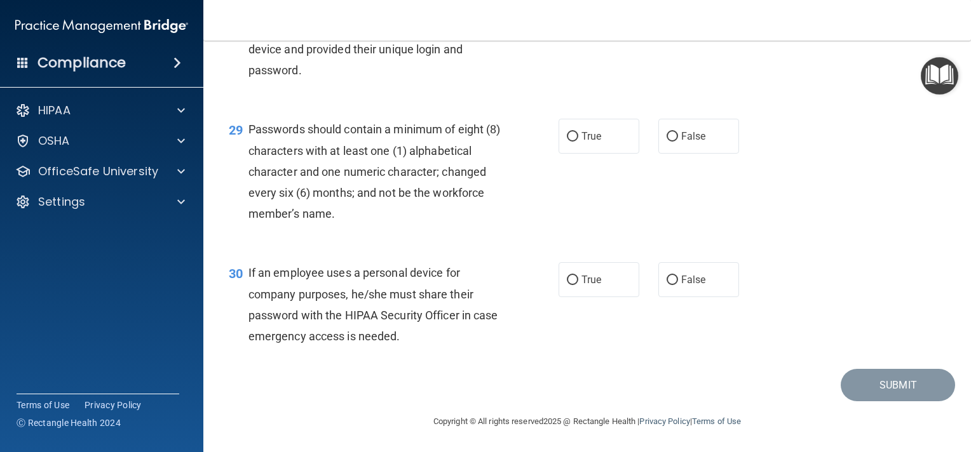
scroll to position [3308, 0]
click at [569, 142] on input "True" at bounding box center [572, 137] width 11 height 10
radio input "true"
click at [572, 285] on input "True" at bounding box center [572, 281] width 11 height 10
radio input "true"
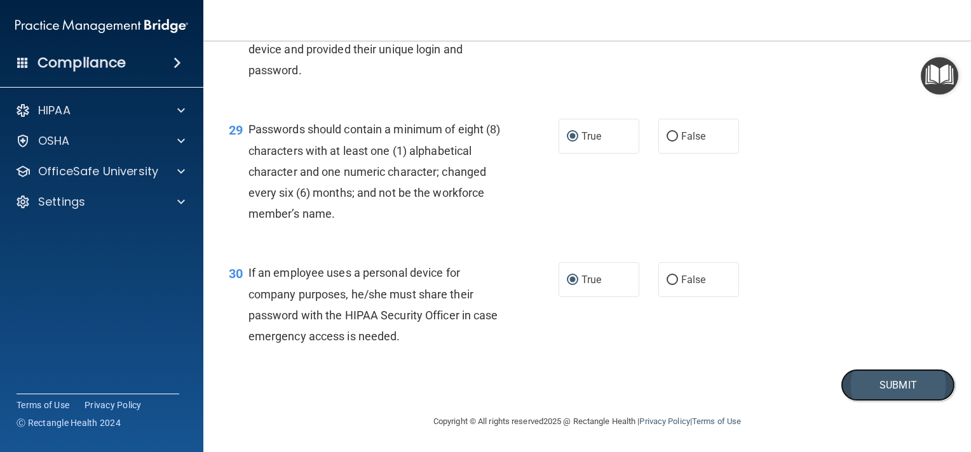
click at [879, 398] on button "Submit" at bounding box center [898, 385] width 114 height 32
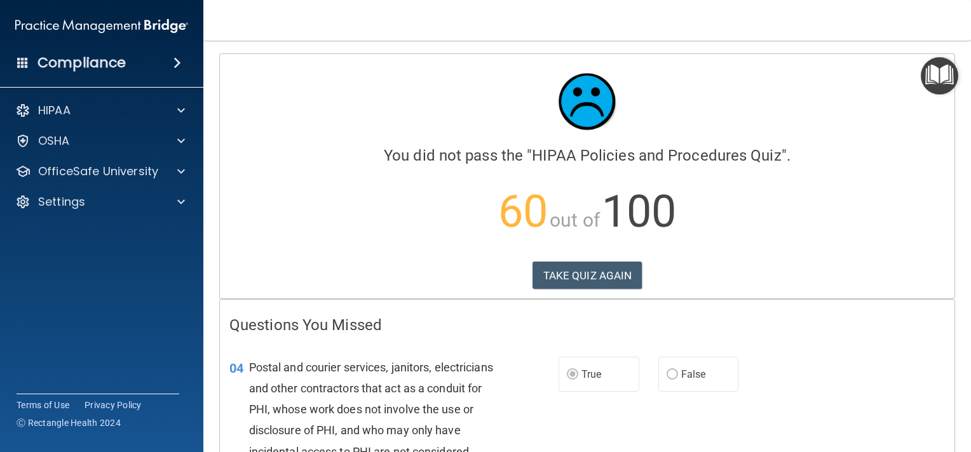
click at [959, 439] on main "Calculating your score.... You did not pass the " HIPAA Policies and Procedures…" at bounding box center [587, 247] width 768 height 412
click at [587, 274] on button "TAKE QUIZ AGAIN" at bounding box center [587, 276] width 110 height 28
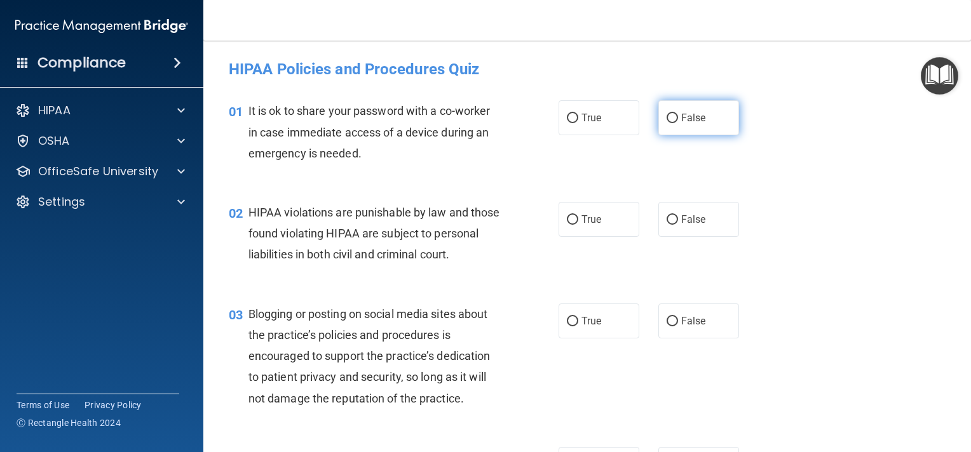
click at [666, 117] on input "False" at bounding box center [671, 119] width 11 height 10
radio input "true"
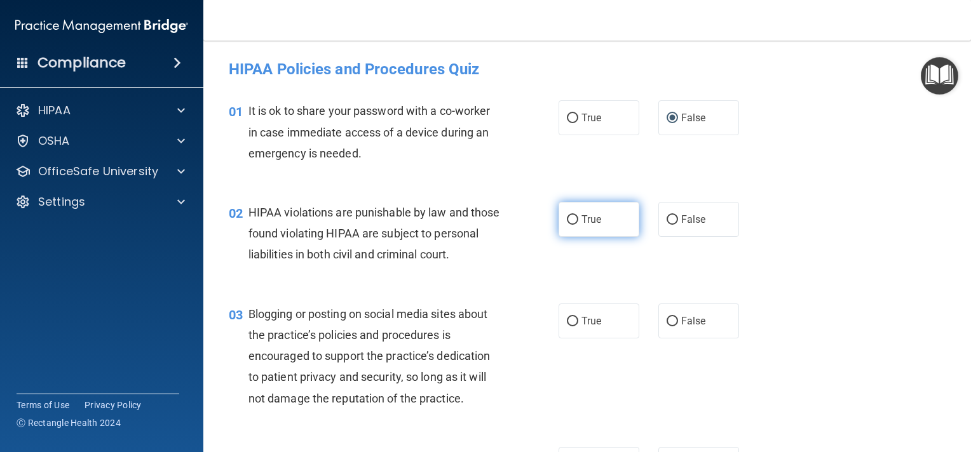
click at [568, 222] on input "True" at bounding box center [572, 220] width 11 height 10
radio input "true"
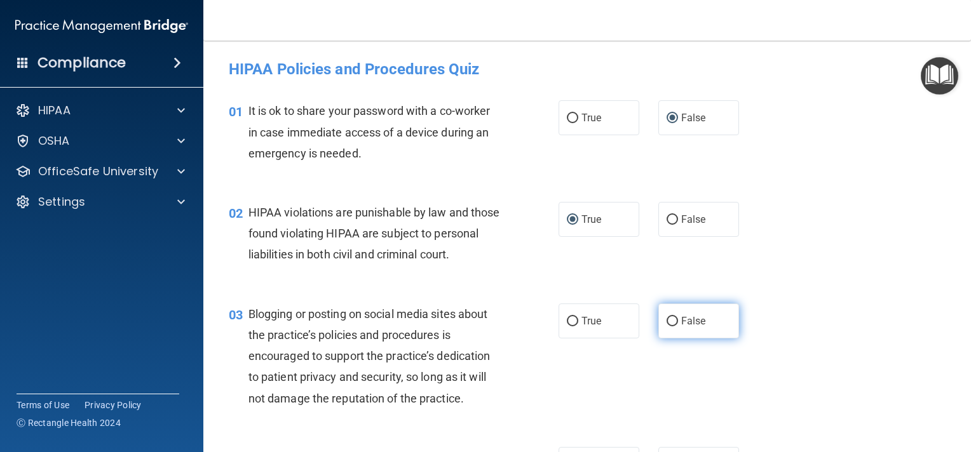
click at [666, 327] on input "False" at bounding box center [671, 322] width 11 height 10
radio input "true"
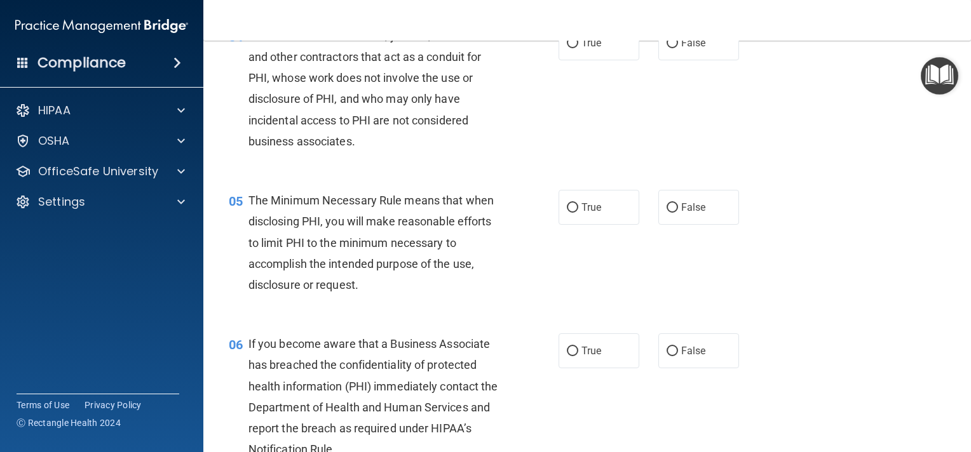
scroll to position [432, 0]
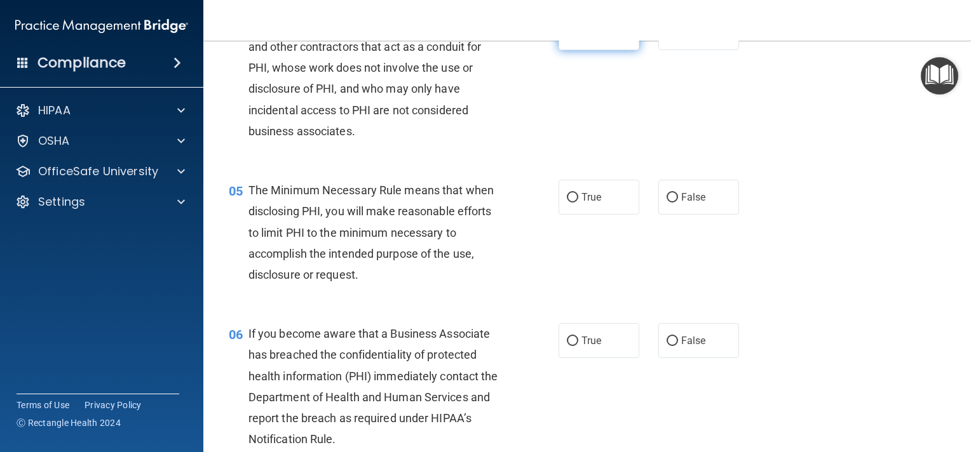
click at [567, 38] on input "True" at bounding box center [572, 34] width 11 height 10
radio input "true"
click at [563, 208] on label "True" at bounding box center [598, 197] width 81 height 35
click at [567, 203] on input "True" at bounding box center [572, 198] width 11 height 10
radio input "true"
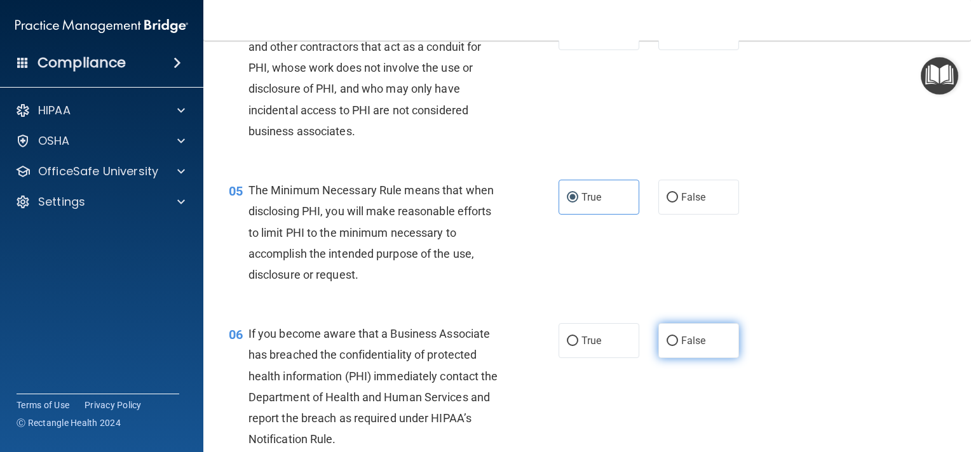
click at [669, 346] on input "False" at bounding box center [671, 342] width 11 height 10
radio input "true"
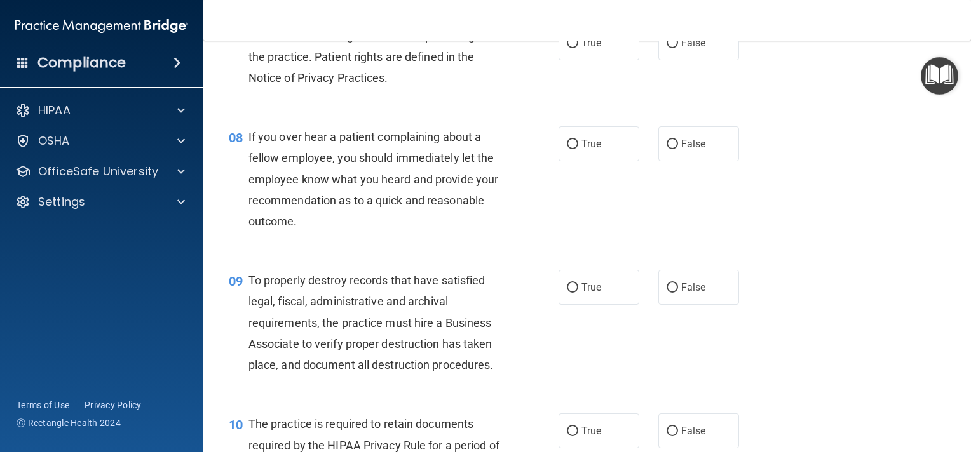
scroll to position [915, 0]
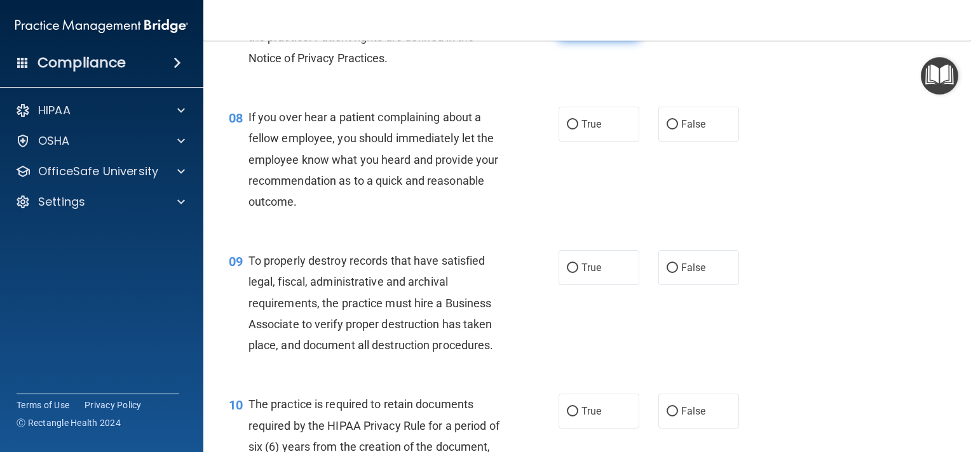
click at [572, 29] on input "True" at bounding box center [572, 24] width 11 height 10
radio input "true"
click at [666, 130] on input "False" at bounding box center [671, 125] width 11 height 10
radio input "true"
click at [666, 273] on input "False" at bounding box center [671, 269] width 11 height 10
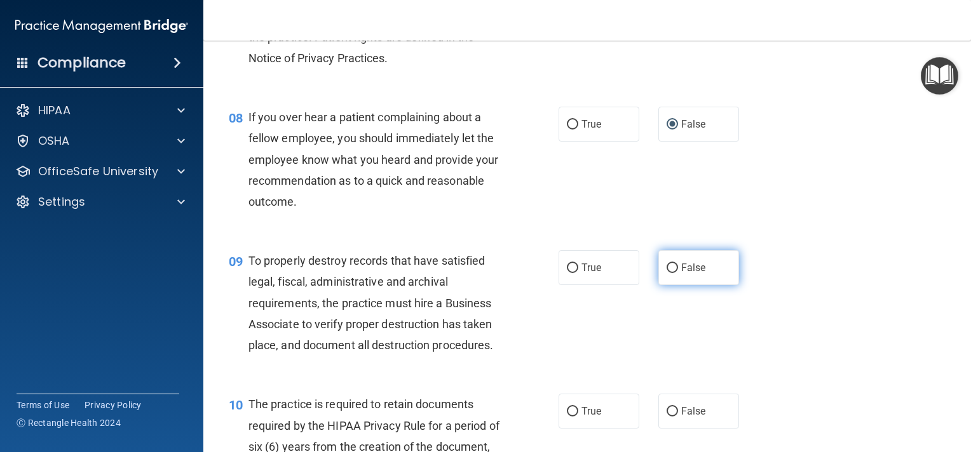
radio input "true"
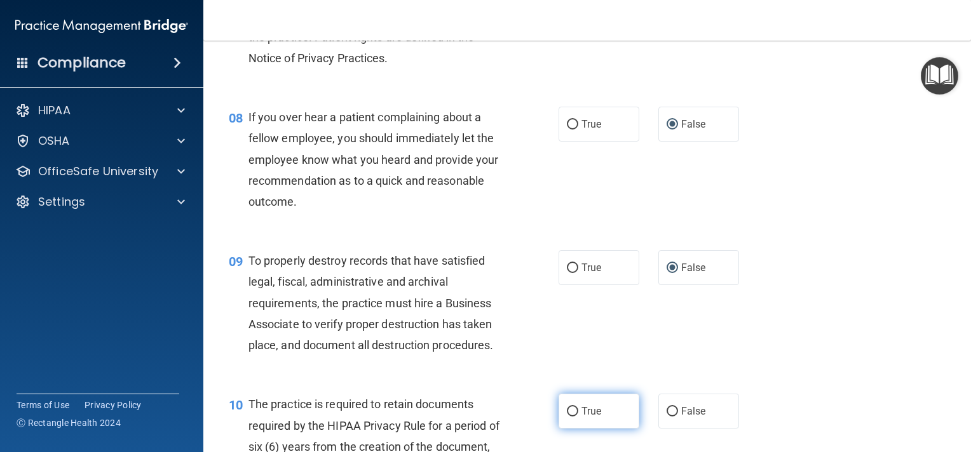
click at [567, 417] on input "True" at bounding box center [572, 412] width 11 height 10
radio input "true"
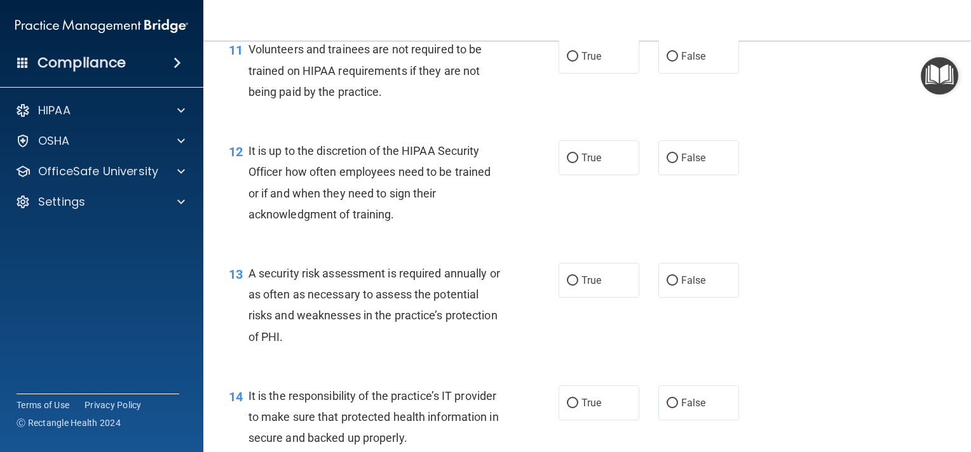
scroll to position [1423, 0]
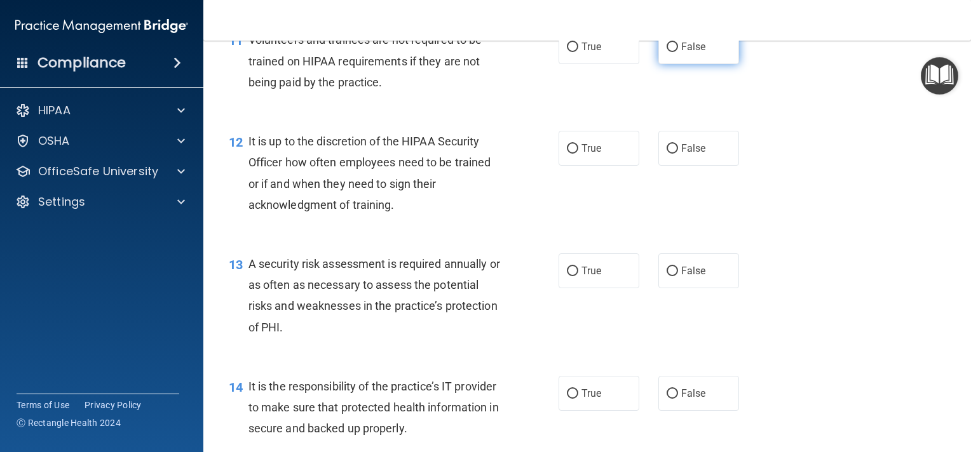
click at [669, 52] on input "False" at bounding box center [671, 48] width 11 height 10
radio input "true"
click at [668, 154] on input "False" at bounding box center [671, 149] width 11 height 10
radio input "true"
click at [567, 276] on input "True" at bounding box center [572, 272] width 11 height 10
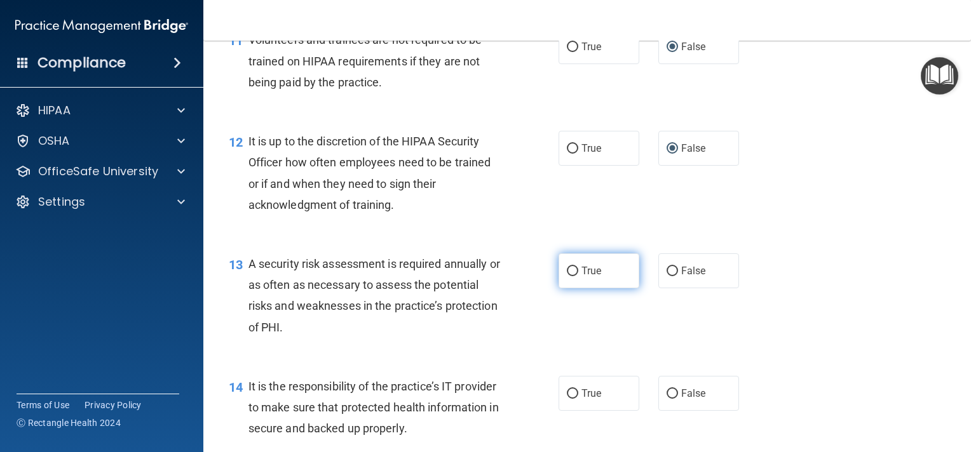
radio input "true"
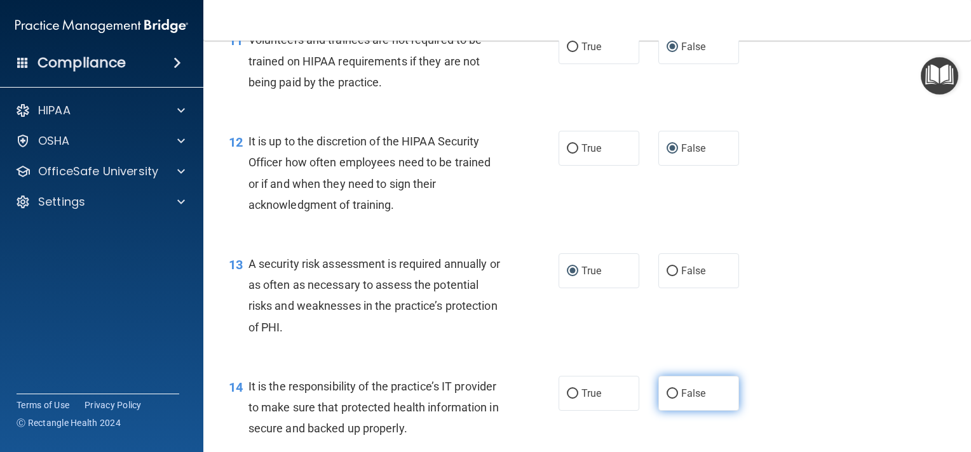
click at [666, 399] on input "False" at bounding box center [671, 394] width 11 height 10
radio input "true"
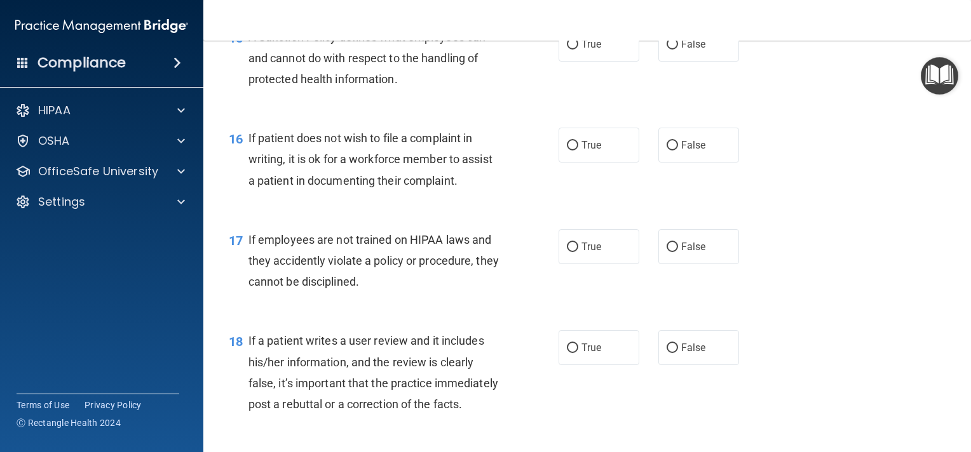
scroll to position [1881, 0]
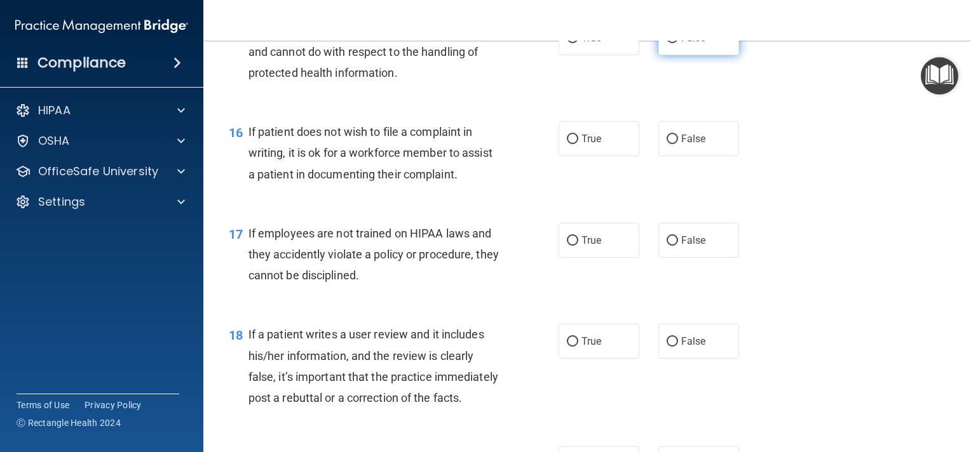
click at [666, 43] on input "False" at bounding box center [671, 39] width 11 height 10
radio input "true"
click at [572, 152] on label "True" at bounding box center [598, 138] width 81 height 35
click at [572, 144] on input "True" at bounding box center [572, 140] width 11 height 10
radio input "true"
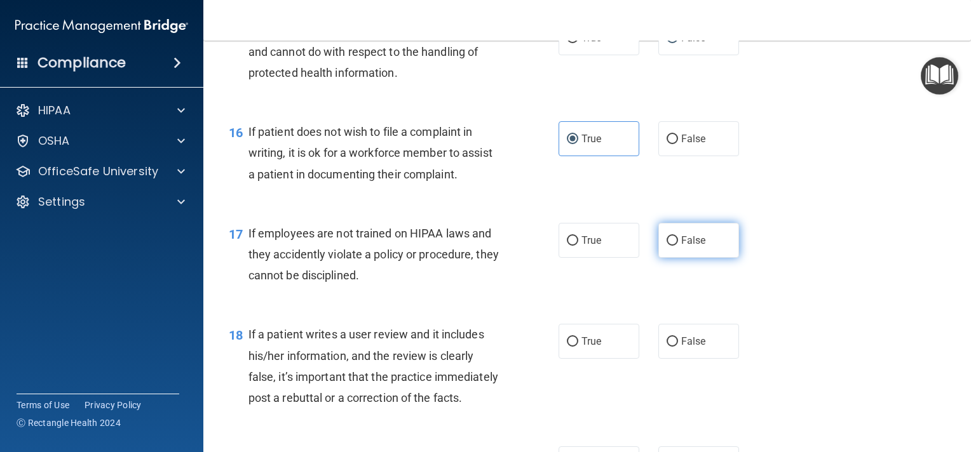
click at [667, 246] on input "False" at bounding box center [671, 241] width 11 height 10
radio input "true"
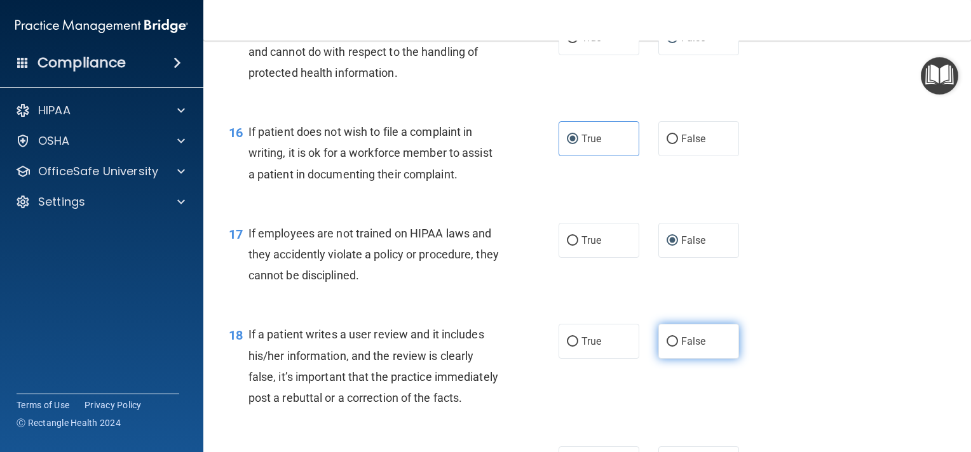
click at [668, 353] on label "False" at bounding box center [698, 341] width 81 height 35
click at [668, 347] on input "False" at bounding box center [671, 342] width 11 height 10
radio input "true"
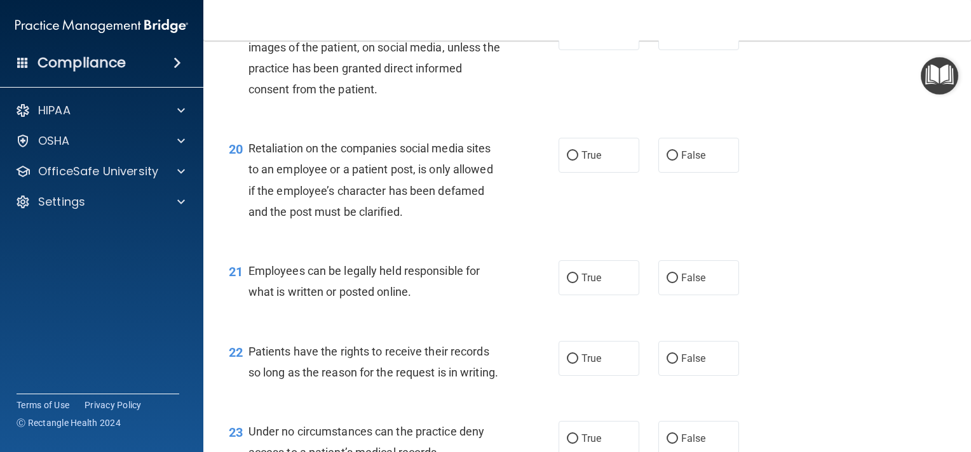
scroll to position [2313, 0]
click at [567, 37] on input "True" at bounding box center [572, 33] width 11 height 10
radio input "true"
click at [666, 160] on input "False" at bounding box center [671, 156] width 11 height 10
radio input "true"
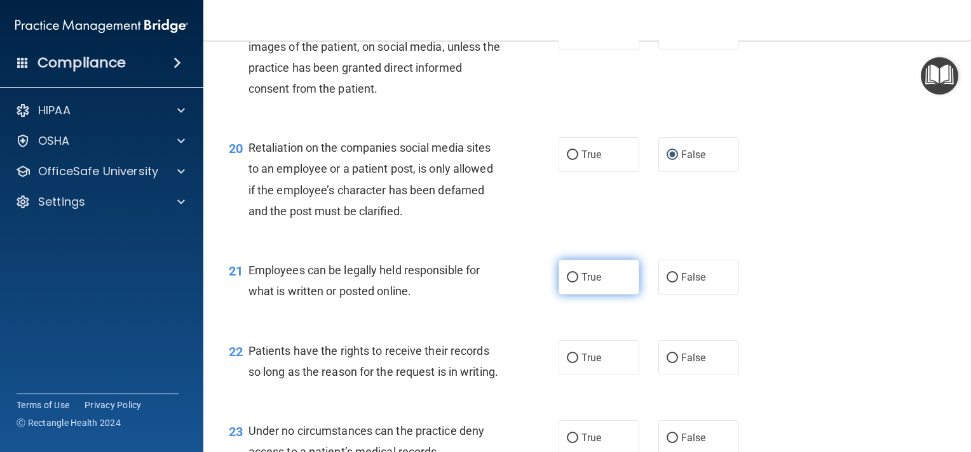
click at [567, 283] on input "True" at bounding box center [572, 278] width 11 height 10
radio input "true"
click at [666, 363] on input "False" at bounding box center [671, 359] width 11 height 10
radio input "true"
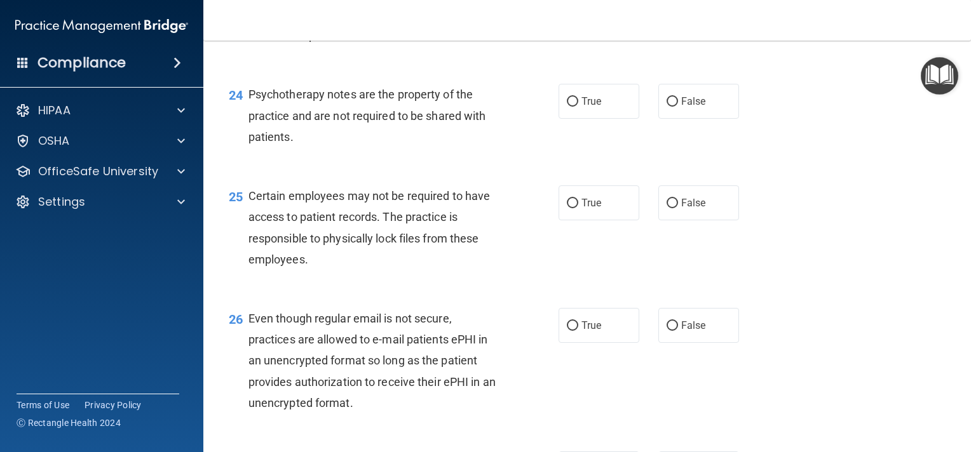
scroll to position [2745, 0]
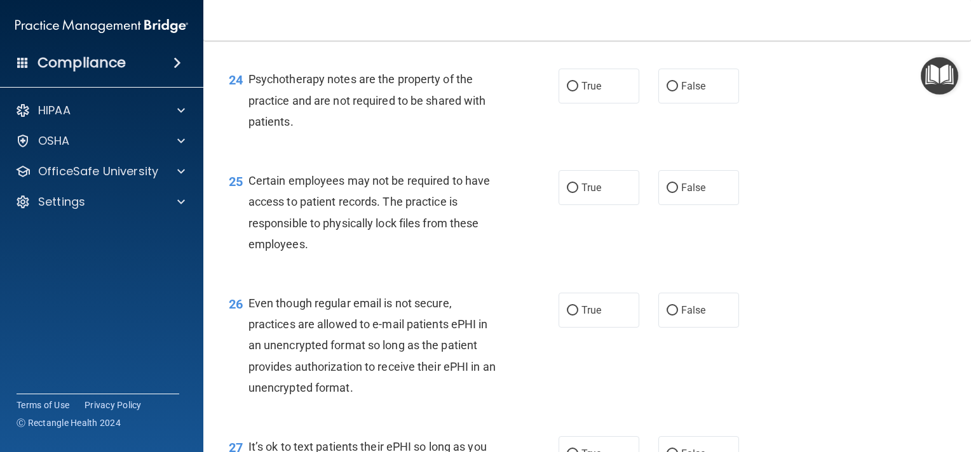
click at [666, 11] on input "False" at bounding box center [671, 7] width 11 height 10
radio input "true"
click at [567, 91] on input "True" at bounding box center [572, 87] width 11 height 10
radio input "true"
click at [567, 91] on input "True" at bounding box center [572, 87] width 11 height 10
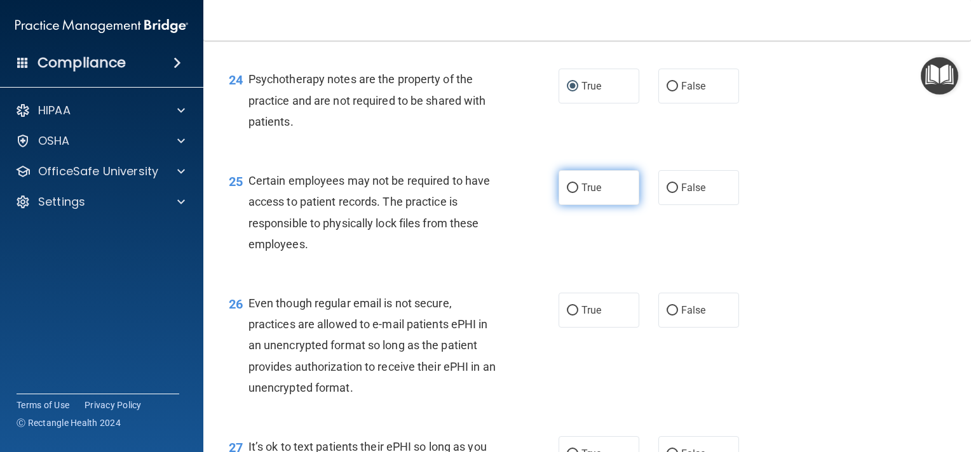
click at [567, 193] on input "True" at bounding box center [572, 189] width 11 height 10
radio input "true"
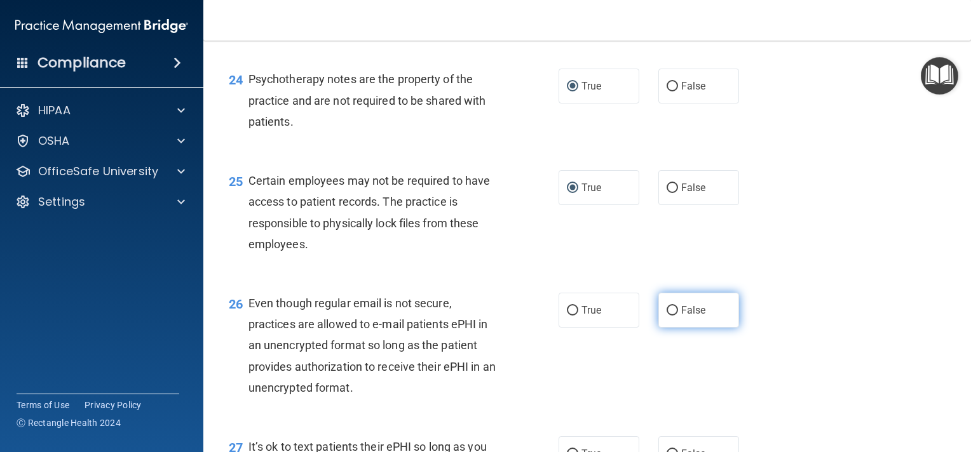
click at [666, 316] on input "False" at bounding box center [671, 311] width 11 height 10
radio input "true"
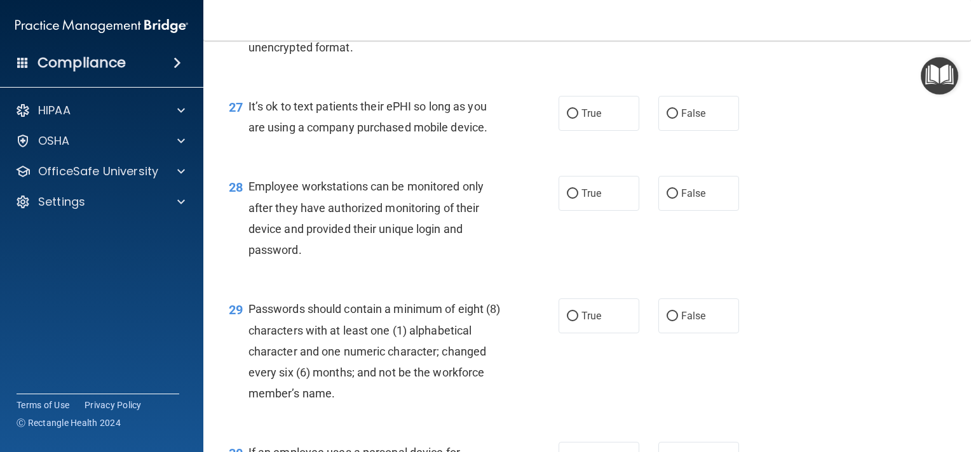
scroll to position [3101, 0]
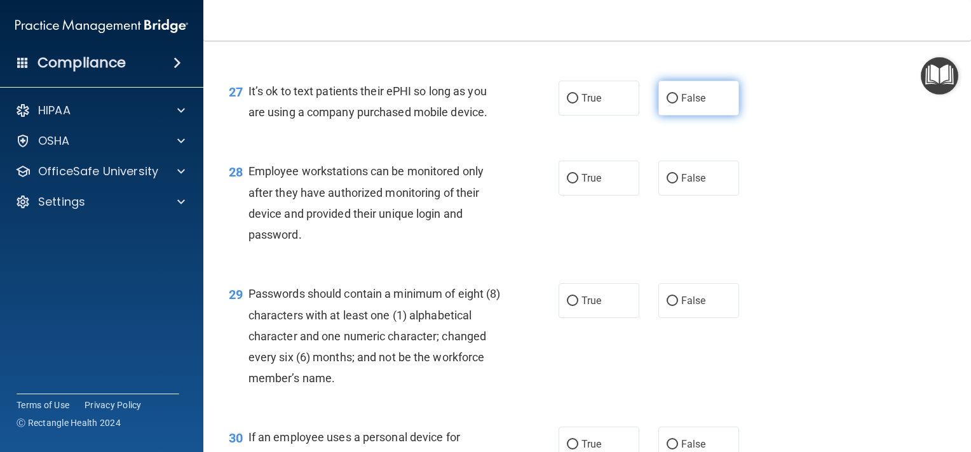
click at [661, 116] on label "False" at bounding box center [698, 98] width 81 height 35
click at [666, 104] on input "False" at bounding box center [671, 99] width 11 height 10
radio input "true"
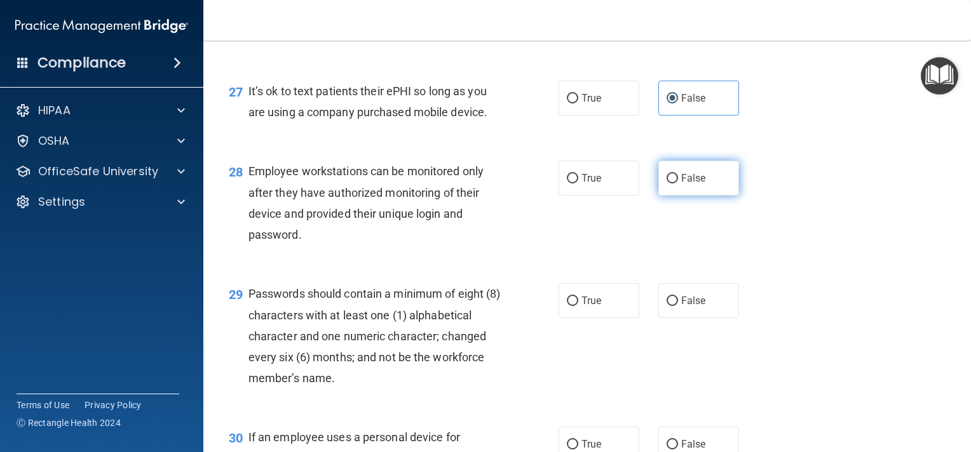
click at [666, 184] on input "False" at bounding box center [671, 179] width 11 height 10
radio input "true"
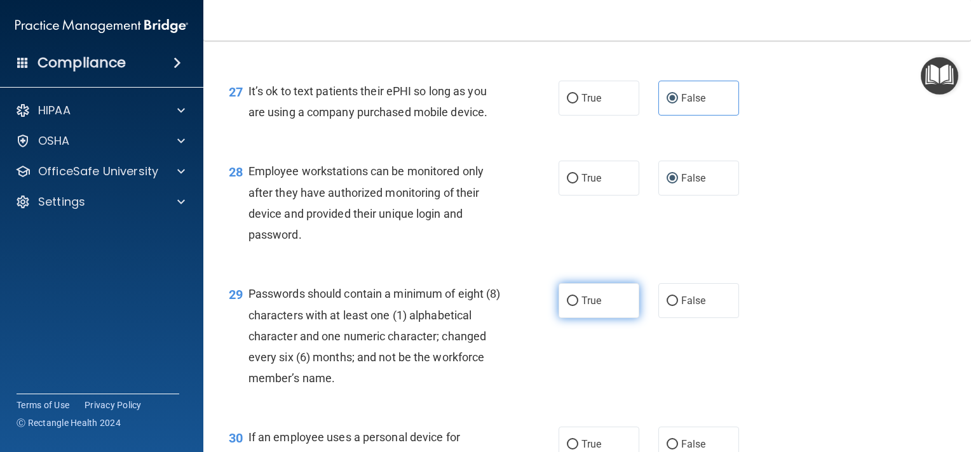
click at [567, 306] on input "True" at bounding box center [572, 302] width 11 height 10
radio input "true"
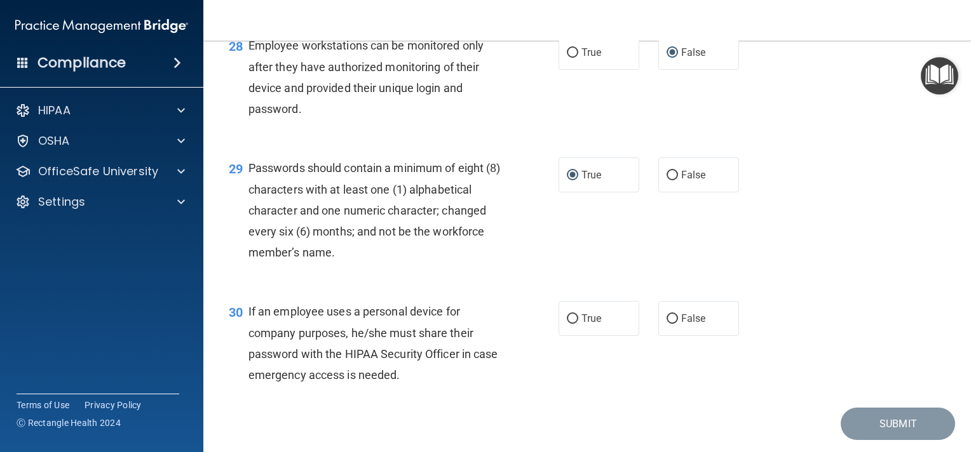
scroll to position [3228, 0]
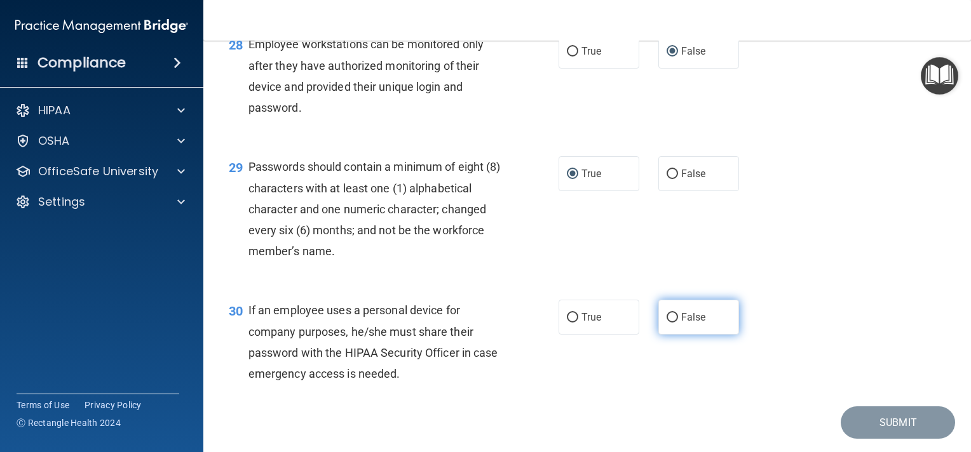
click at [666, 323] on input "False" at bounding box center [671, 318] width 11 height 10
radio input "true"
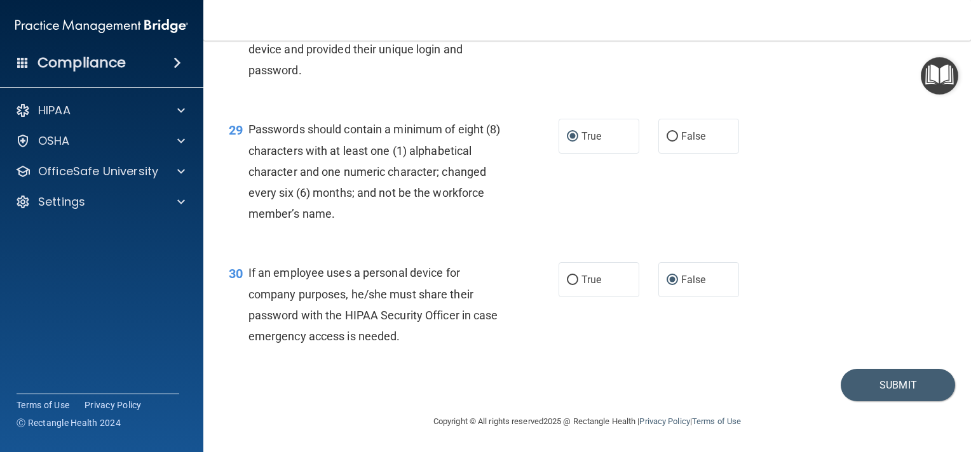
scroll to position [3329, 0]
click at [874, 381] on button "Submit" at bounding box center [898, 385] width 114 height 32
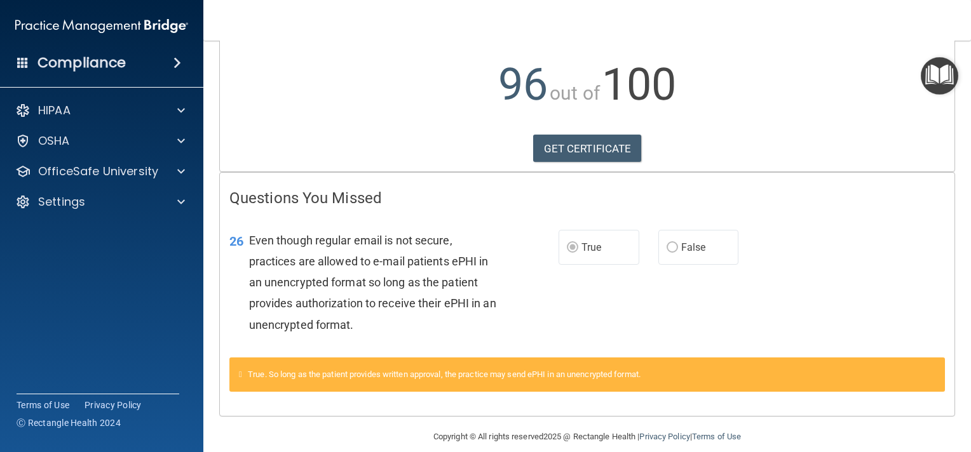
scroll to position [141, 0]
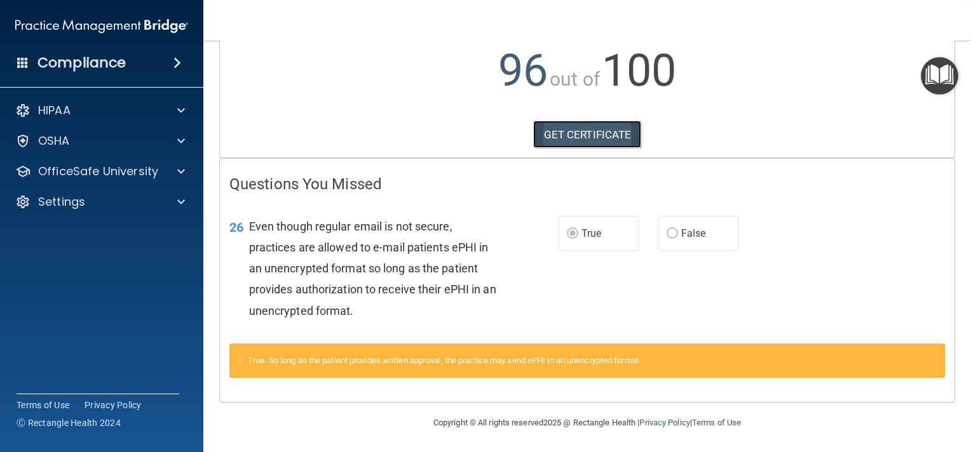
click at [562, 130] on link "GET CERTIFICATE" at bounding box center [587, 135] width 109 height 28
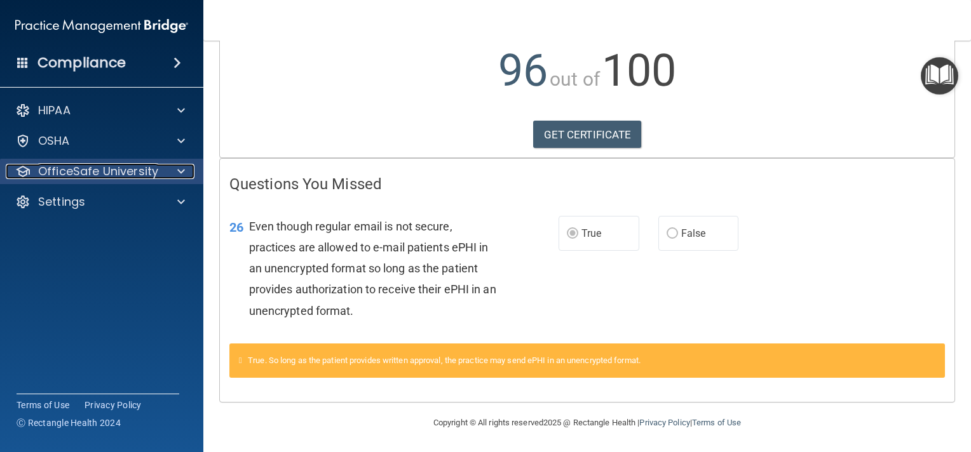
click at [86, 173] on p "OfficeSafe University" at bounding box center [98, 171] width 120 height 15
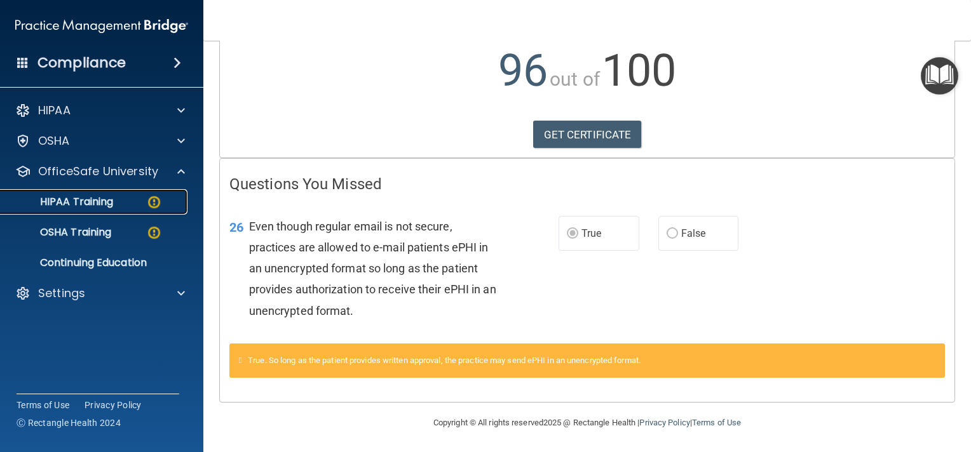
click at [103, 201] on p "HIPAA Training" at bounding box center [60, 202] width 105 height 13
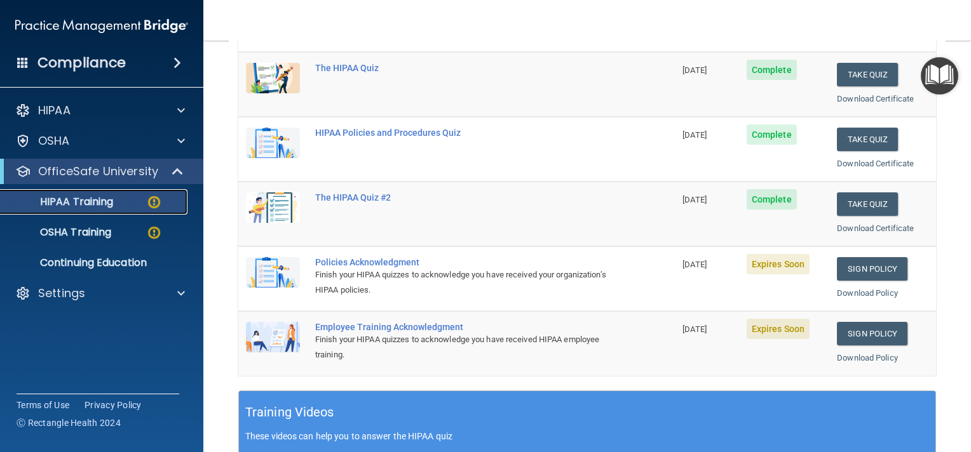
scroll to position [171, 0]
click at [841, 273] on link "Sign Policy" at bounding box center [872, 270] width 71 height 24
click at [861, 337] on link "Sign Policy" at bounding box center [872, 335] width 71 height 24
click at [860, 271] on link "Sign Policy" at bounding box center [872, 270] width 71 height 24
click at [90, 231] on p "OSHA Training" at bounding box center [59, 232] width 103 height 13
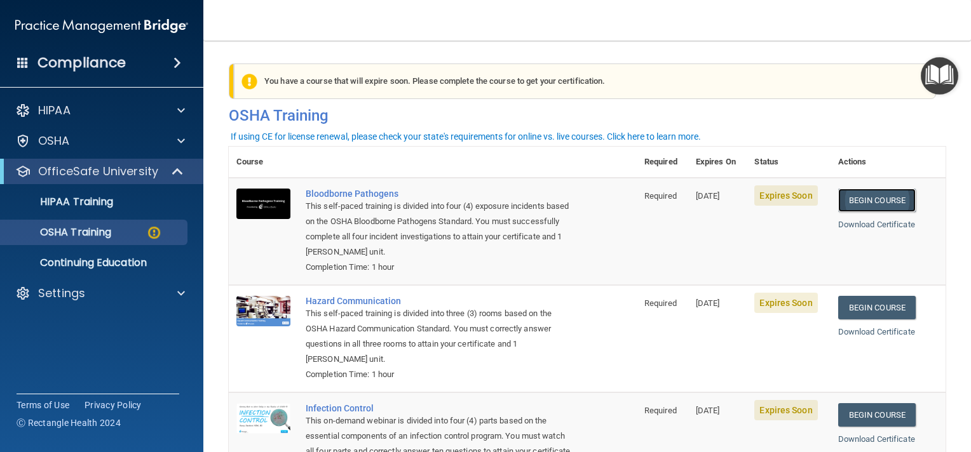
click at [865, 205] on link "Begin Course" at bounding box center [877, 201] width 78 height 24
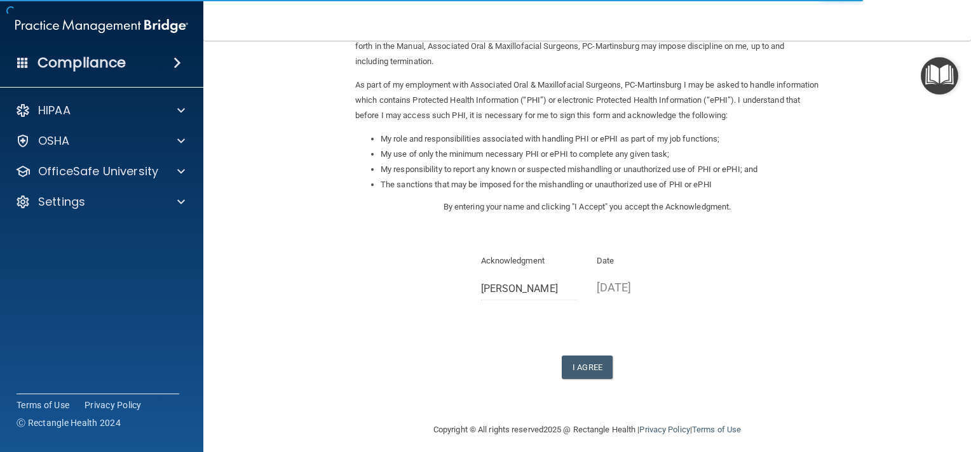
scroll to position [145, 0]
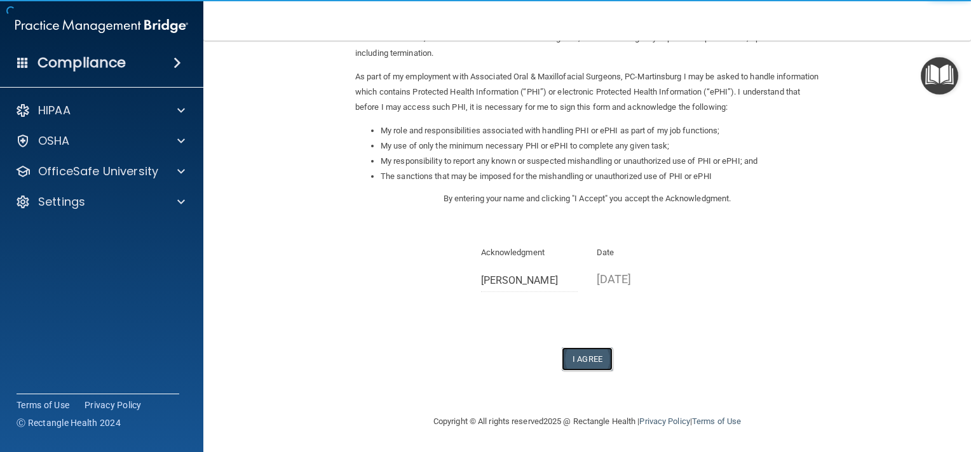
click at [585, 361] on button "I Agree" at bounding box center [587, 360] width 51 height 24
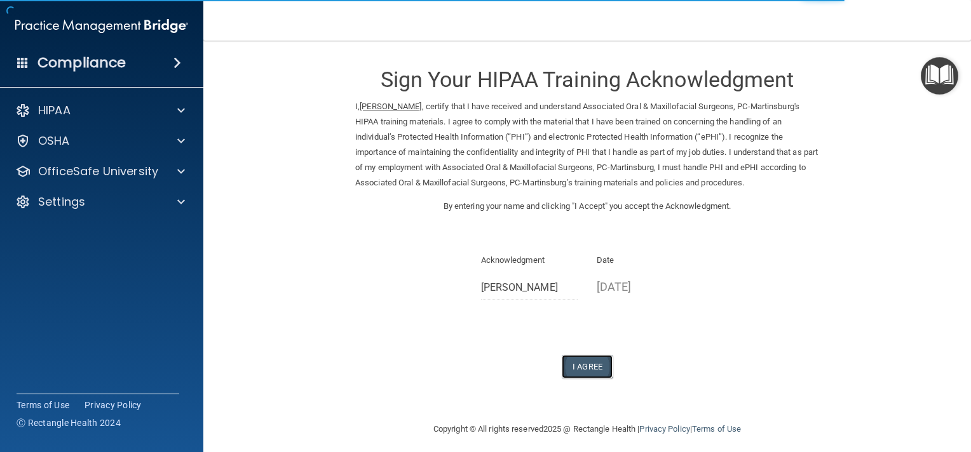
click at [569, 365] on button "I Agree" at bounding box center [587, 367] width 51 height 24
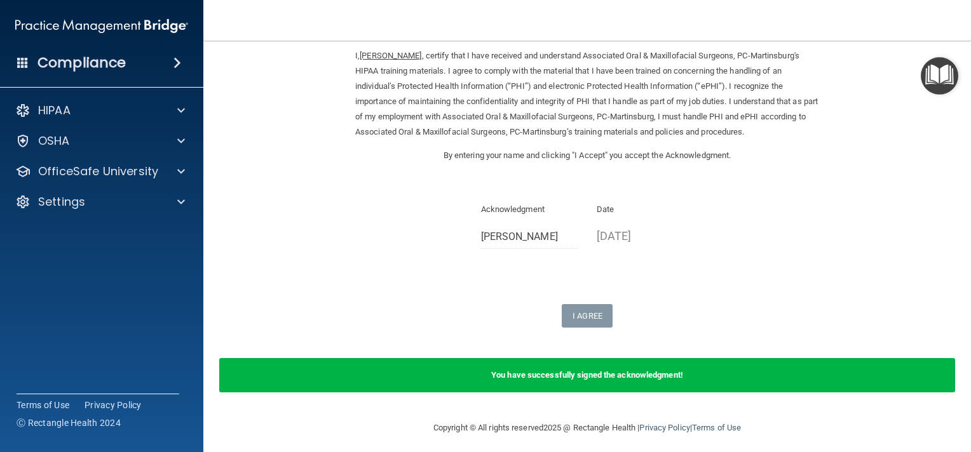
scroll to position [57, 0]
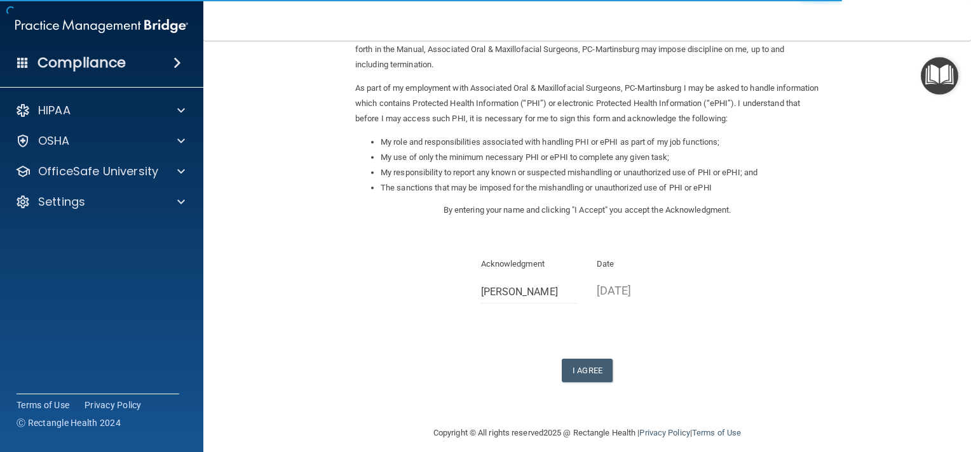
scroll to position [145, 0]
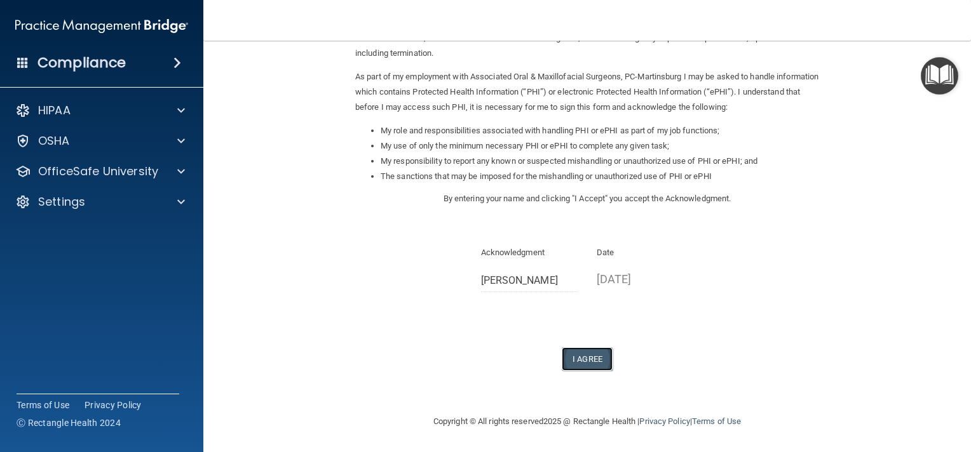
click at [580, 356] on button "I Agree" at bounding box center [587, 360] width 51 height 24
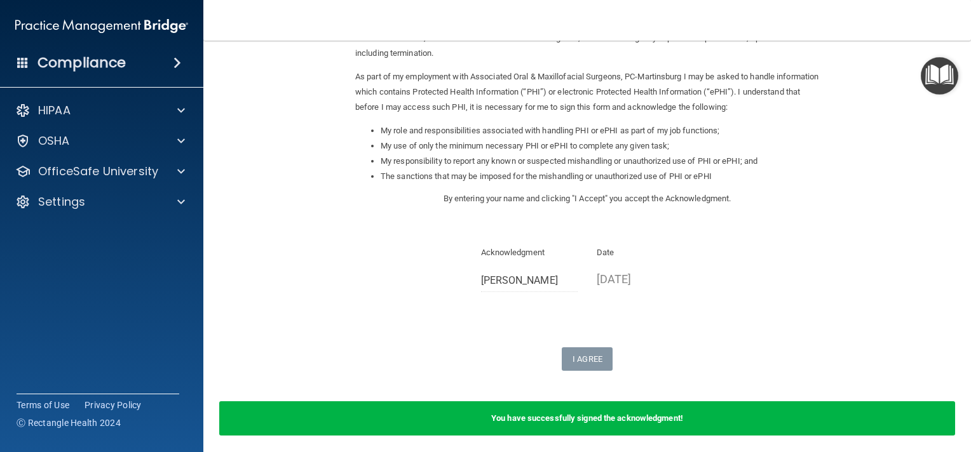
click at [580, 426] on div "You have successfully signed the acknowledgment!" at bounding box center [587, 419] width 736 height 34
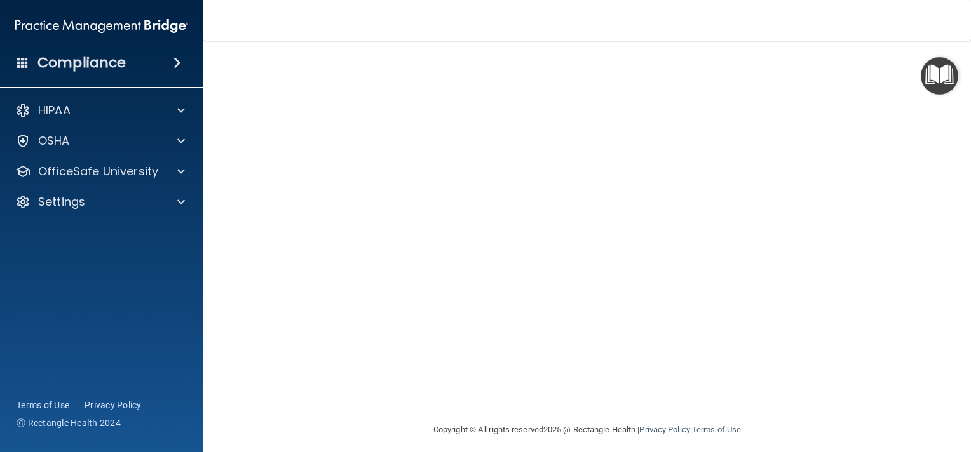
scroll to position [7, 0]
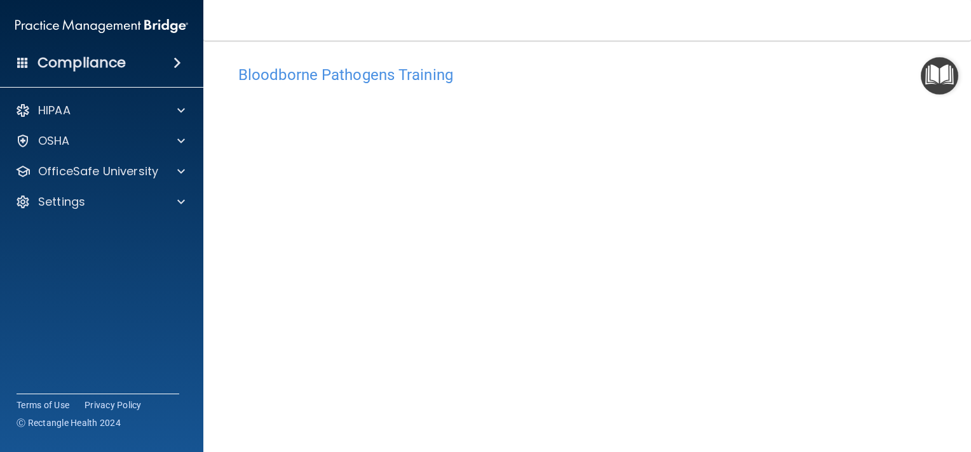
click at [935, 196] on div "Bloodborne Pathogens Training This course doesn’t expire until [DATE]. Are you …" at bounding box center [587, 279] width 717 height 440
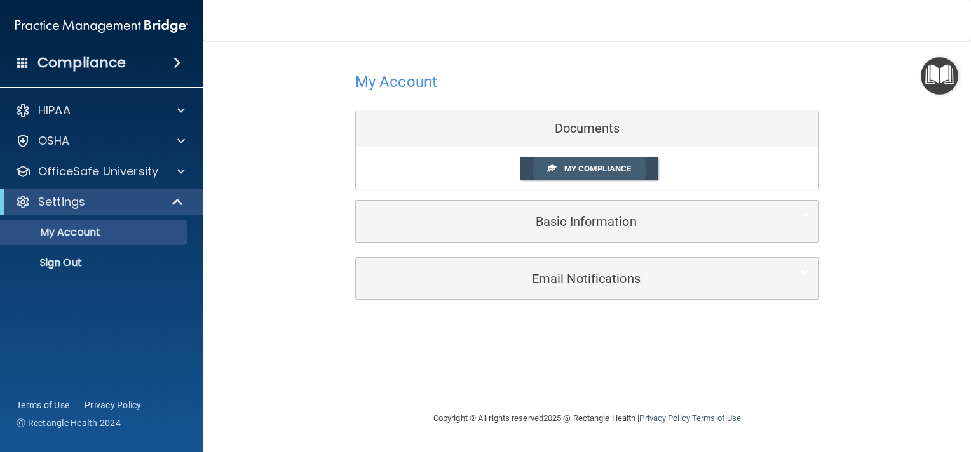
click at [578, 173] on span "My Compliance" at bounding box center [597, 169] width 67 height 10
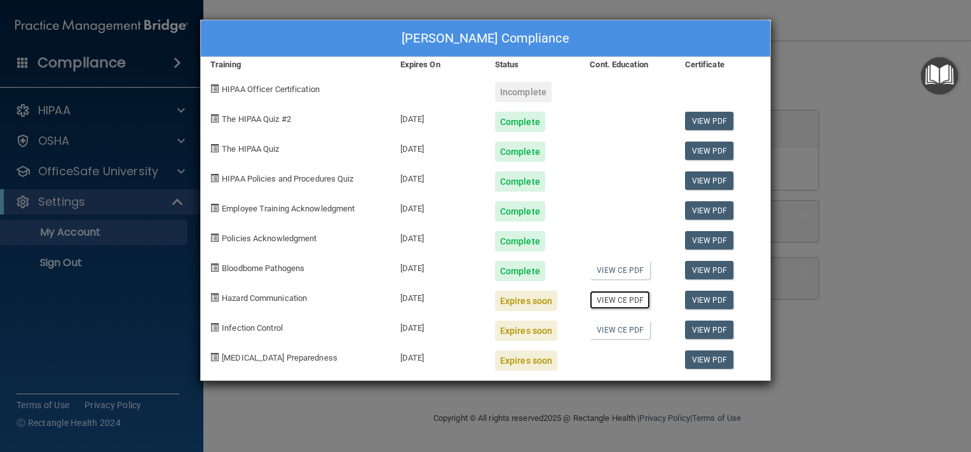
click at [620, 297] on link "View CE PDF" at bounding box center [620, 300] width 60 height 18
click at [130, 170] on div "Lorelei Alvarez's Compliance Training Expires On Status Cont. Education Certifi…" at bounding box center [485, 226] width 971 height 452
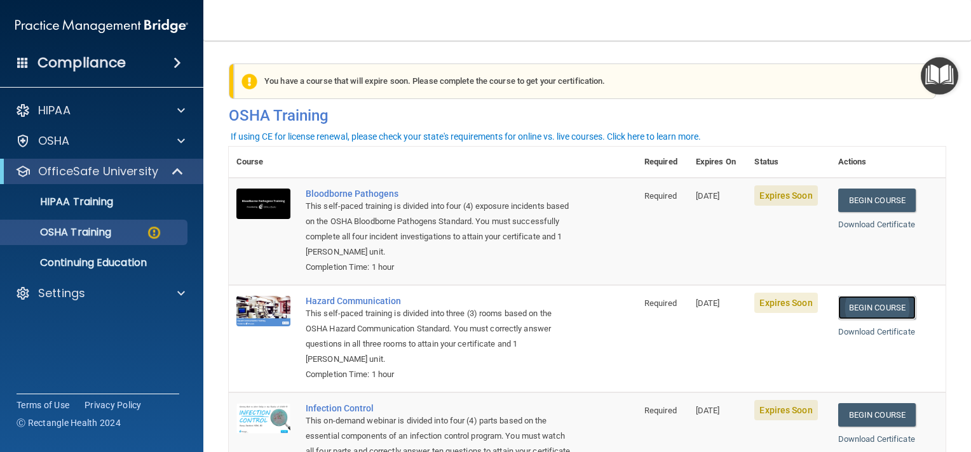
click at [873, 307] on link "Begin Course" at bounding box center [877, 308] width 78 height 24
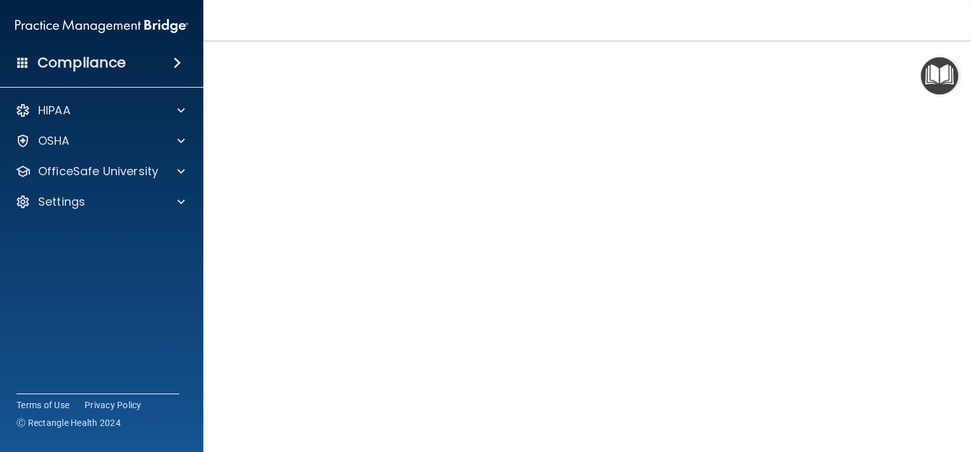
scroll to position [25, 0]
click at [961, 443] on main "Hazard Communication Training This course doesn’t expire until [DATE]. Are you …" at bounding box center [587, 247] width 768 height 412
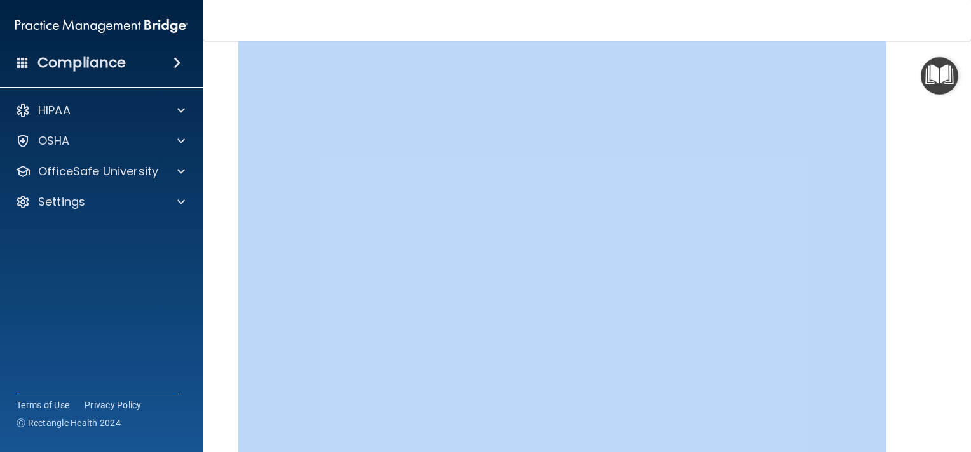
click at [961, 443] on main "Hazard Communication Training This course doesn’t expire until [DATE]. Are you …" at bounding box center [587, 247] width 768 height 412
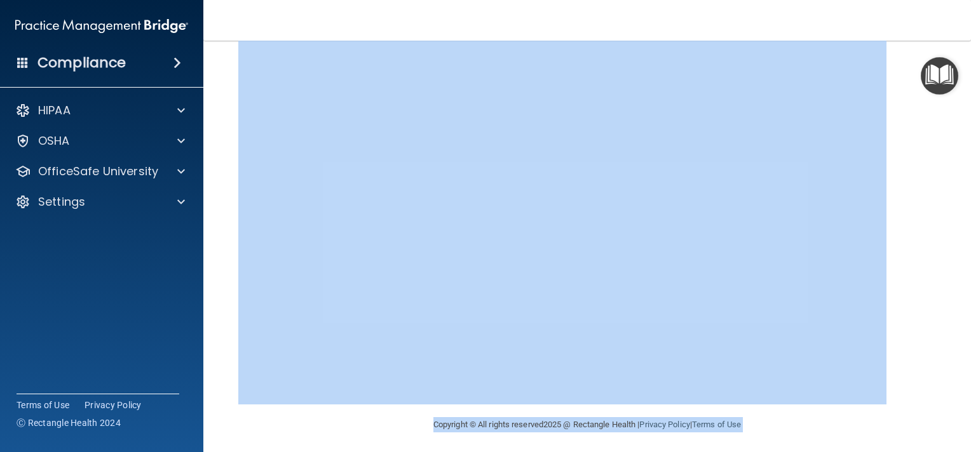
scroll to position [120, 0]
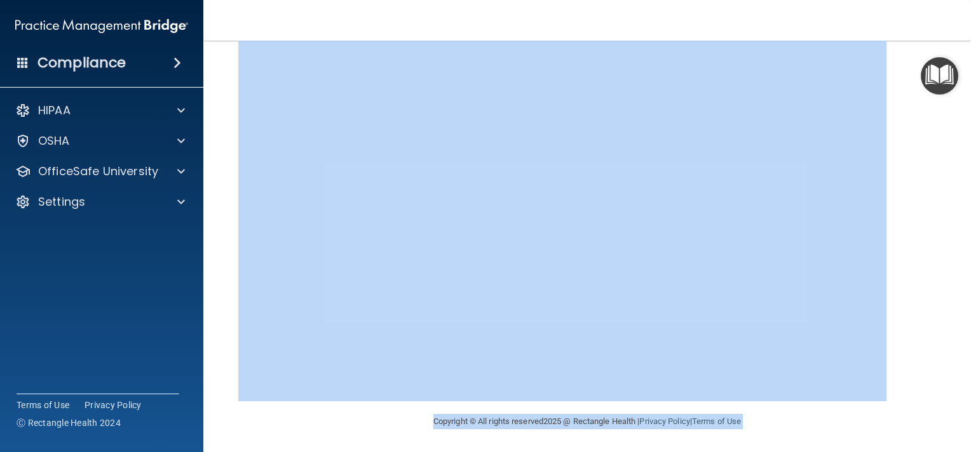
click at [790, 435] on div "Copyright © All rights reserved 2025 @ Rectangle Health | Privacy Policy | Term…" at bounding box center [587, 422] width 464 height 41
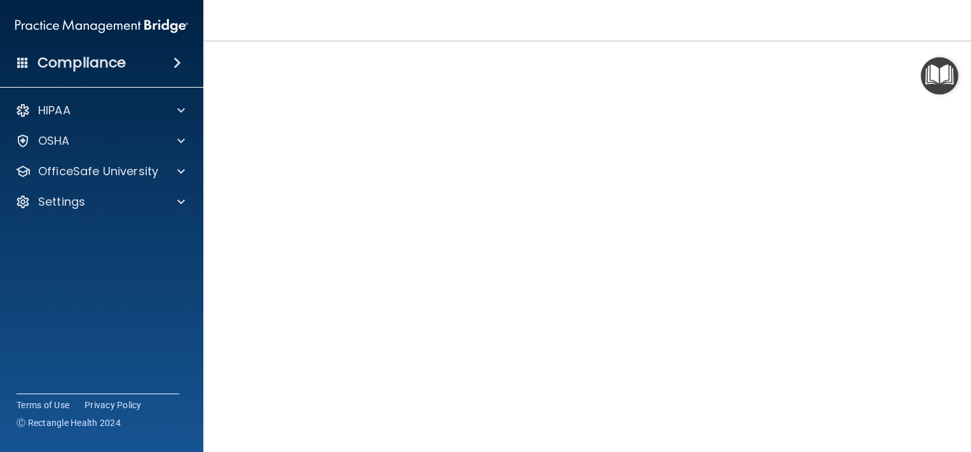
scroll to position [51, 0]
click at [956, 315] on main "Hazard Communication Training This course doesn’t expire until 10/07/2025. Are …" at bounding box center [587, 247] width 768 height 412
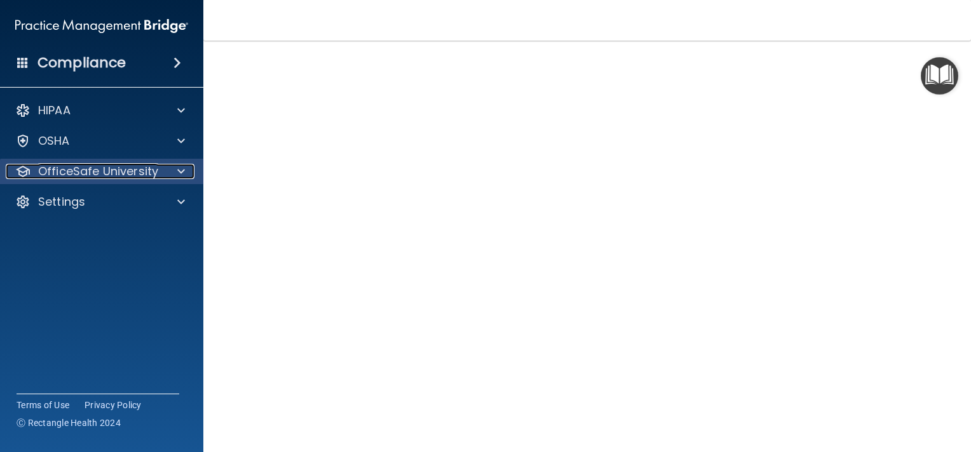
click at [147, 173] on p "OfficeSafe University" at bounding box center [98, 171] width 120 height 15
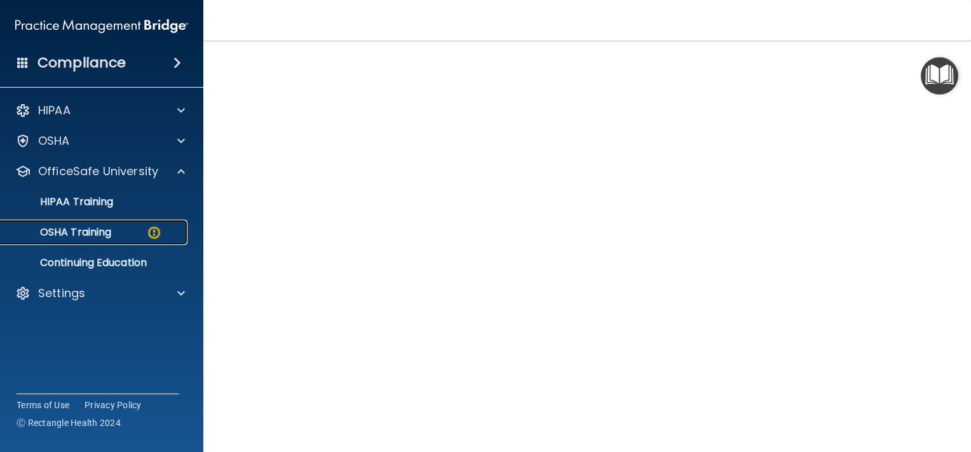
click at [104, 231] on p "OSHA Training" at bounding box center [59, 232] width 103 height 13
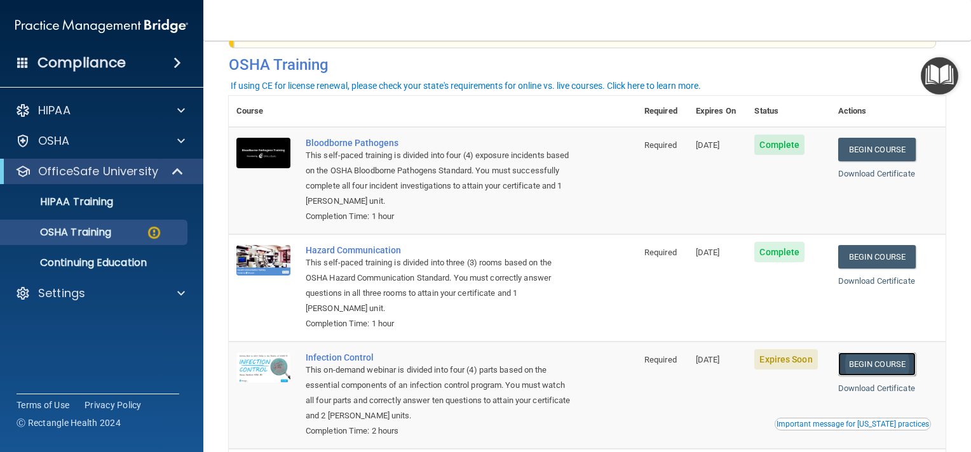
click at [870, 367] on link "Begin Course" at bounding box center [877, 365] width 78 height 24
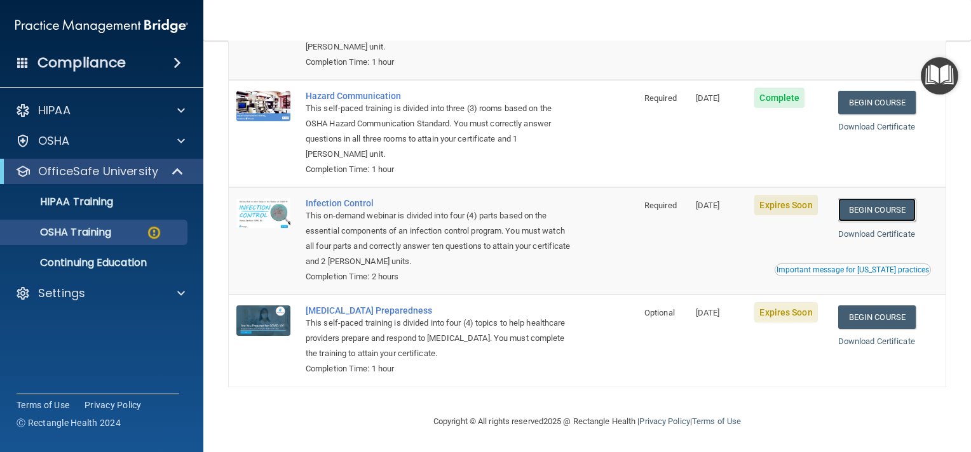
scroll to position [207, 0]
click at [870, 317] on link "Begin Course" at bounding box center [877, 318] width 78 height 24
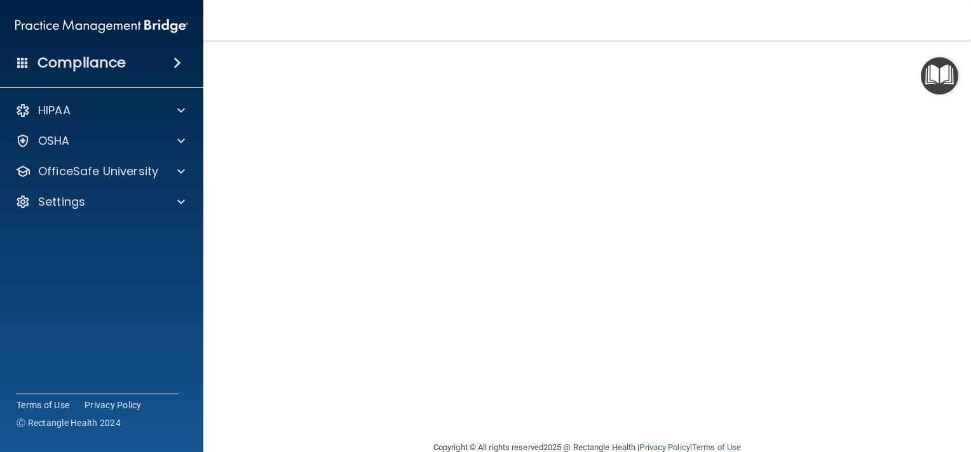
scroll to position [41, 0]
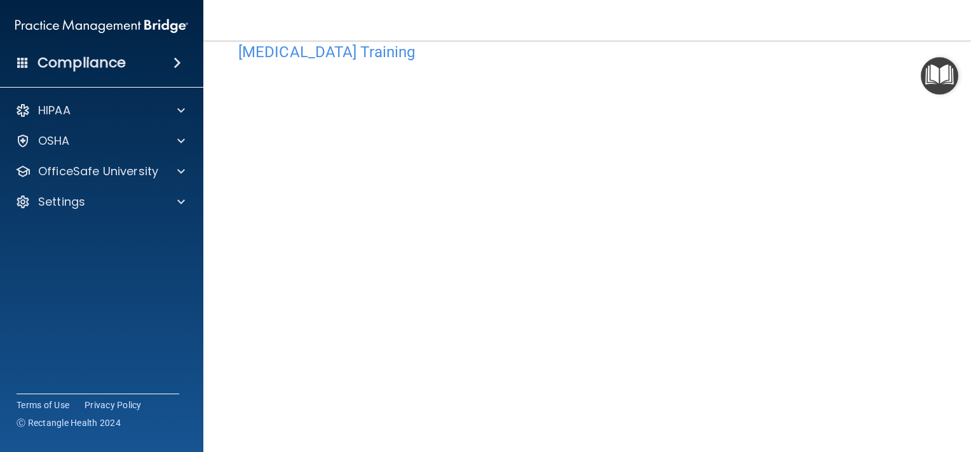
scroll to position [51, 0]
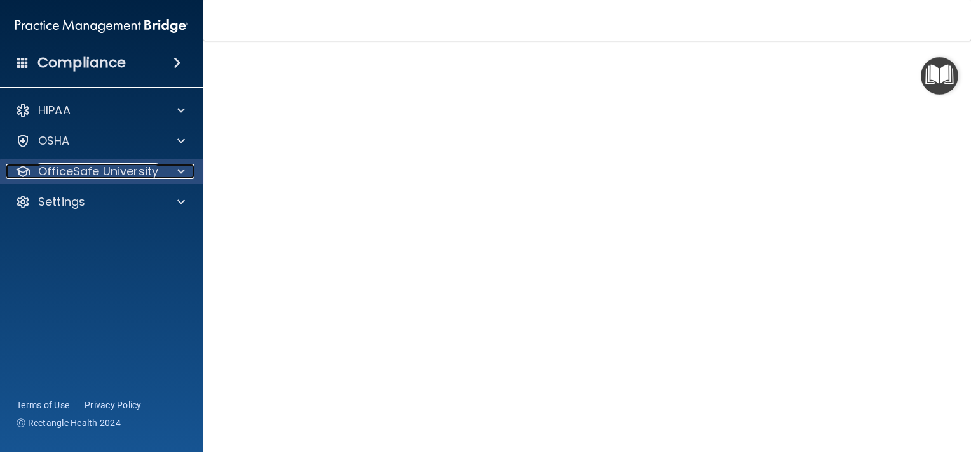
click at [125, 173] on p "OfficeSafe University" at bounding box center [98, 171] width 120 height 15
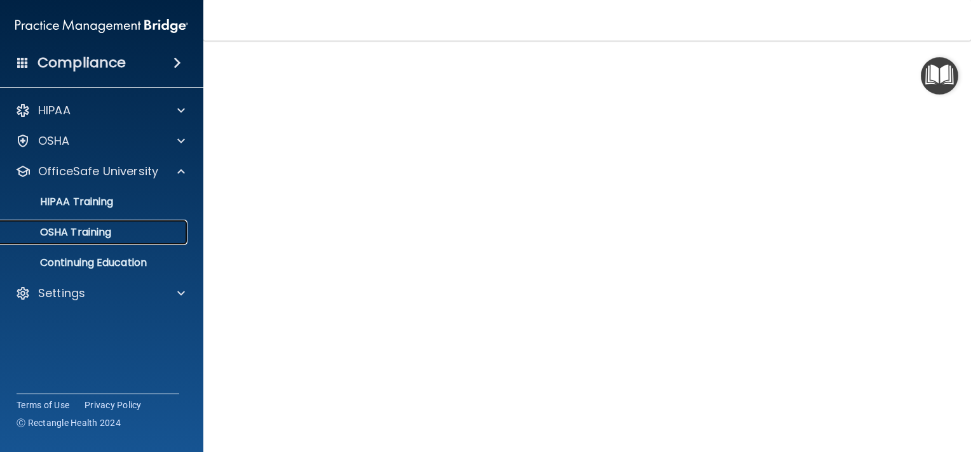
click at [98, 233] on p "OSHA Training" at bounding box center [59, 232] width 103 height 13
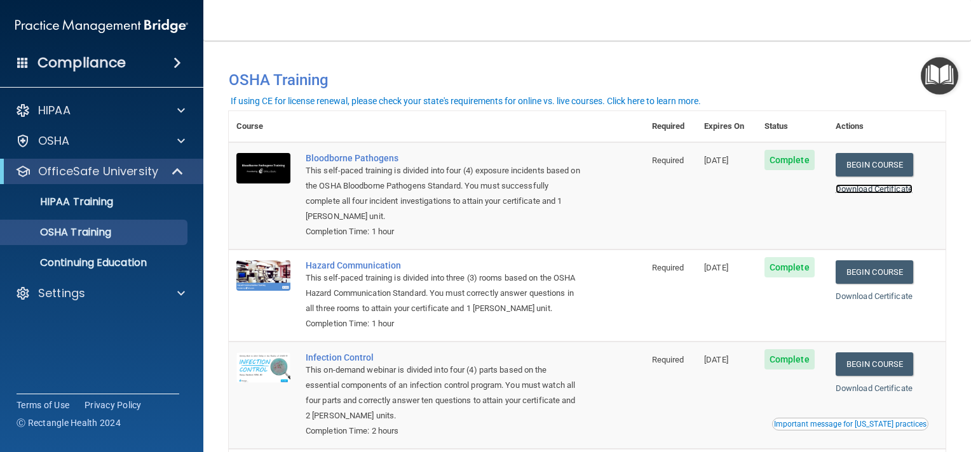
click at [878, 191] on link "Download Certificate" at bounding box center [873, 189] width 77 height 10
click at [866, 294] on link "Download Certificate" at bounding box center [873, 297] width 77 height 10
click at [869, 387] on link "Download Certificate" at bounding box center [873, 389] width 77 height 10
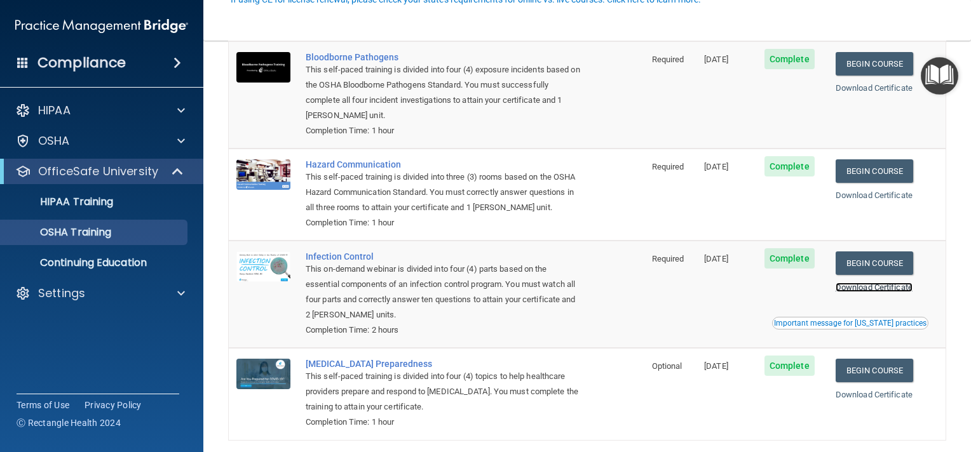
scroll to position [102, 0]
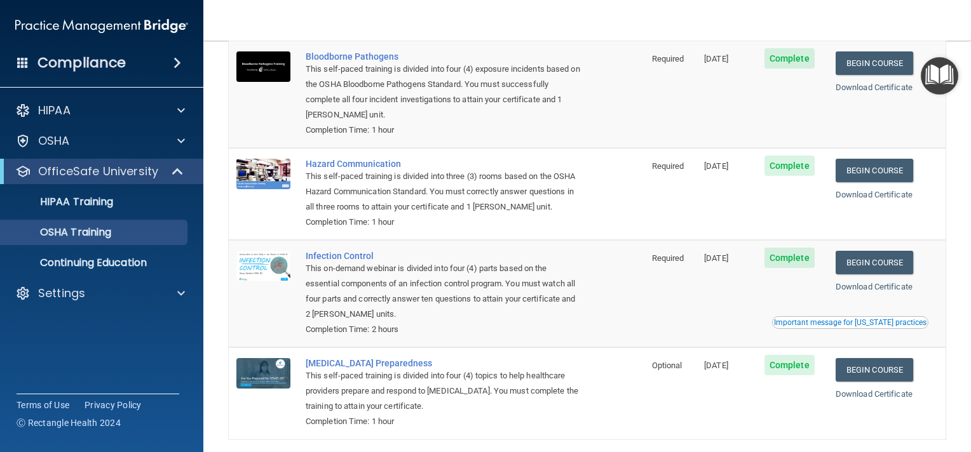
click at [854, 388] on div "Download Certificate" at bounding box center [886, 394] width 102 height 15
click at [862, 399] on link "Download Certificate" at bounding box center [873, 394] width 77 height 10
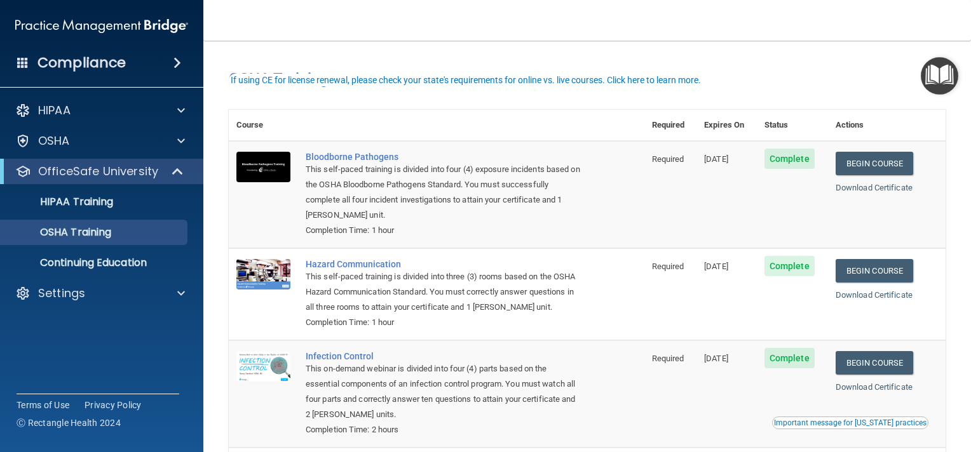
scroll to position [0, 0]
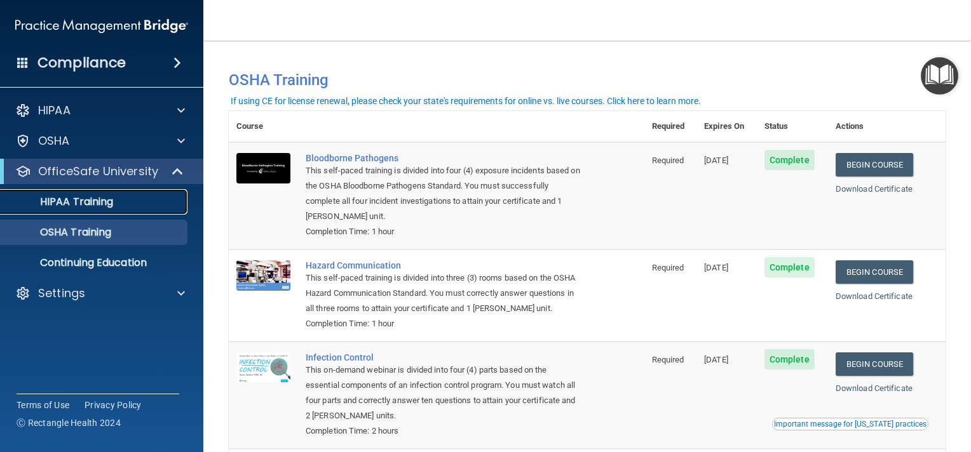
click at [87, 208] on link "HIPAA Training" at bounding box center [87, 201] width 200 height 25
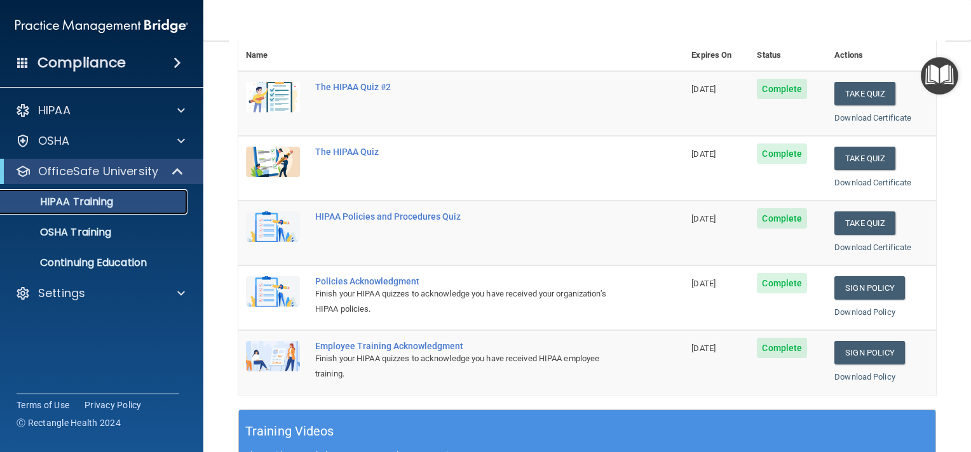
scroll to position [203, 0]
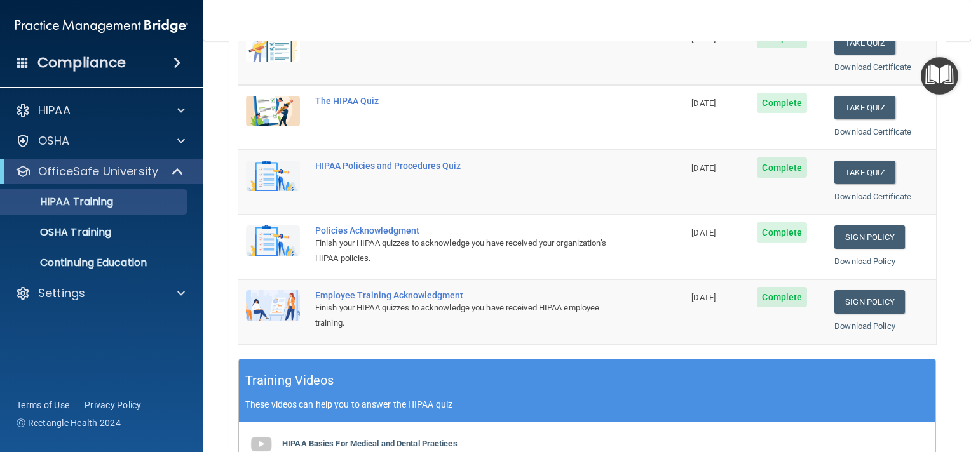
click at [956, 439] on main "Back Choose one path to get your HIPAA Certification ✓ HIPAA Officer Training ✓…" at bounding box center [587, 247] width 768 height 412
click at [175, 65] on span at bounding box center [177, 62] width 8 height 15
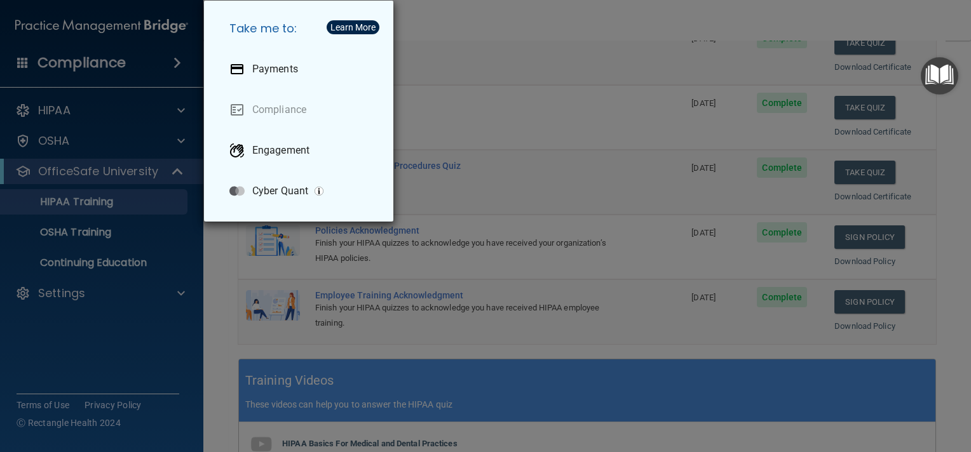
click at [60, 68] on div "Take me to: Payments Compliance Engagement Cyber Quant" at bounding box center [485, 226] width 971 height 452
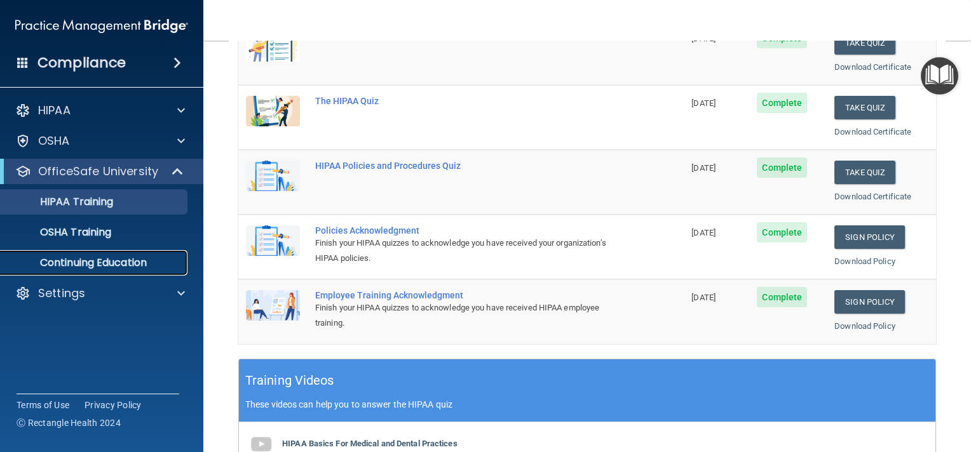
click at [141, 264] on p "Continuing Education" at bounding box center [94, 263] width 173 height 13
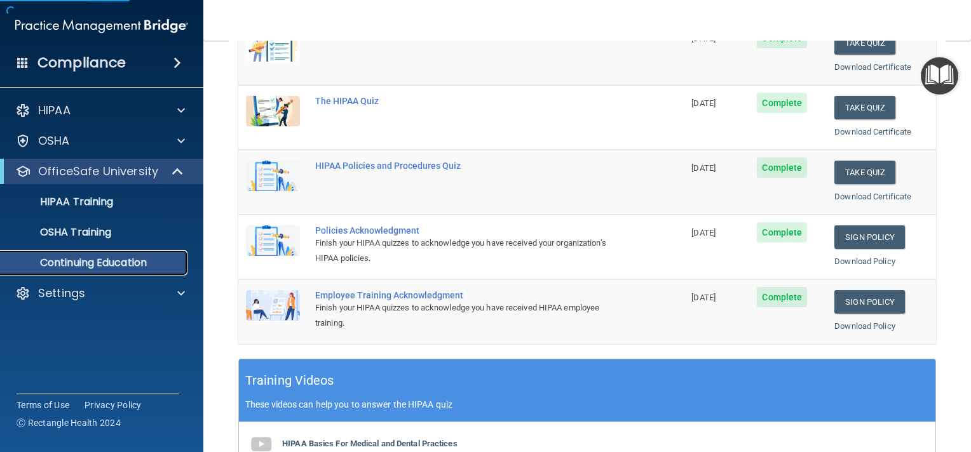
click at [141, 264] on p "Continuing Education" at bounding box center [94, 263] width 173 height 13
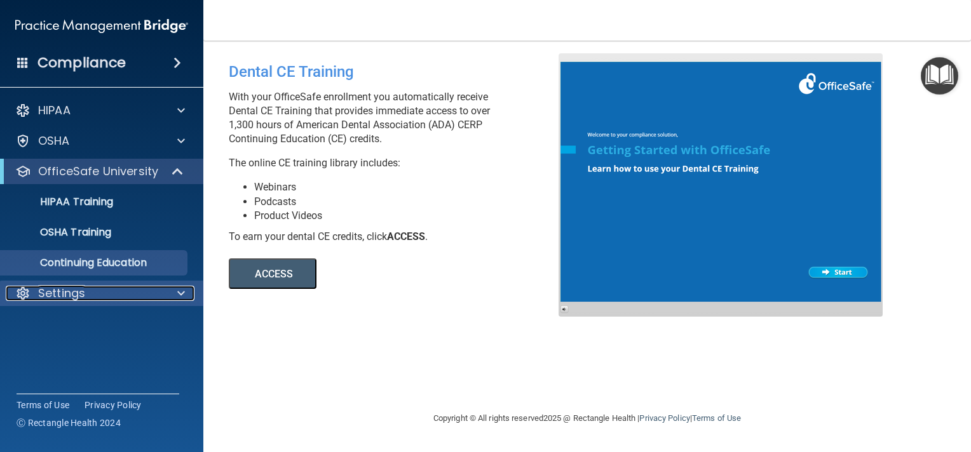
click at [179, 289] on span at bounding box center [181, 293] width 8 height 15
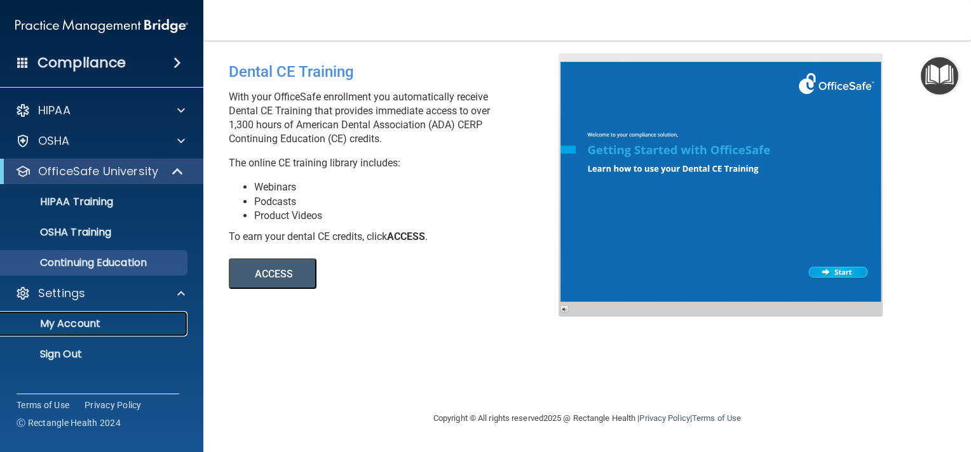
click at [65, 323] on p "My Account" at bounding box center [94, 324] width 173 height 13
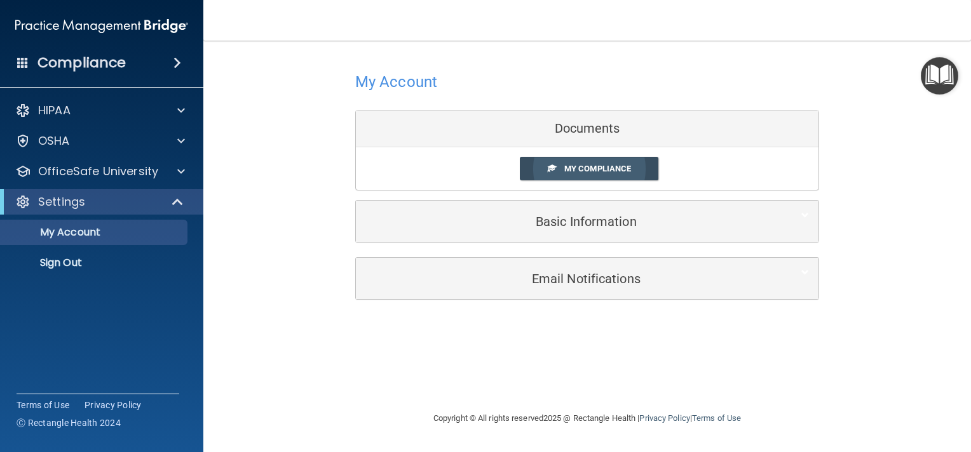
click at [577, 164] on span "My Compliance" at bounding box center [597, 169] width 67 height 10
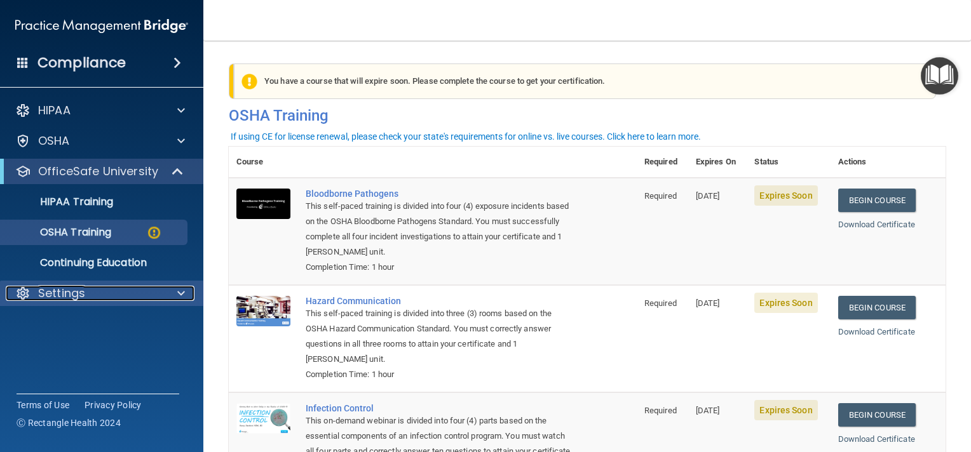
click at [183, 301] on span at bounding box center [181, 293] width 8 height 15
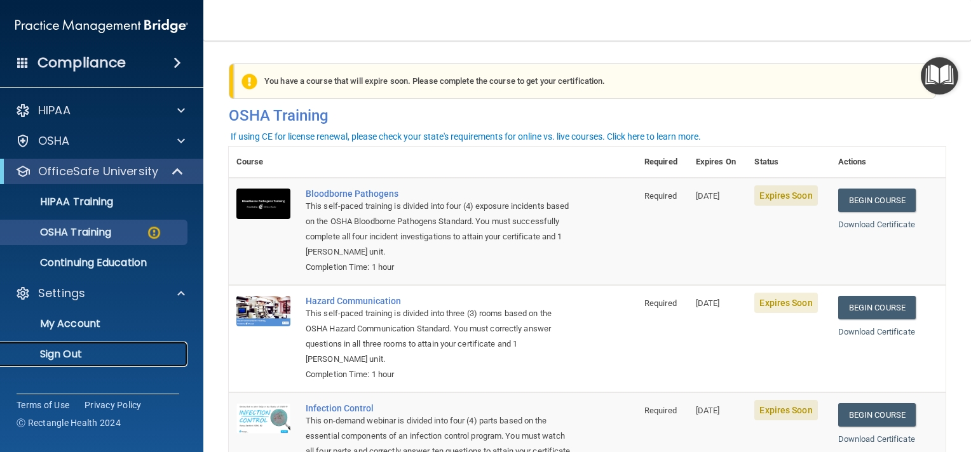
click at [82, 356] on p "Sign Out" at bounding box center [94, 354] width 173 height 13
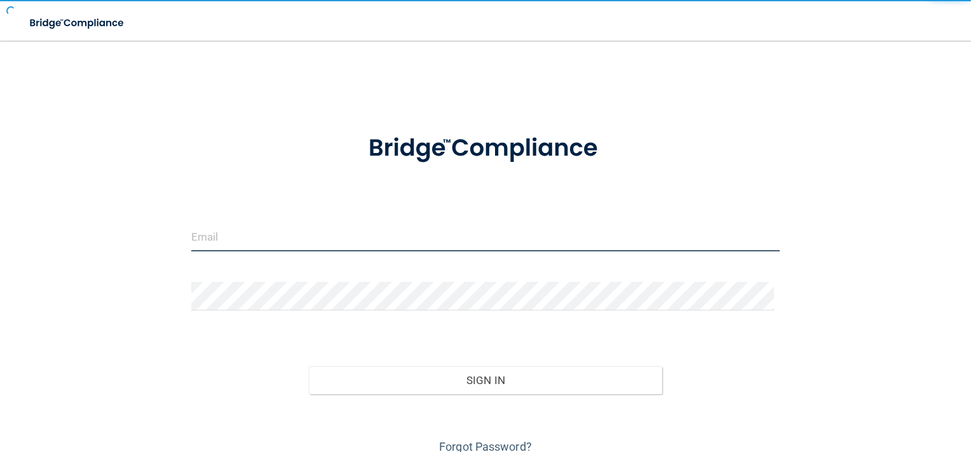
type input "[EMAIL_ADDRESS][DOMAIN_NAME]"
